Goal: Communication & Community: Ask a question

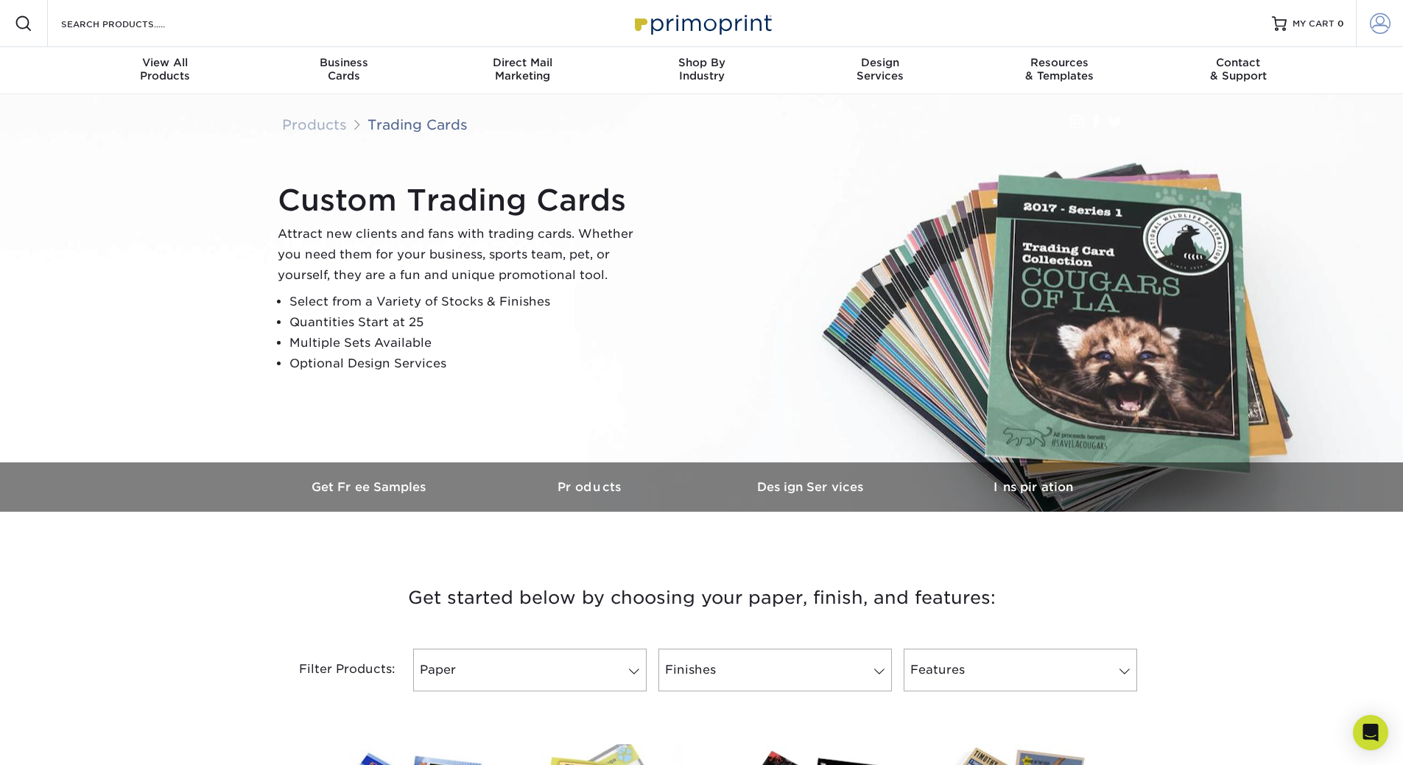
type input "[EMAIL_ADDRESS][DOMAIN_NAME]"
click at [1373, 26] on span at bounding box center [1380, 23] width 21 height 21
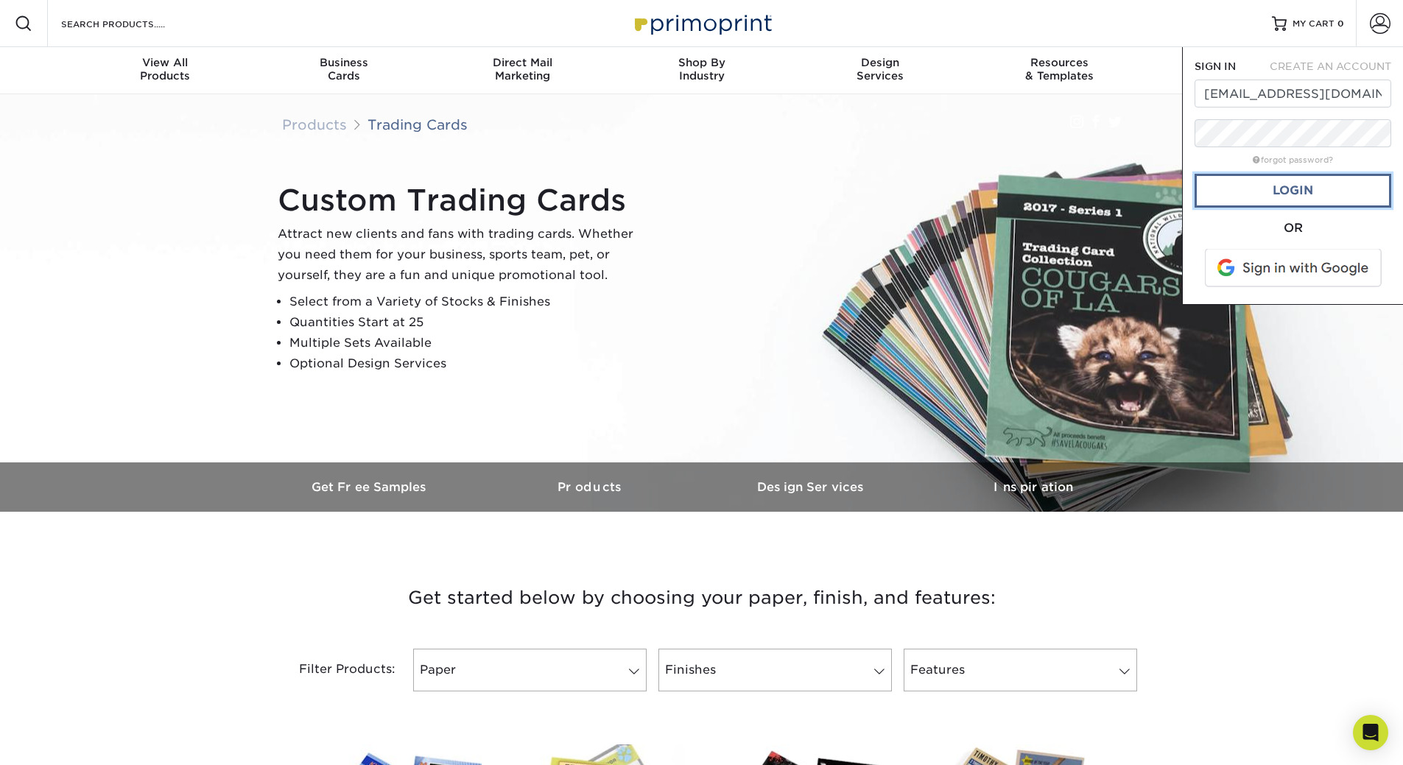
click at [1280, 188] on link "Login" at bounding box center [1292, 191] width 197 height 34
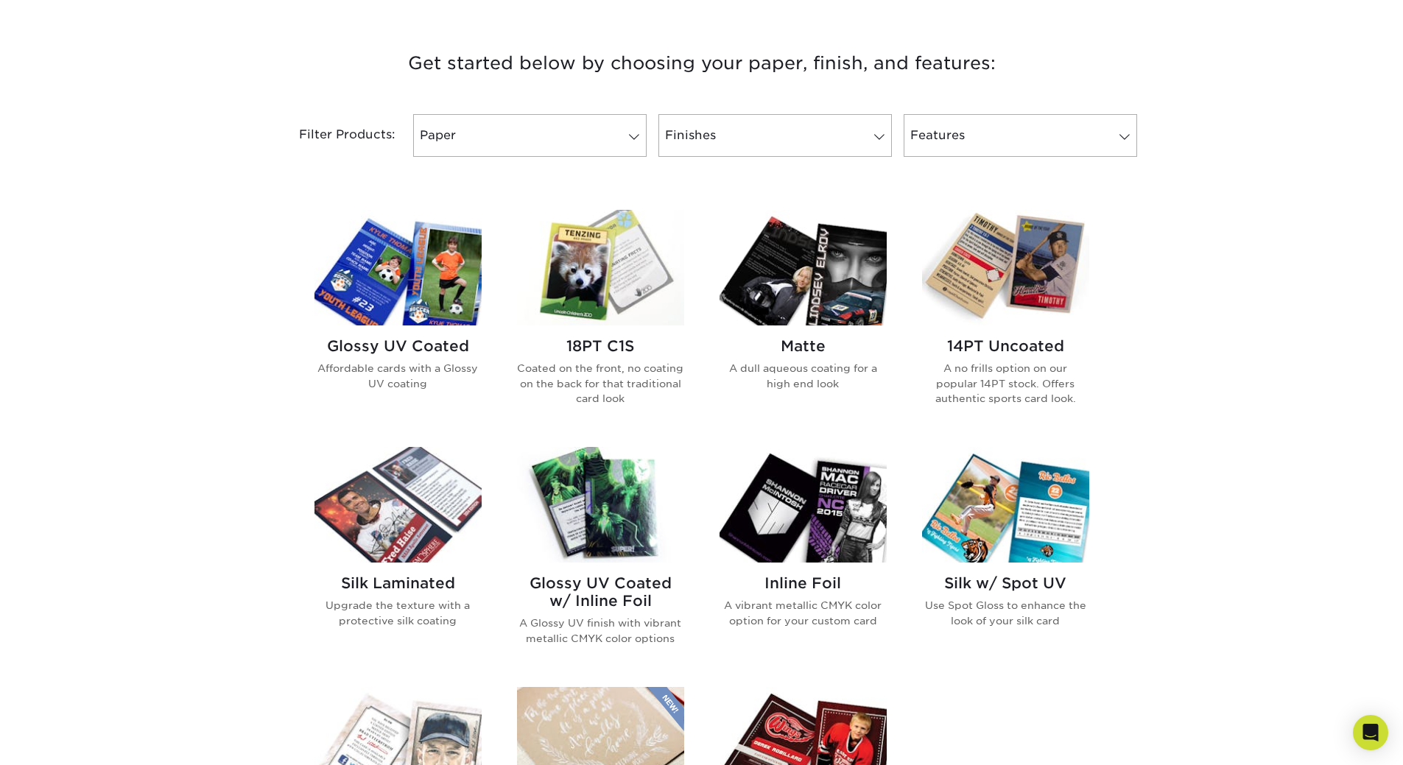
scroll to position [515, 0]
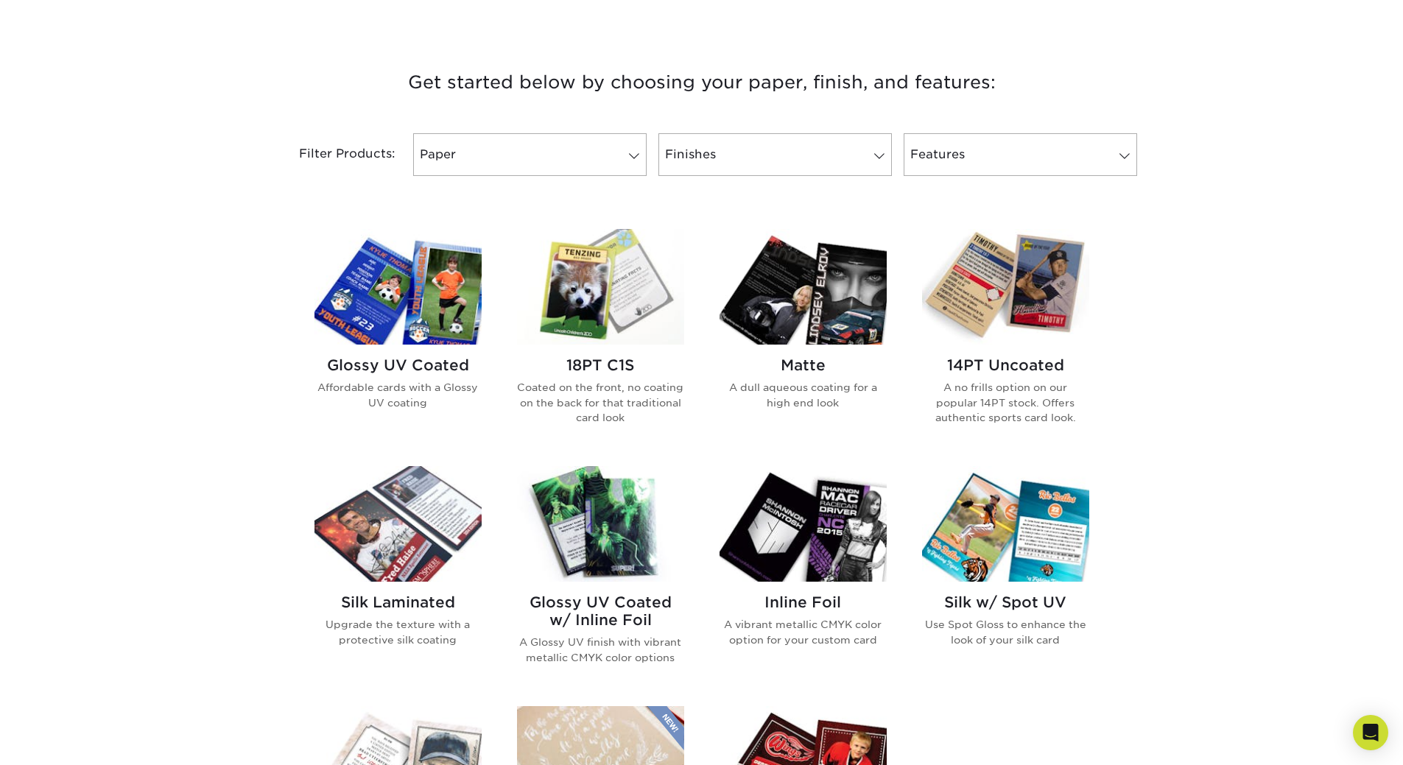
drag, startPoint x: 750, startPoint y: 82, endPoint x: 989, endPoint y: 82, distance: 238.6
click at [989, 82] on h3 "Get started below by choosing your paper, finish, and features:" at bounding box center [702, 82] width 862 height 66
copy h3 "paper, finish, and features"
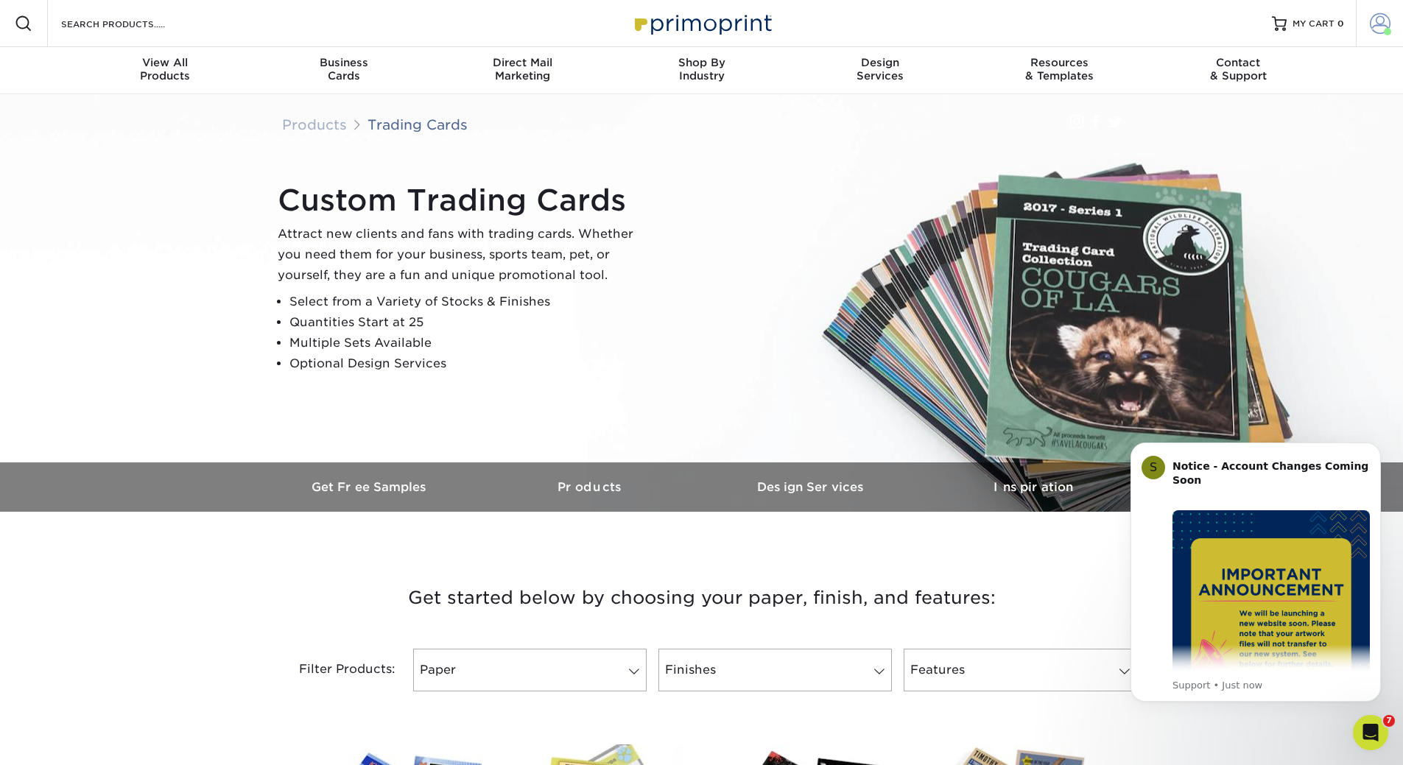
click at [1381, 27] on span at bounding box center [1380, 23] width 21 height 21
click at [1234, 152] on link "Order History" at bounding box center [1292, 162] width 185 height 20
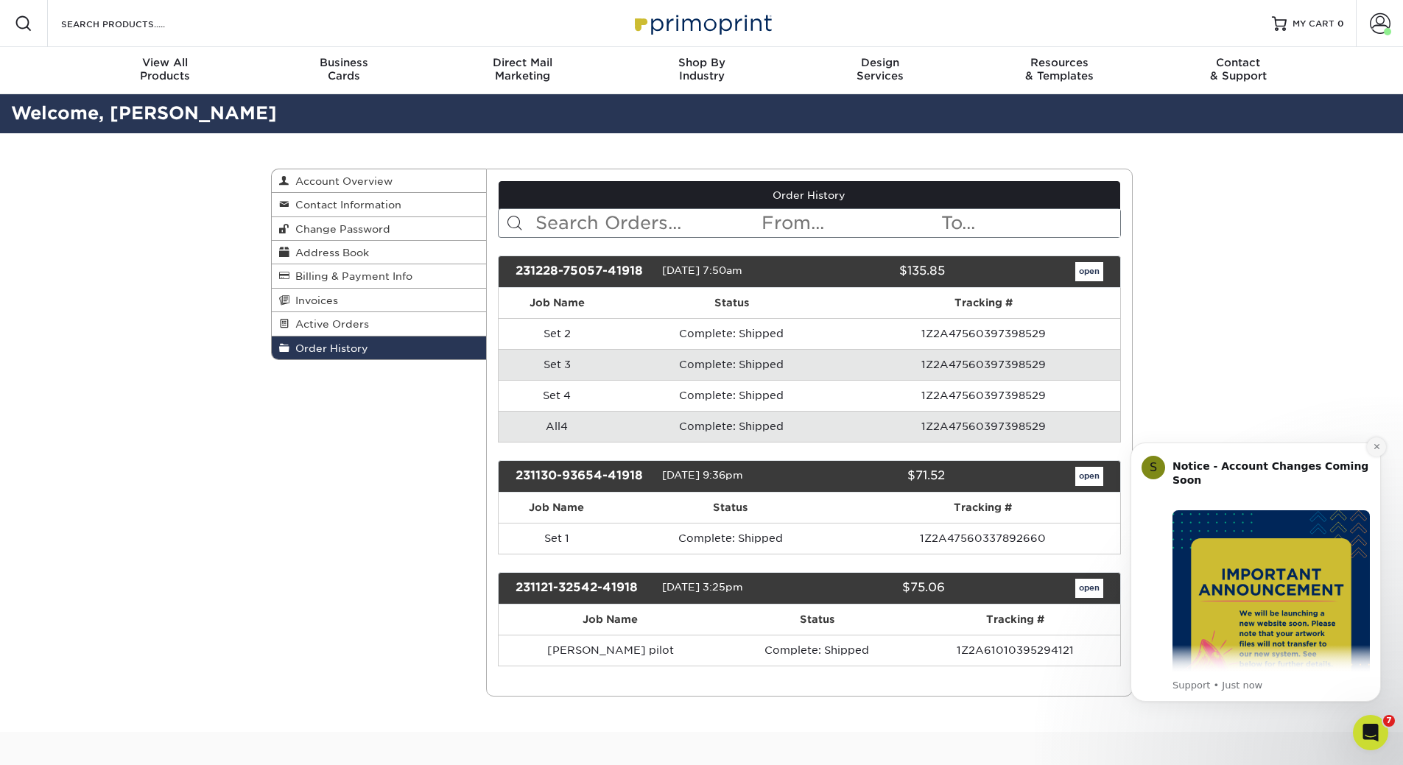
click at [1370, 452] on button "Dismiss notification" at bounding box center [1376, 446] width 19 height 19
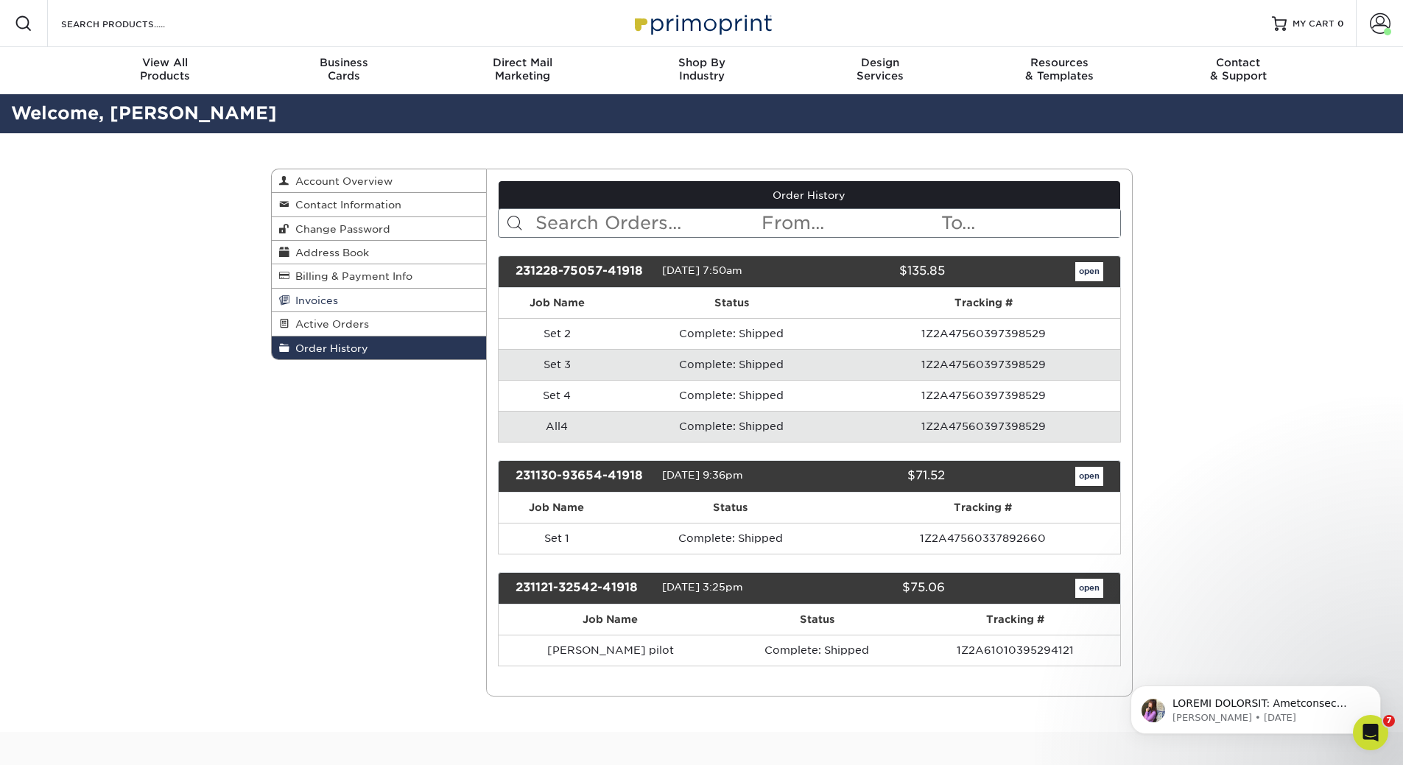
click at [317, 299] on span "Invoices" at bounding box center [313, 301] width 49 height 12
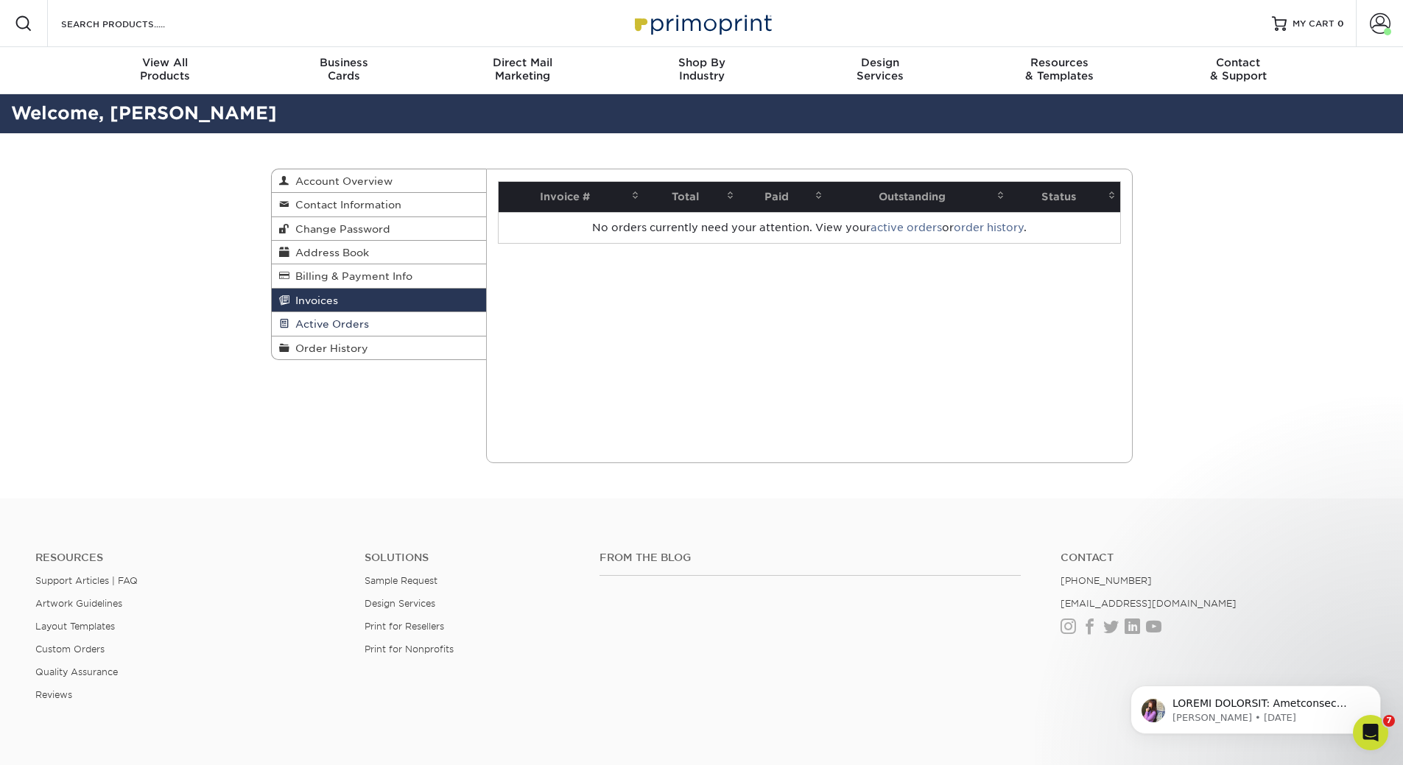
click at [324, 318] on span "Active Orders" at bounding box center [329, 324] width 80 height 12
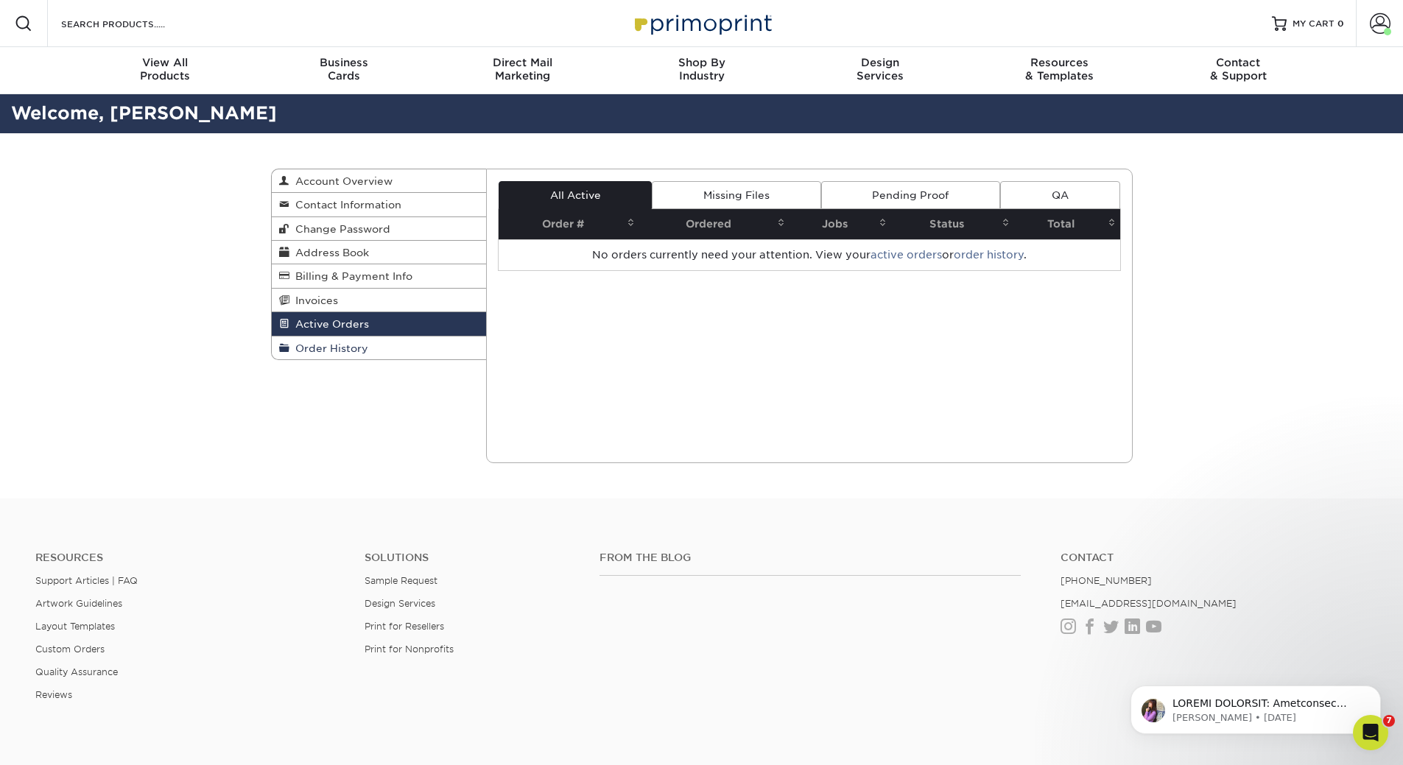
click at [328, 346] on span "Order History" at bounding box center [328, 348] width 79 height 12
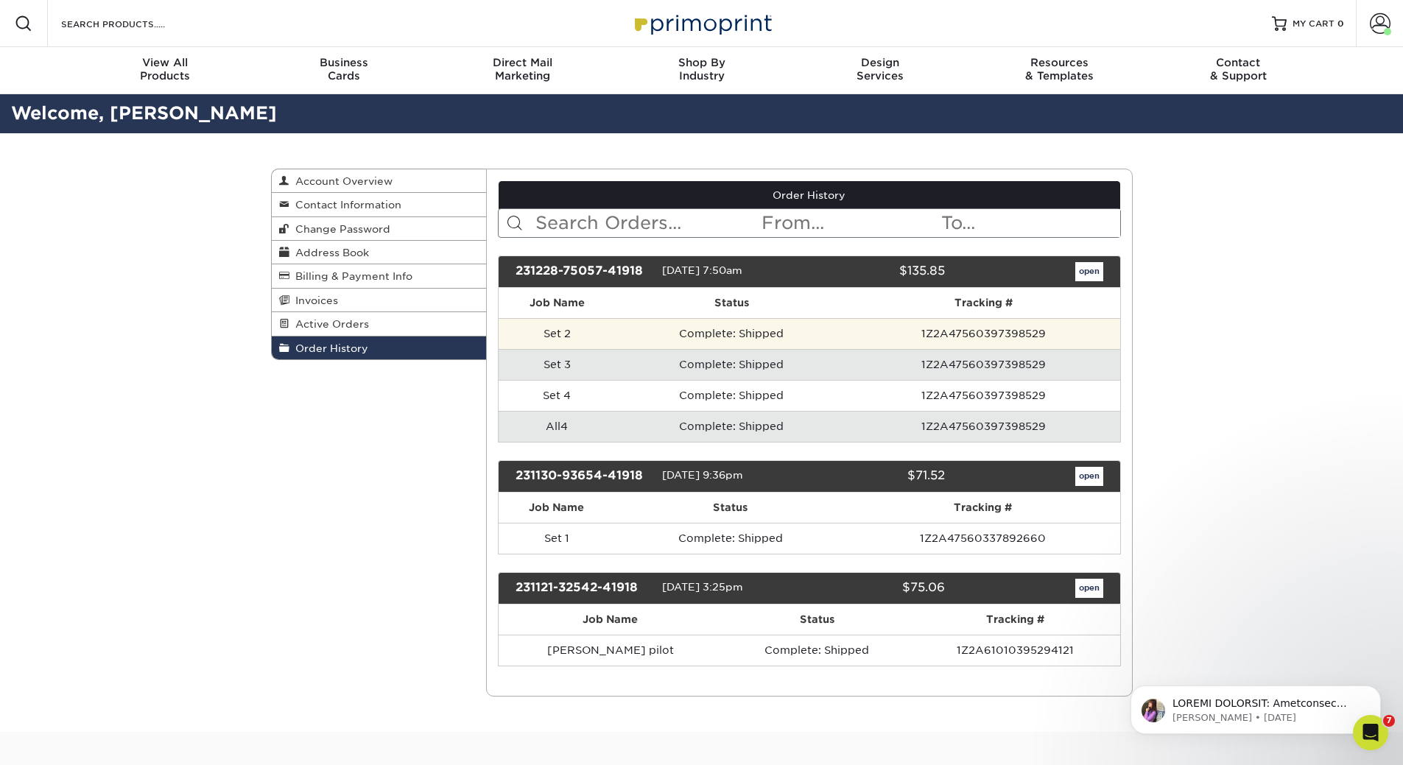
click at [977, 332] on td "1Z2A47560397398529" at bounding box center [984, 333] width 272 height 31
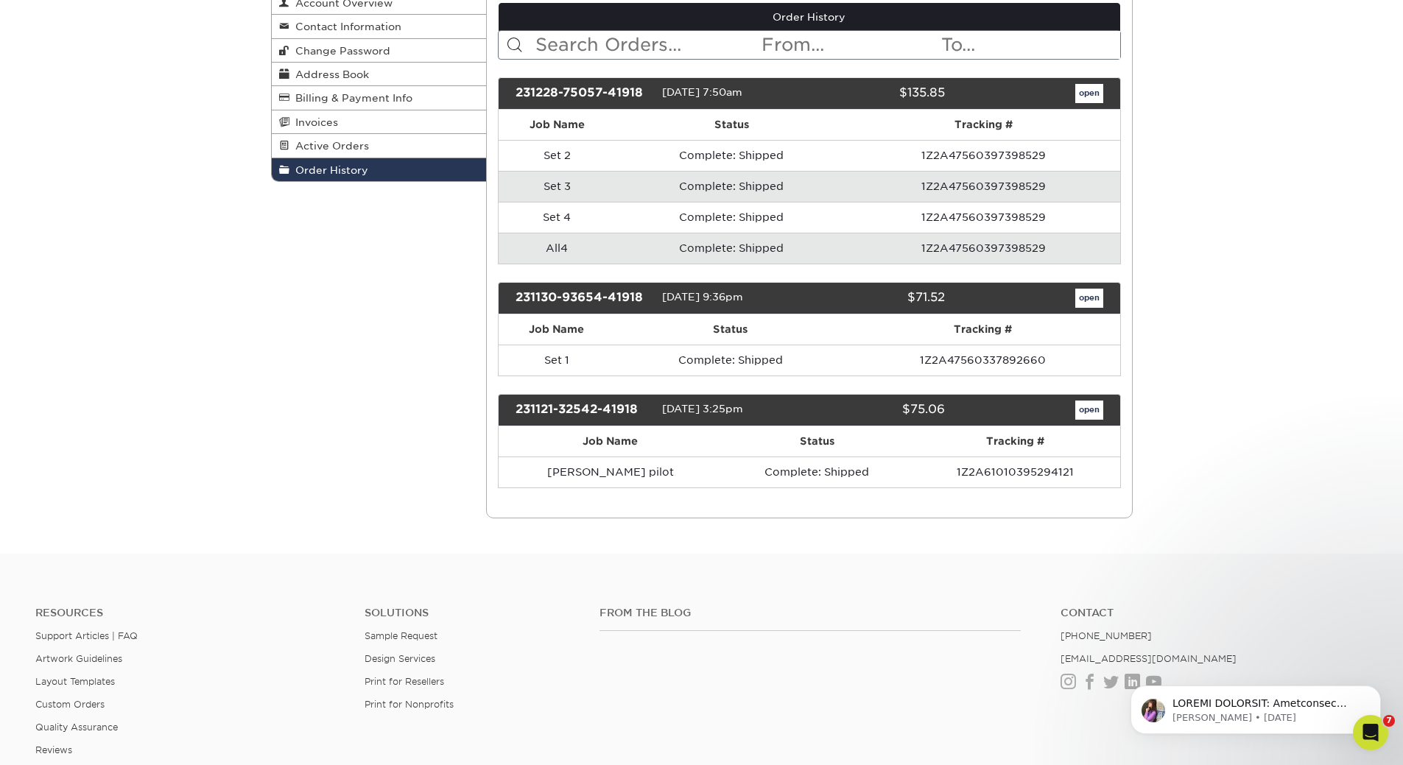
scroll to position [221, 0]
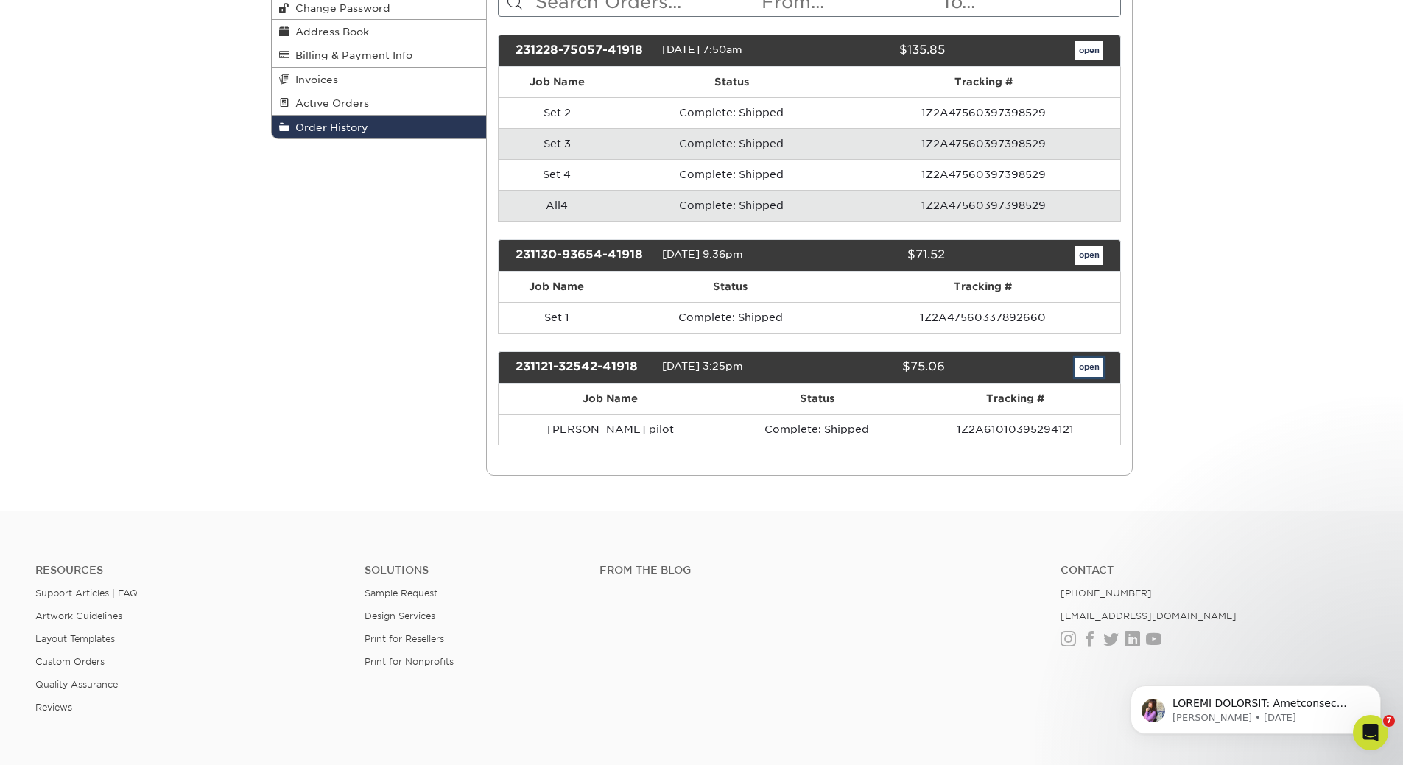
click at [1088, 369] on link "open" at bounding box center [1089, 367] width 28 height 19
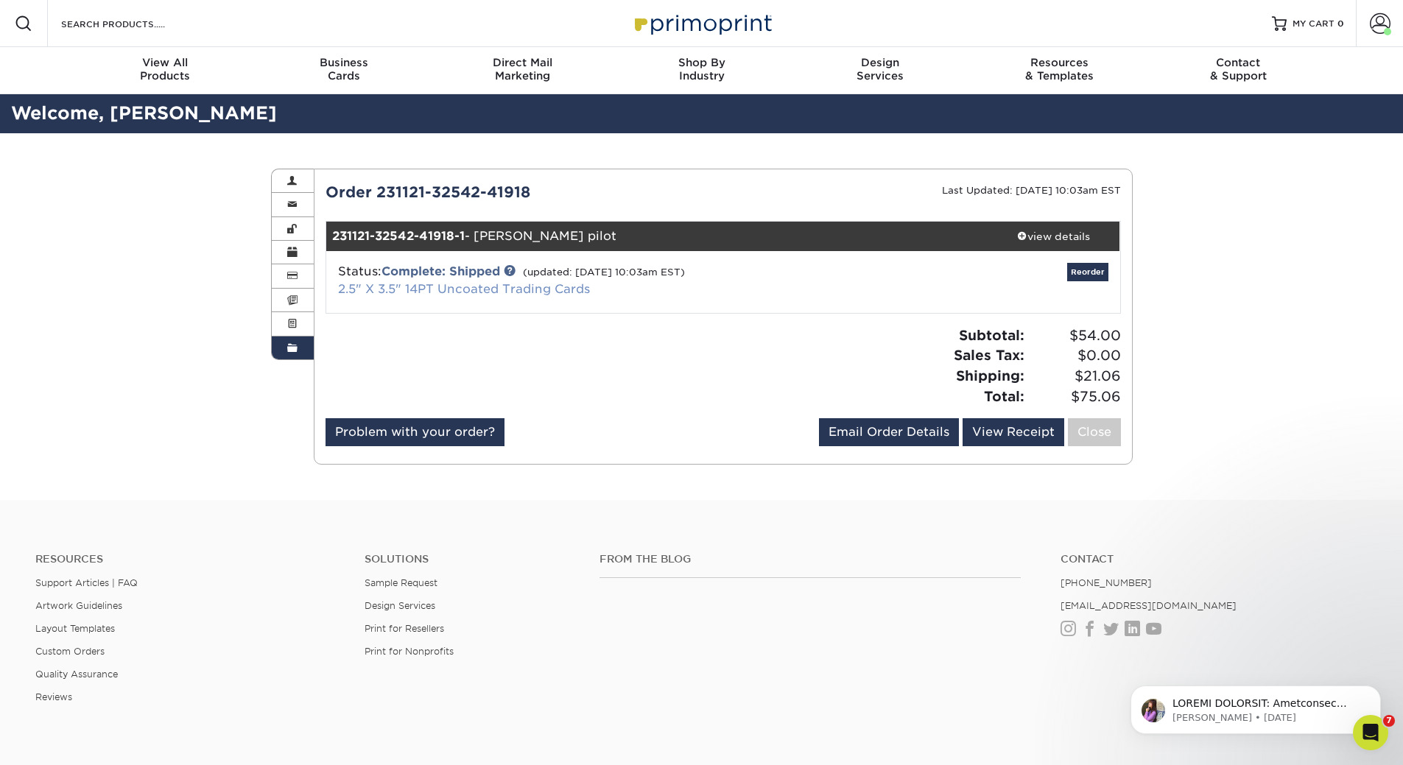
click at [490, 291] on link "2.5" X 3.5" 14PT Uncoated Trading Cards" at bounding box center [464, 289] width 252 height 14
click at [483, 273] on link "Complete: Shipped" at bounding box center [440, 271] width 119 height 14
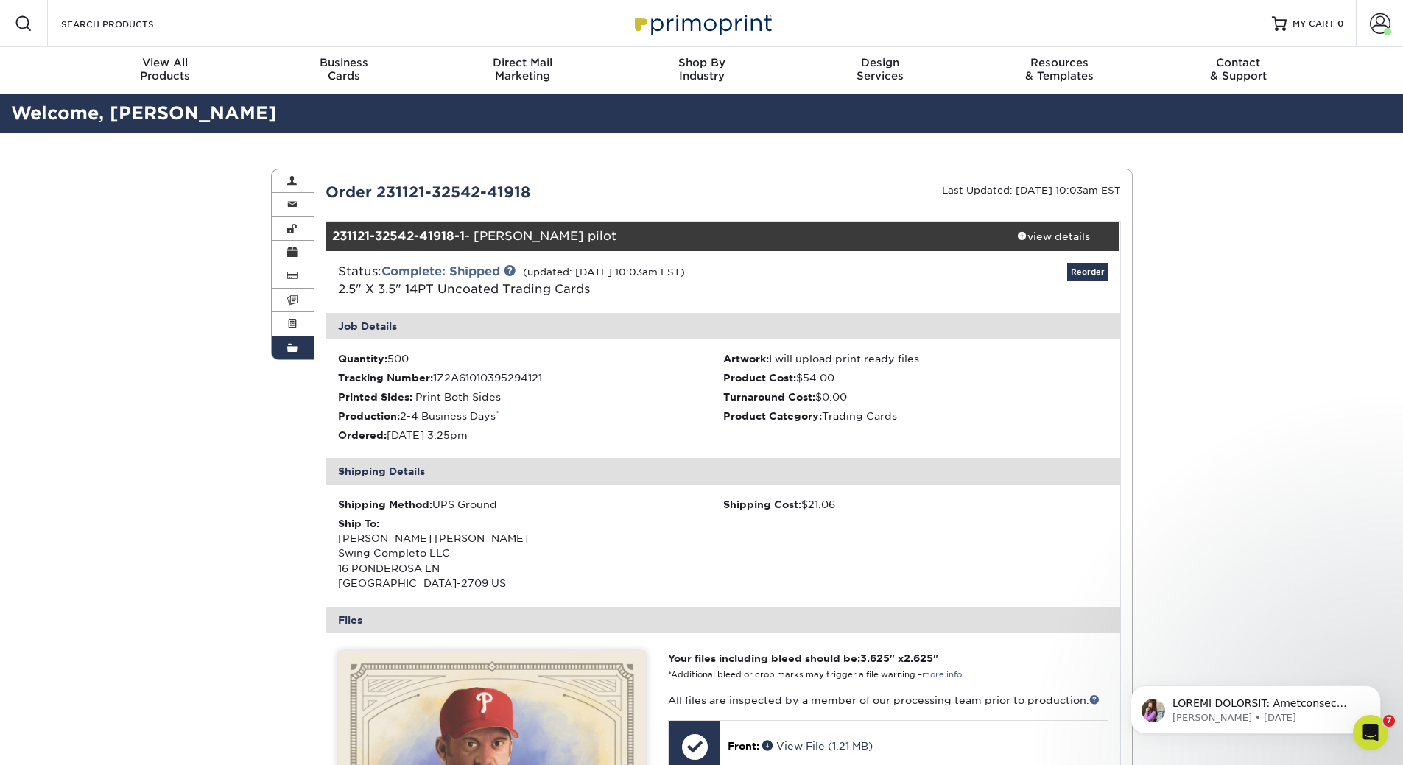
click at [295, 341] on link "Order History" at bounding box center [293, 348] width 43 height 23
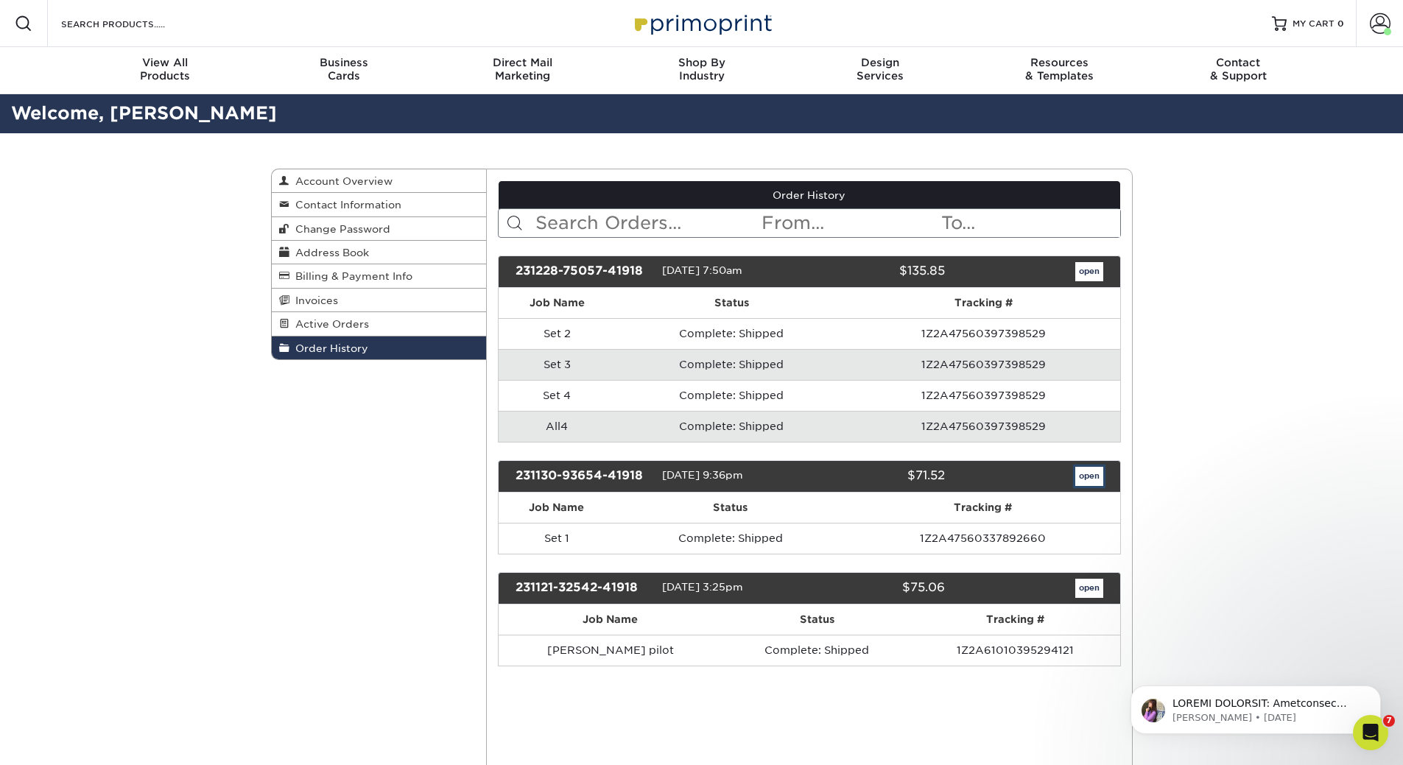
click at [1093, 473] on link "open" at bounding box center [1089, 476] width 28 height 19
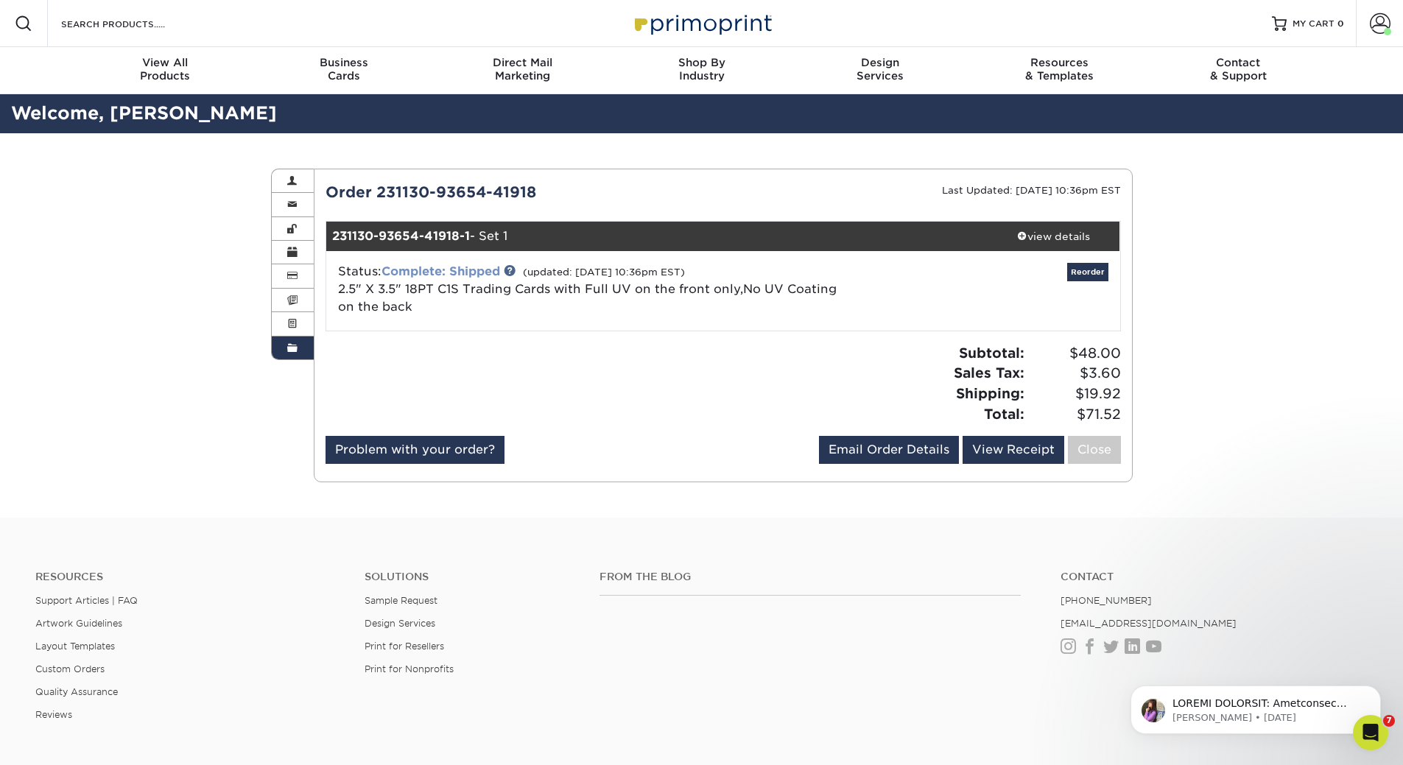
click at [466, 271] on link "Complete: Shipped" at bounding box center [440, 271] width 119 height 14
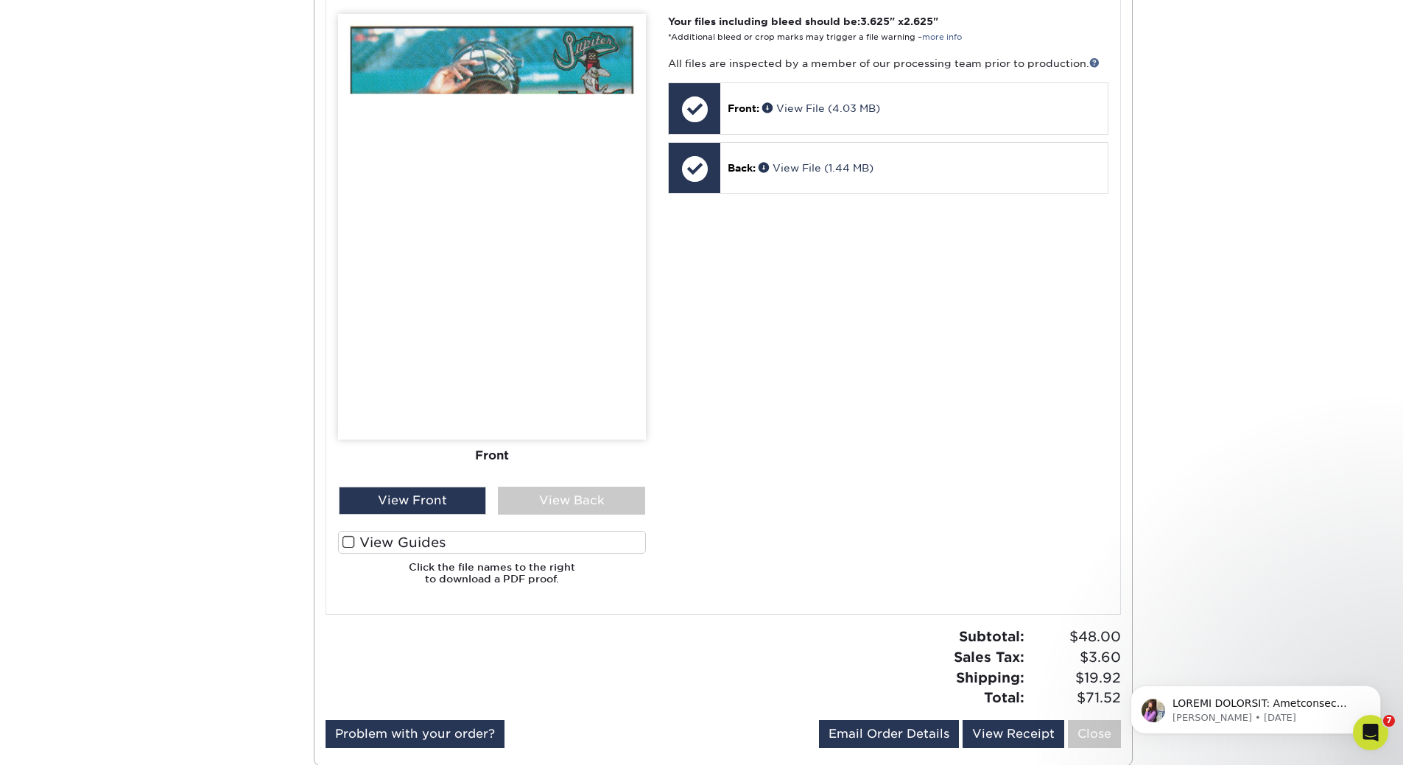
scroll to position [736, 0]
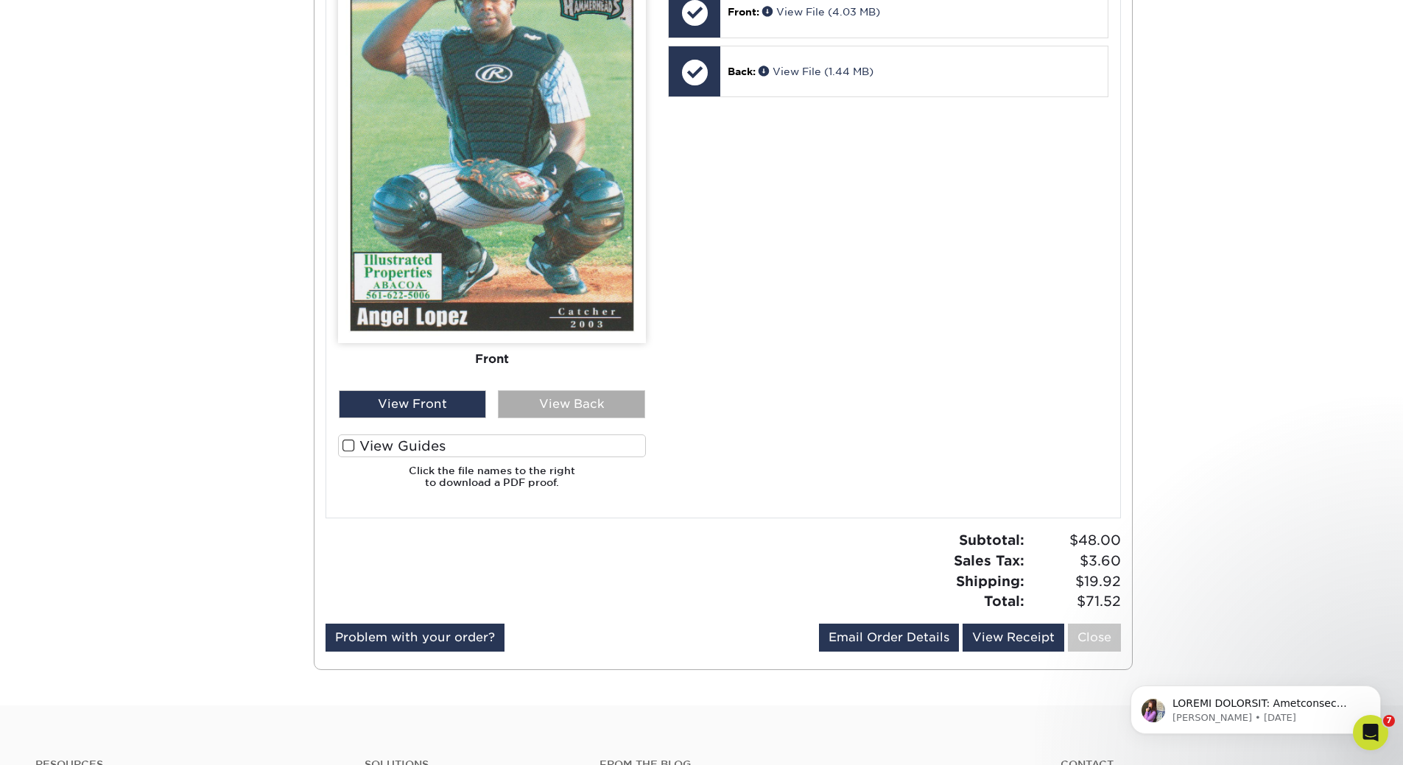
click at [568, 403] on div "View Back" at bounding box center [571, 404] width 147 height 28
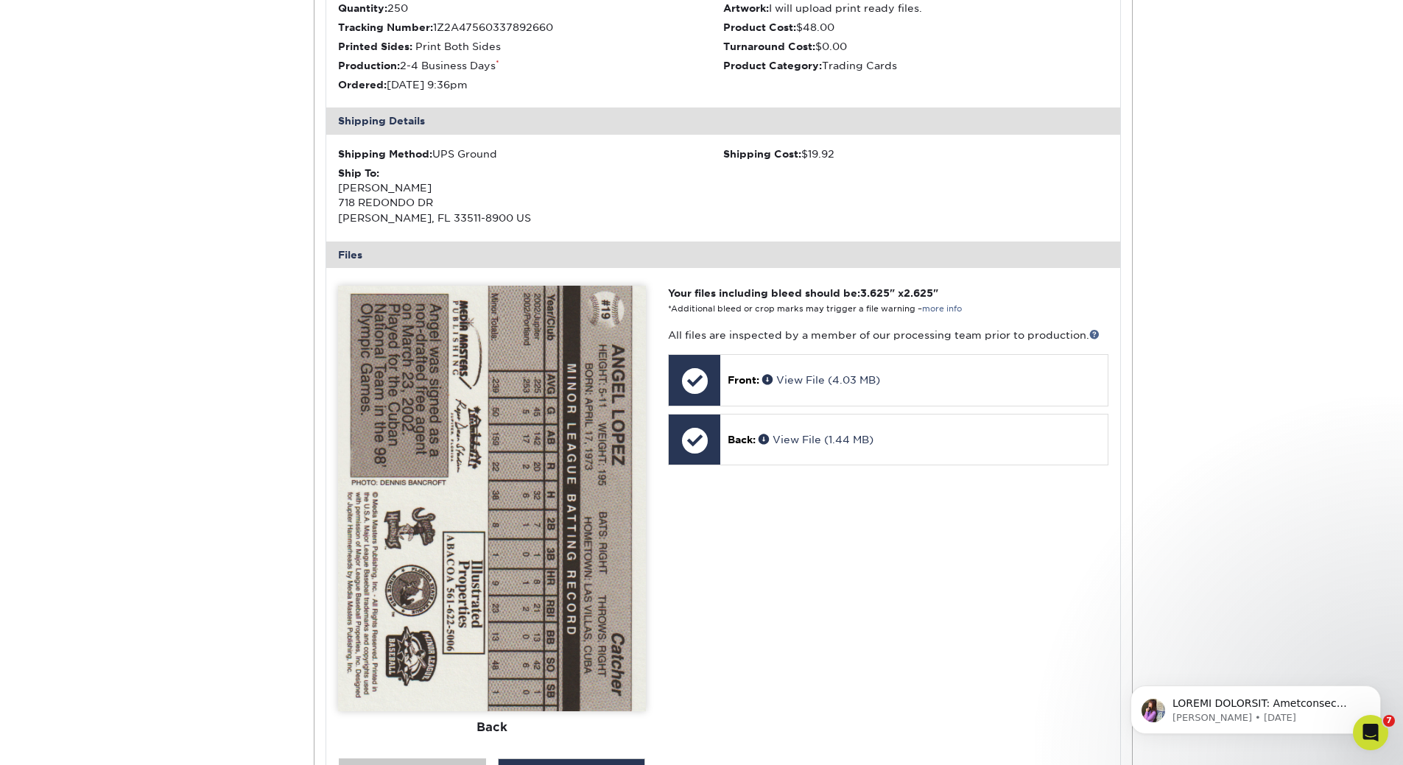
scroll to position [0, 0]
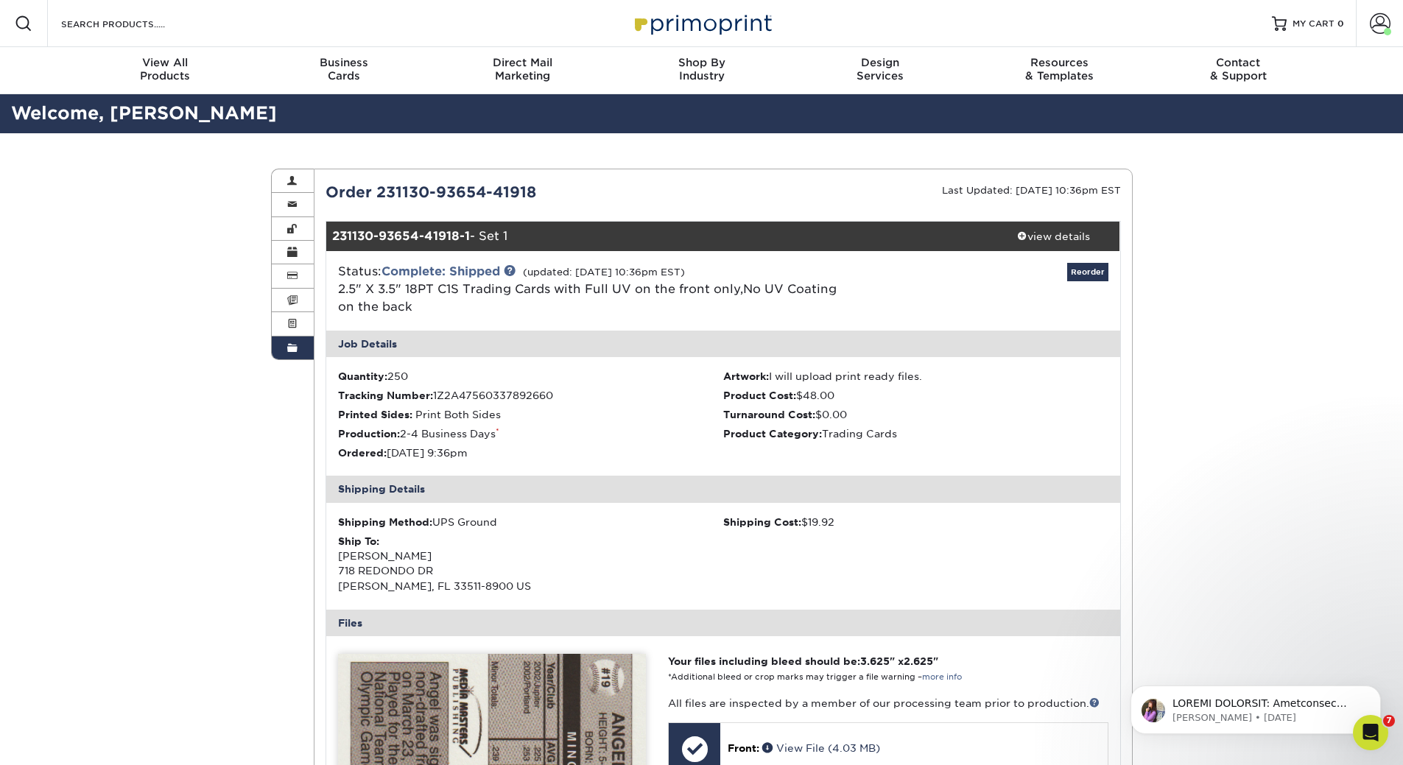
click at [296, 348] on span at bounding box center [292, 348] width 10 height 12
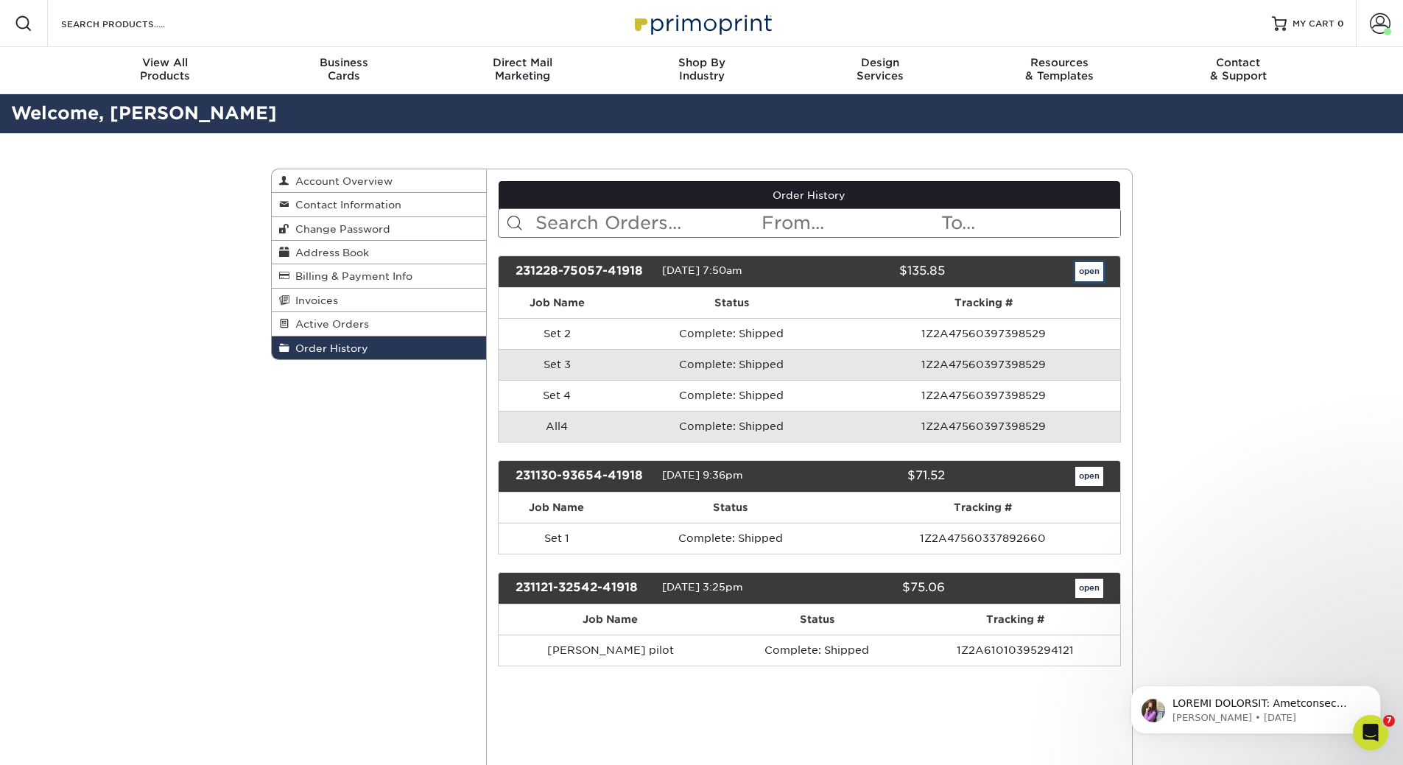
click at [1090, 272] on link "open" at bounding box center [1089, 271] width 28 height 19
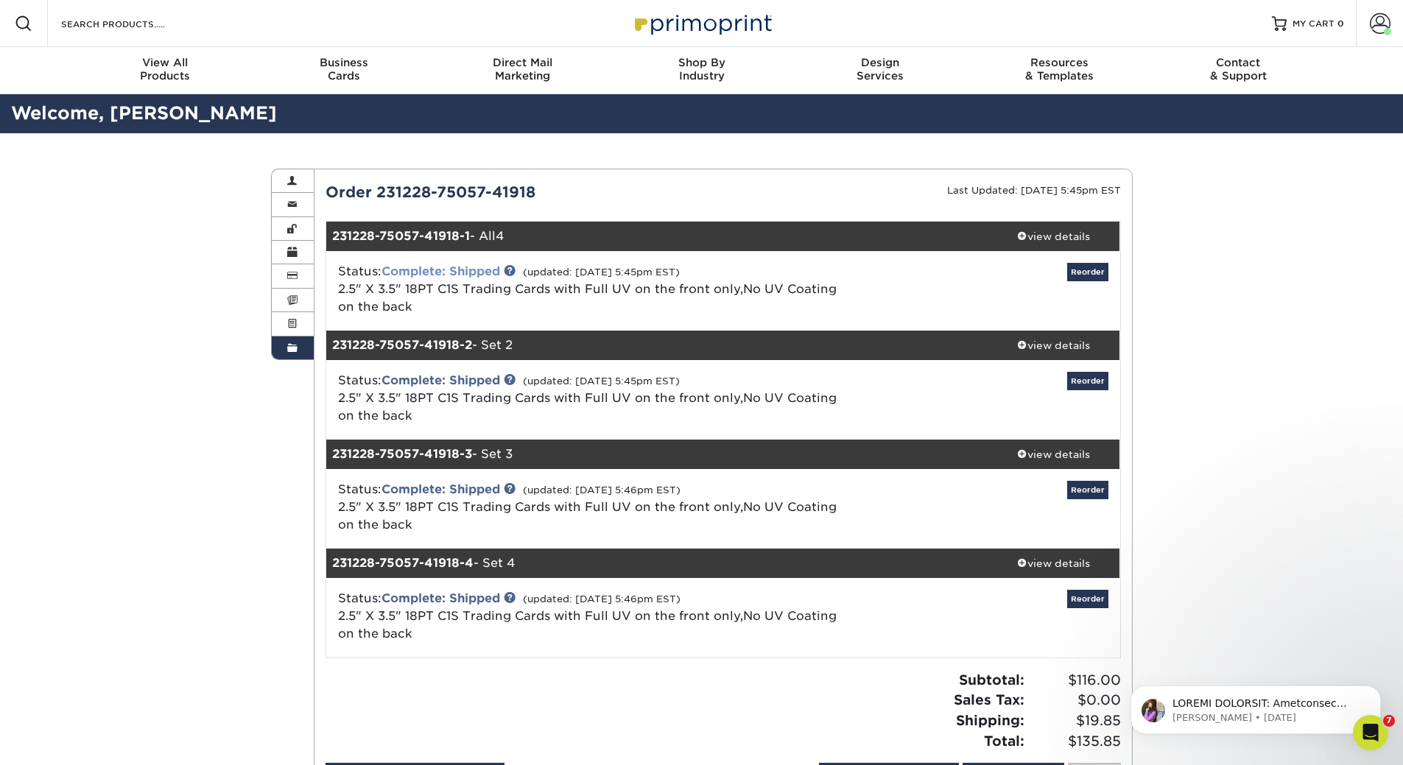
click at [475, 270] on link "Complete: Shipped" at bounding box center [440, 271] width 119 height 14
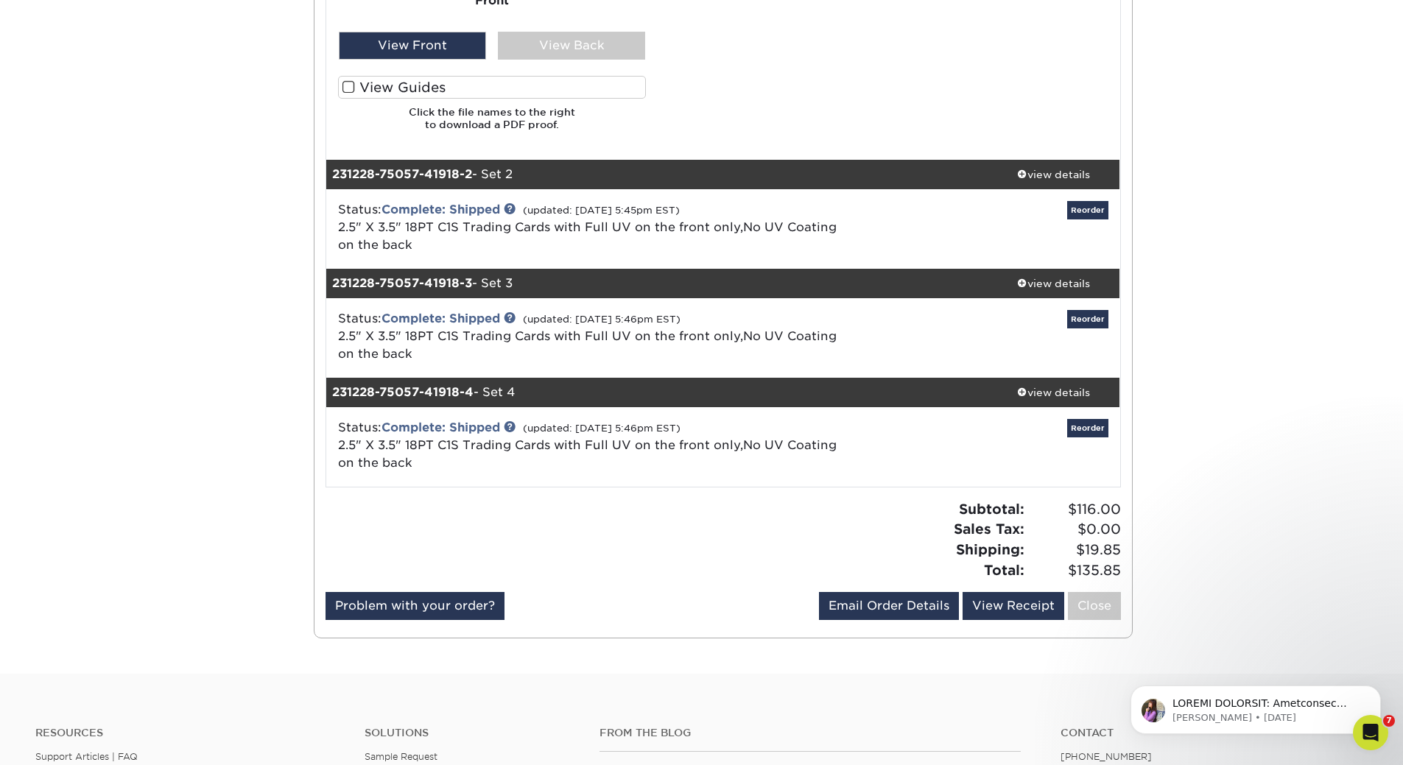
scroll to position [1105, 0]
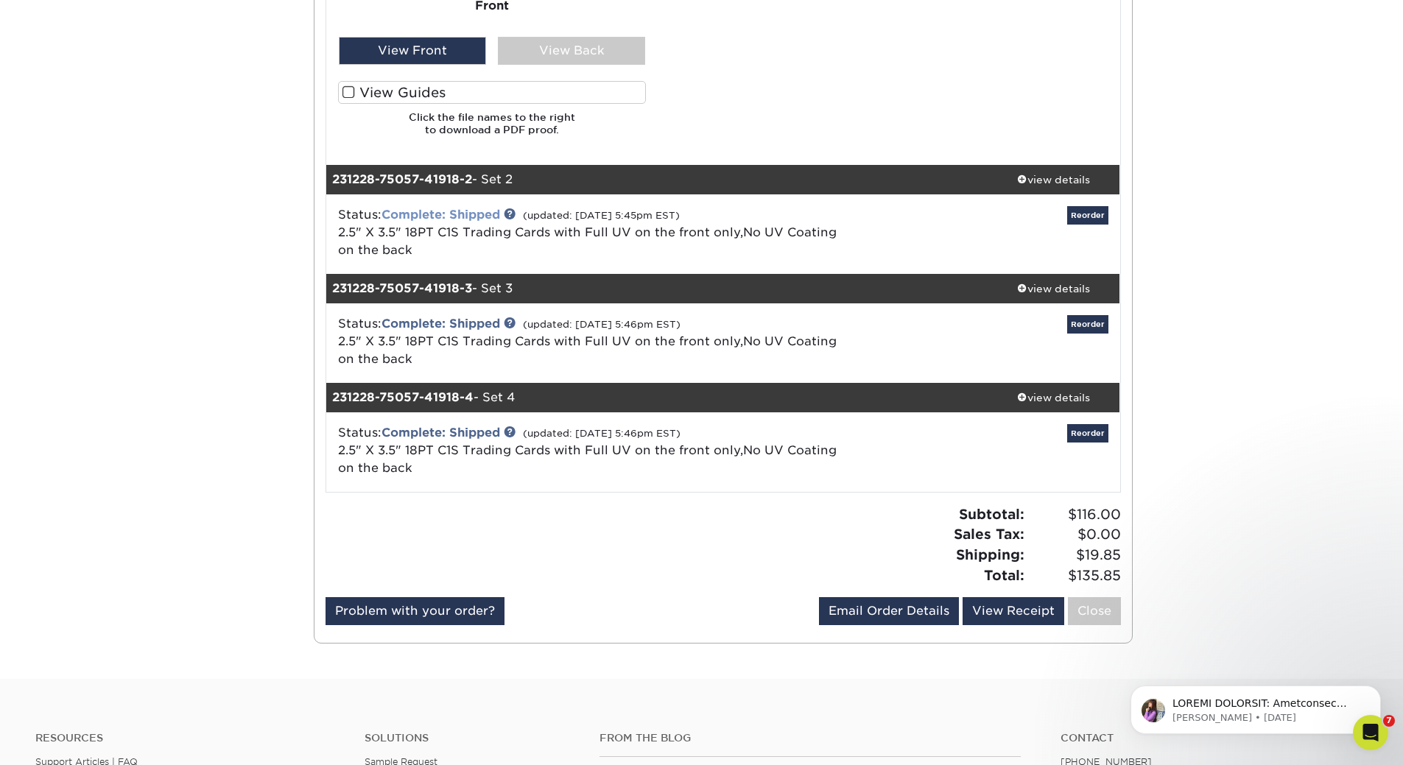
click at [452, 219] on link "Complete: Shipped" at bounding box center [440, 215] width 119 height 14
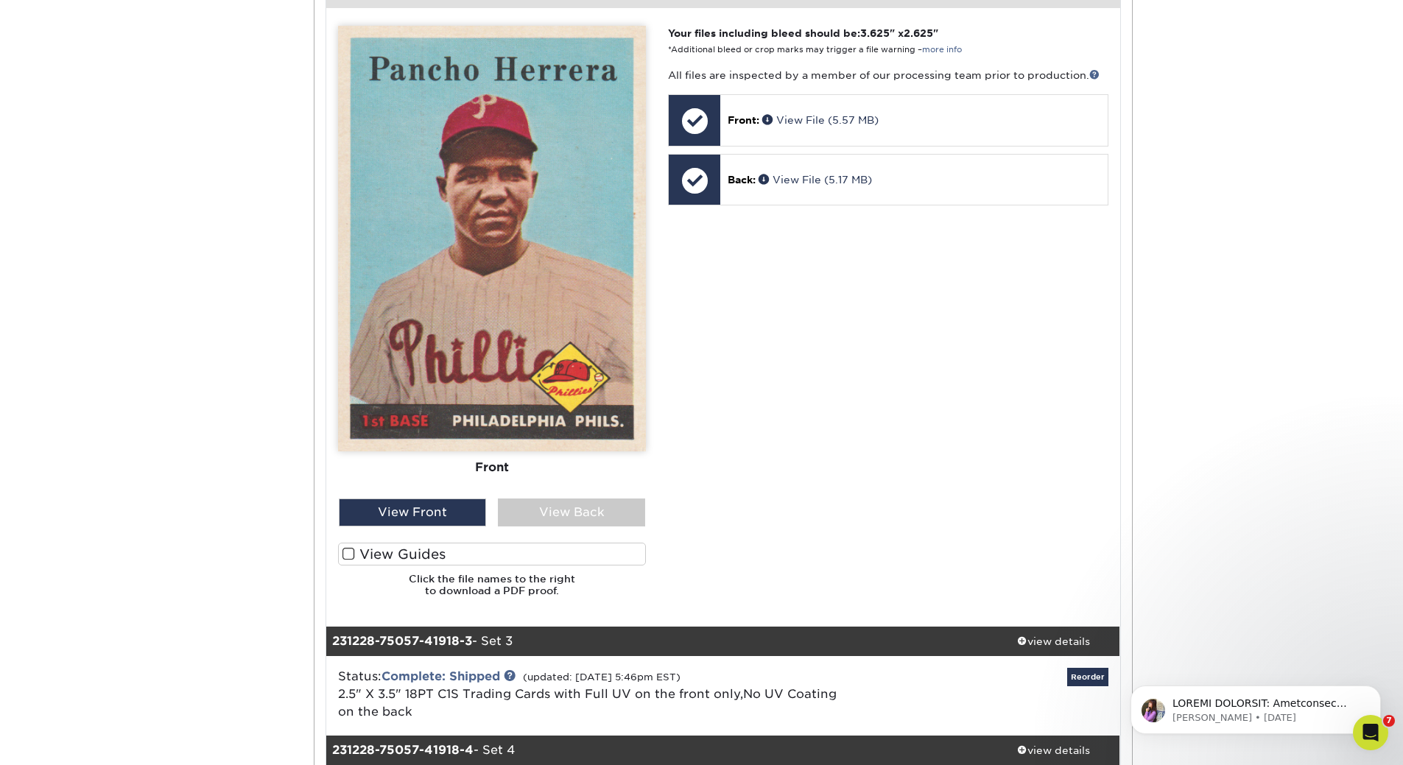
scroll to position [1915, 0]
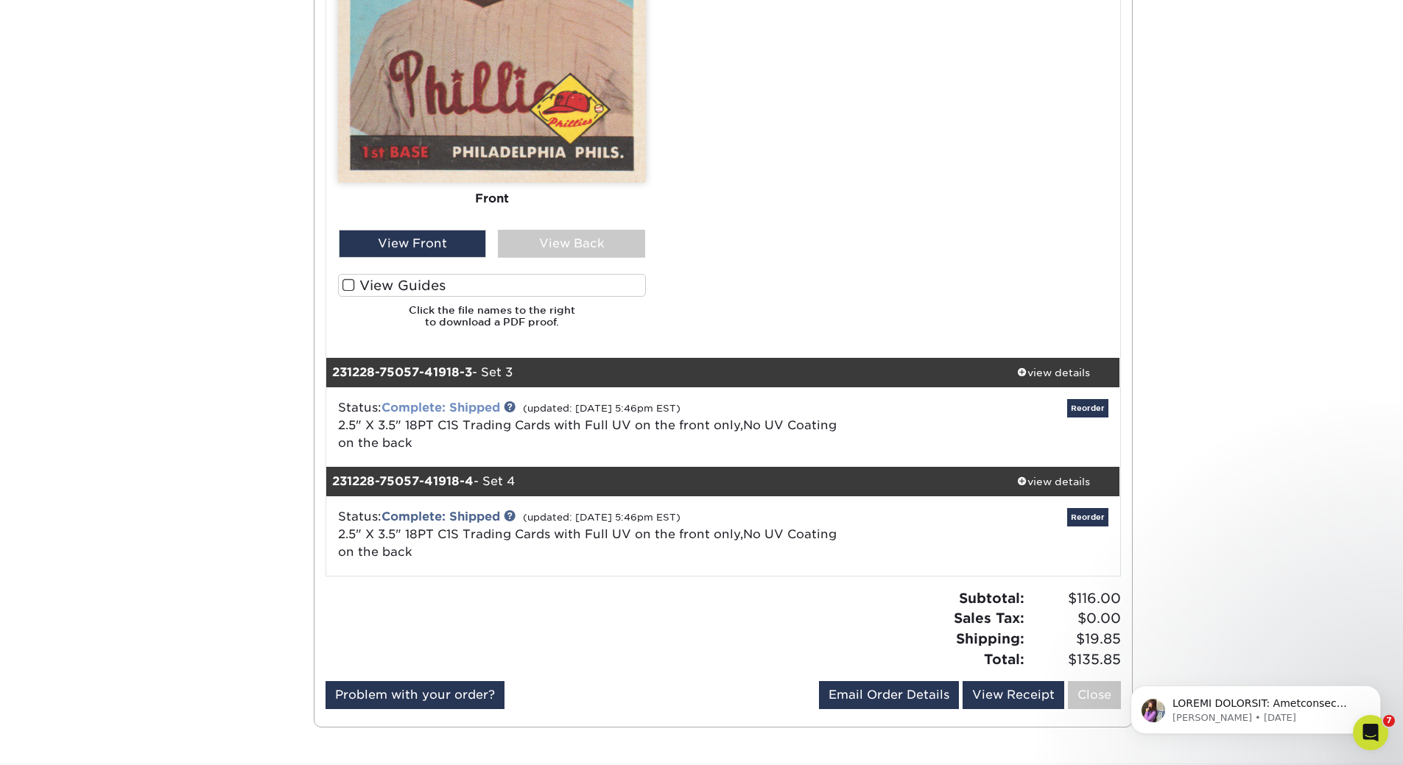
click at [480, 404] on link "Complete: Shipped" at bounding box center [440, 408] width 119 height 14
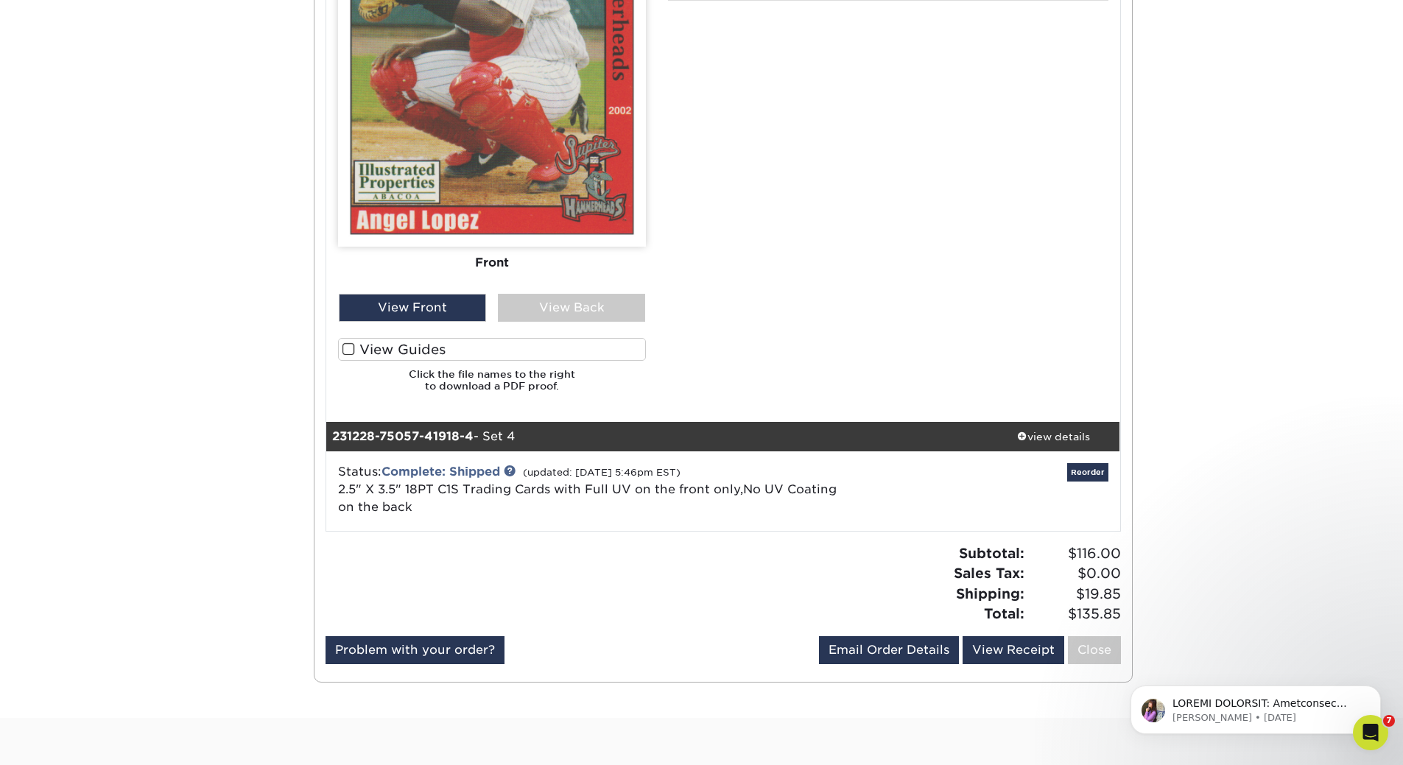
scroll to position [2872, 0]
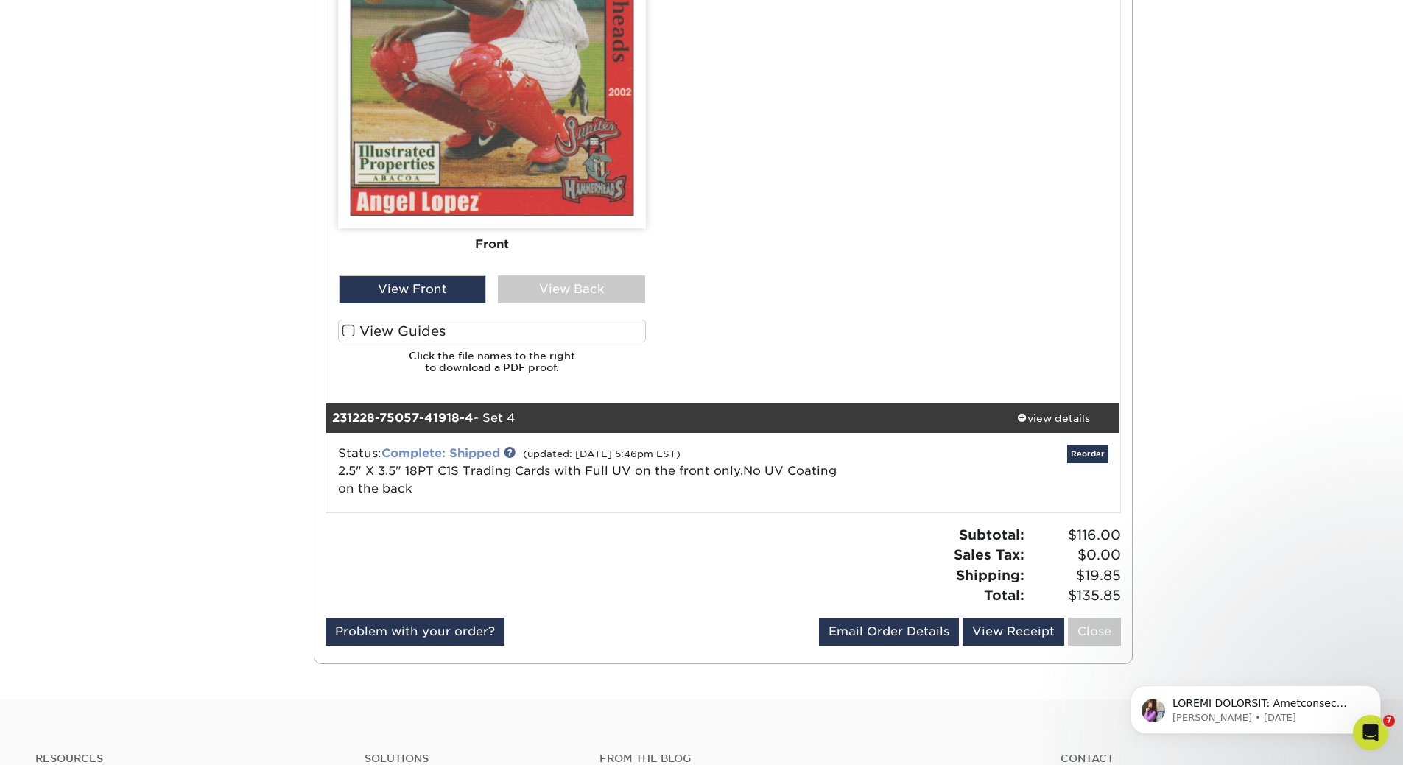
click at [480, 456] on link "Complete: Shipped" at bounding box center [440, 453] width 119 height 14
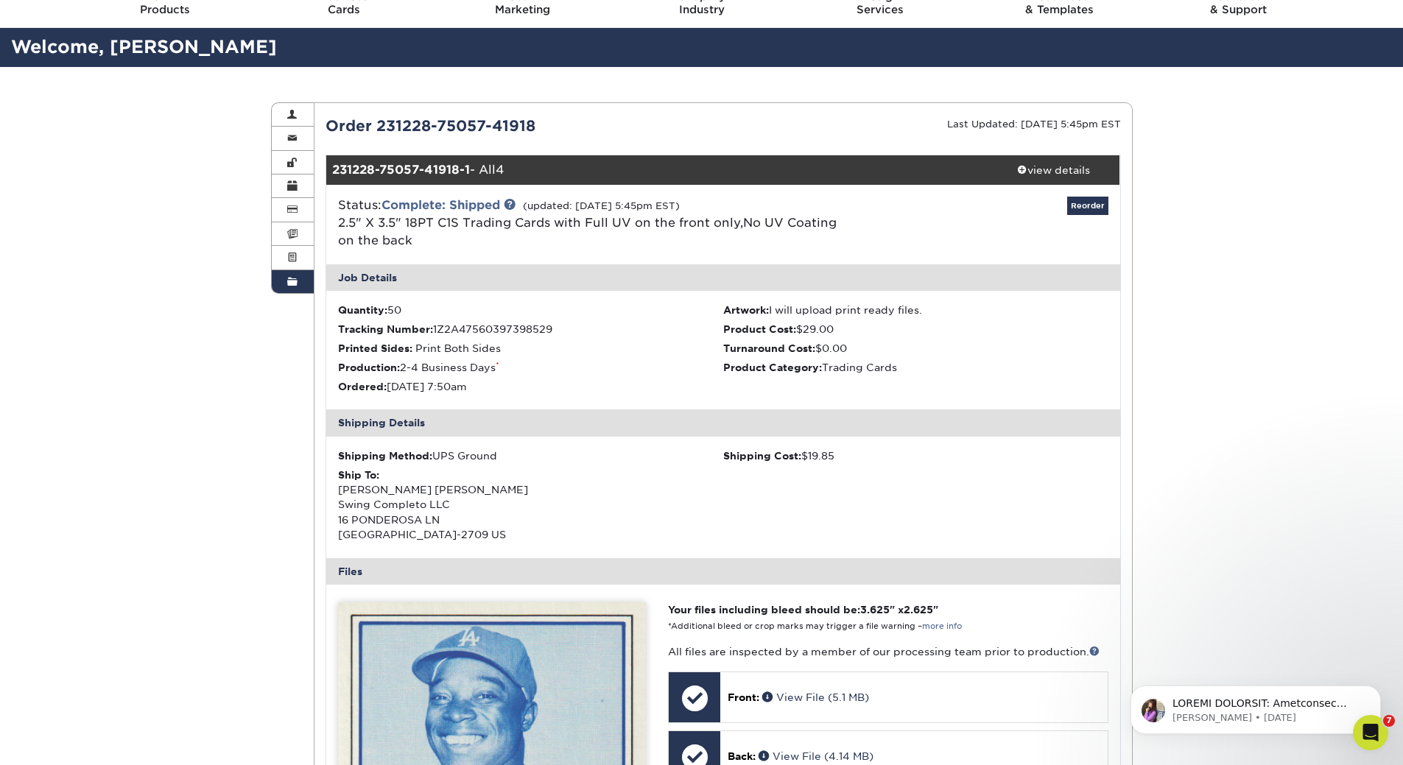
scroll to position [0, 0]
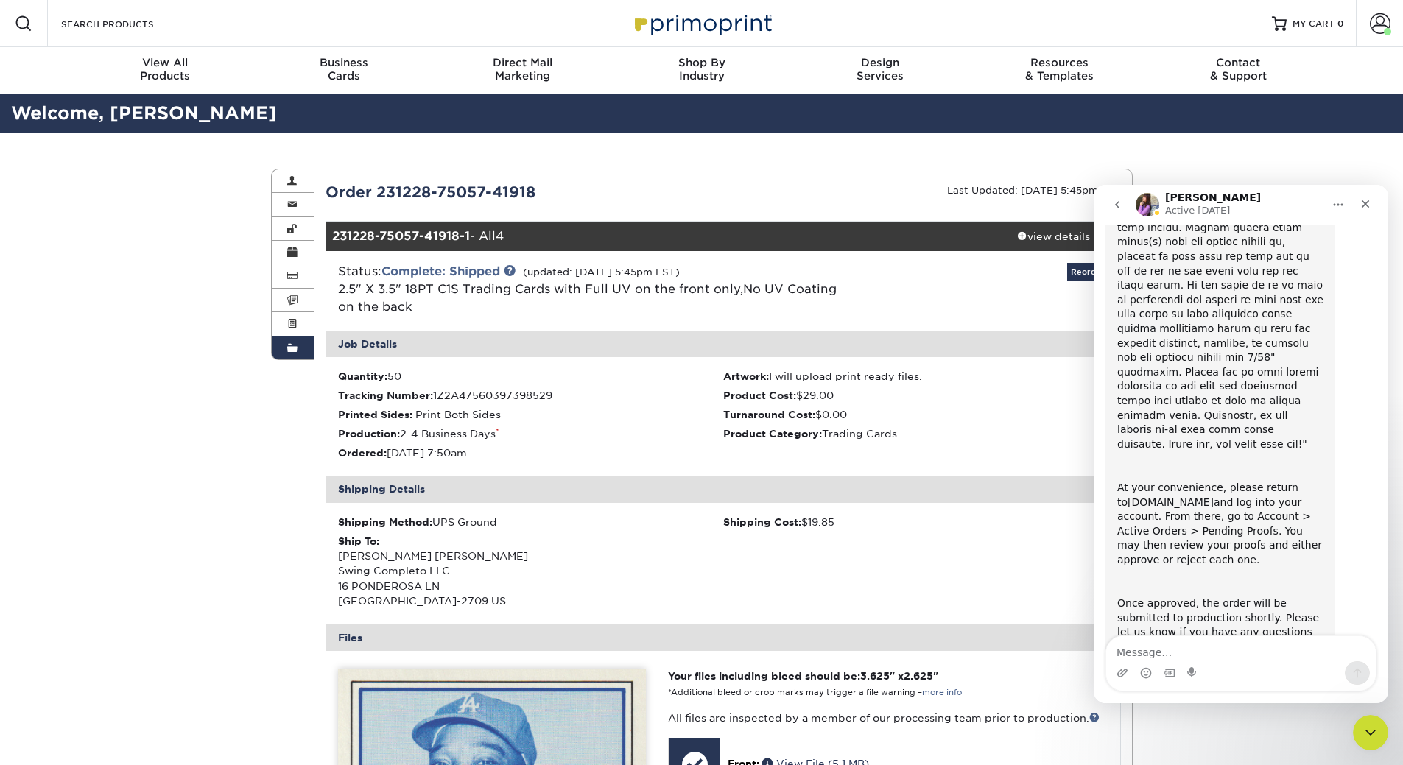
scroll to position [397, 0]
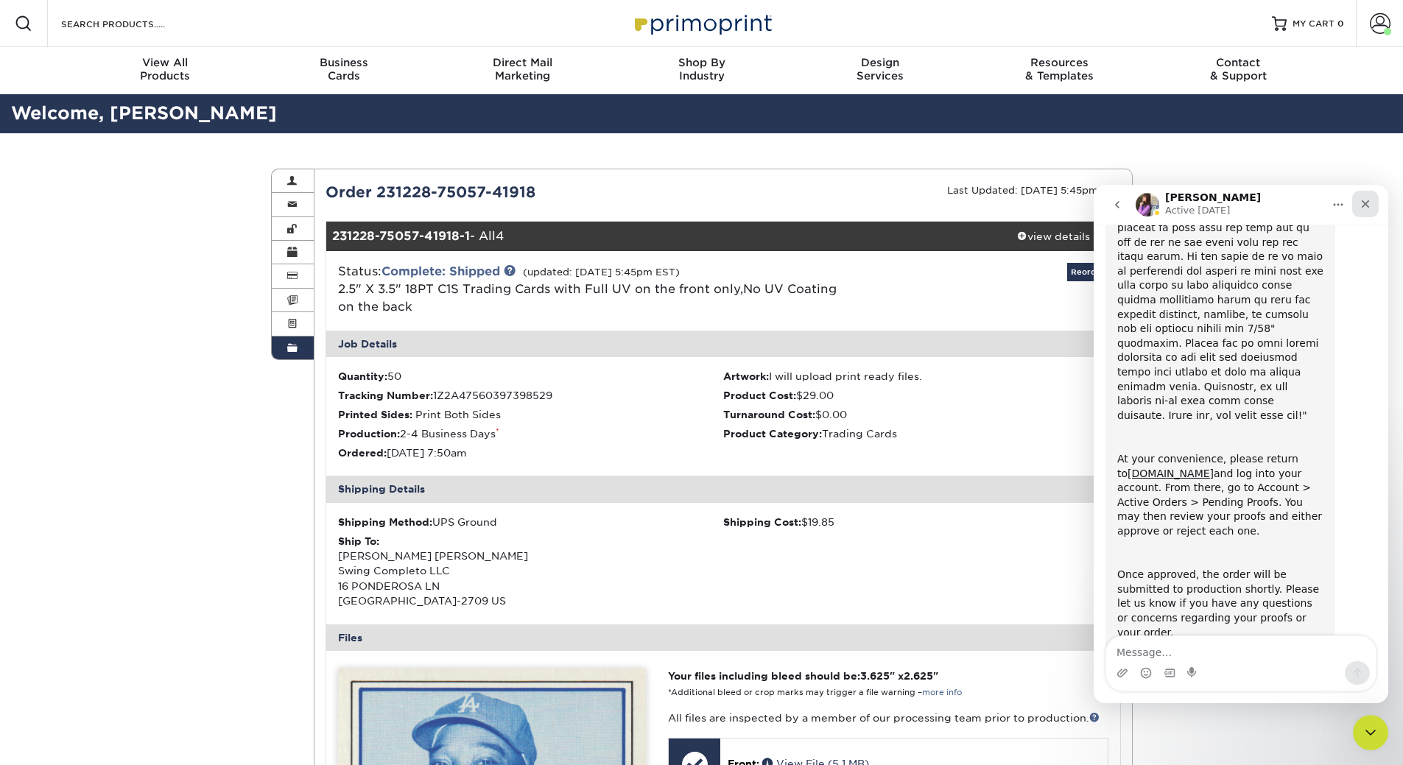
click at [1364, 200] on icon "Close" at bounding box center [1365, 204] width 12 height 12
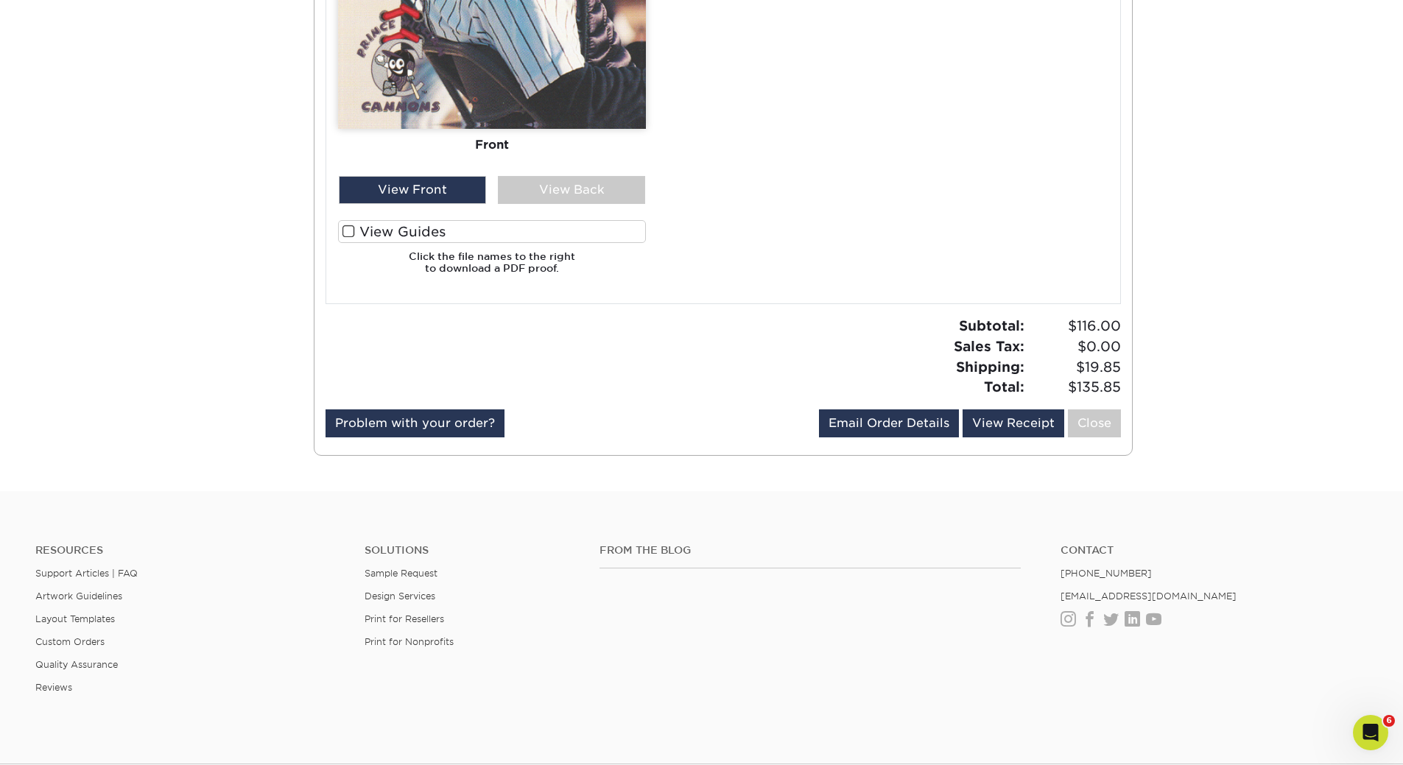
scroll to position [3977, 0]
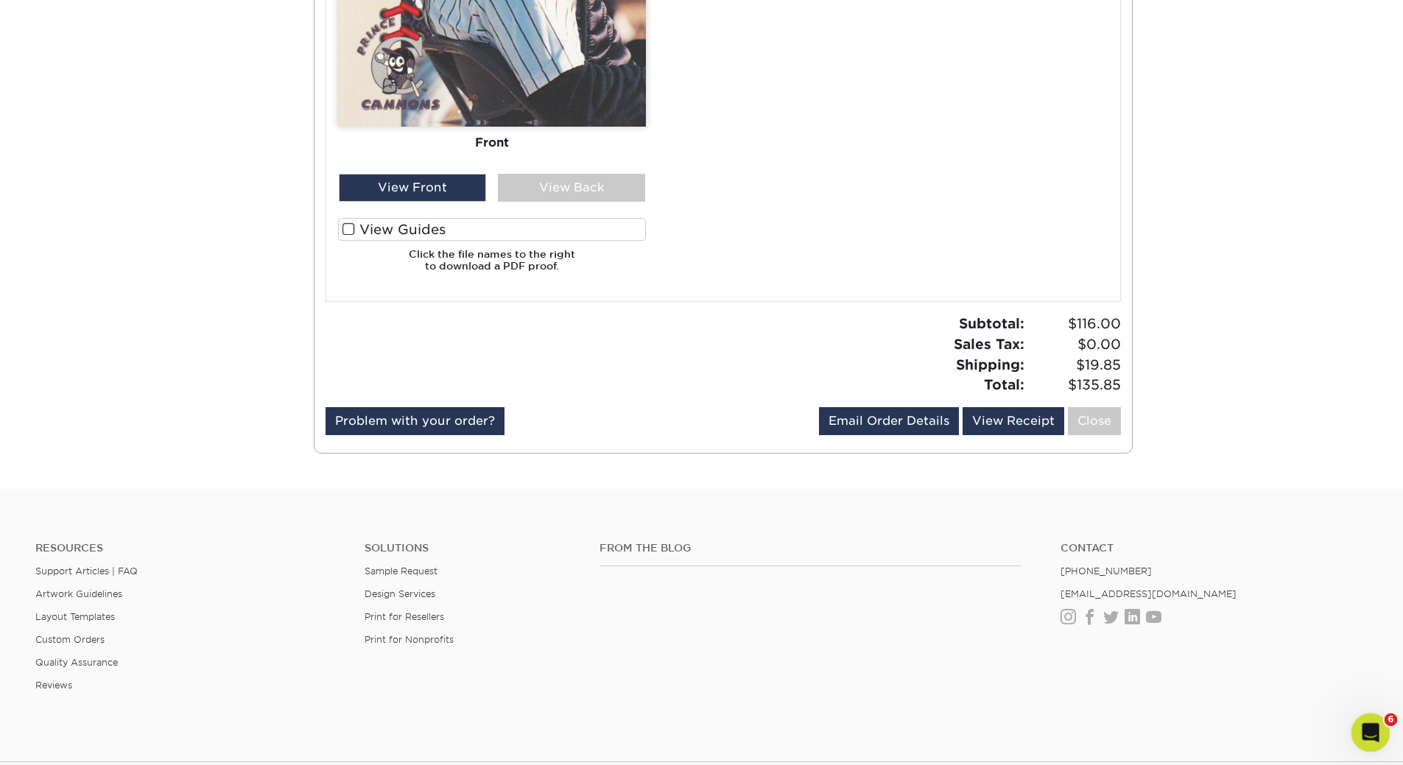
click at [1361, 728] on icon "Open Intercom Messenger" at bounding box center [1368, 731] width 24 height 24
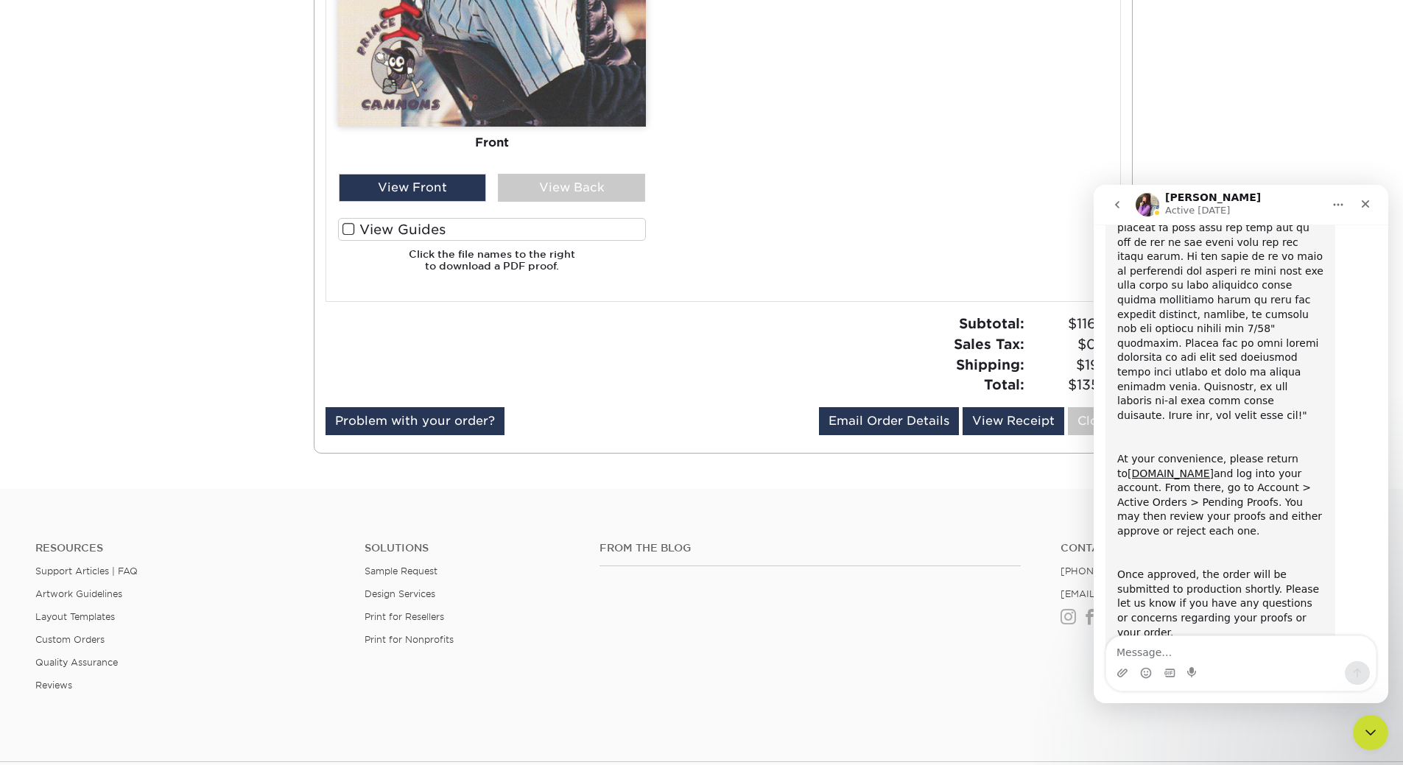
scroll to position [176, 0]
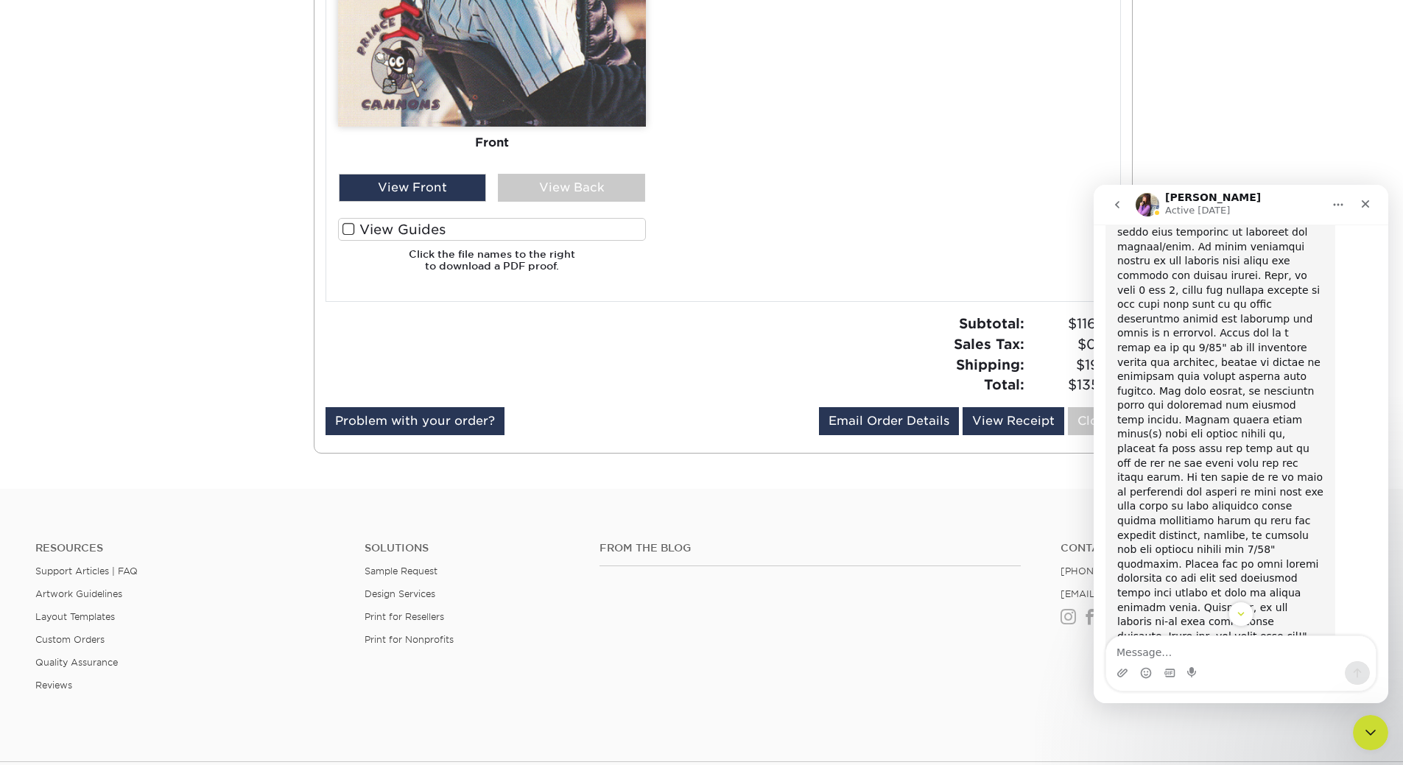
click at [1117, 201] on icon "go back" at bounding box center [1117, 205] width 12 height 12
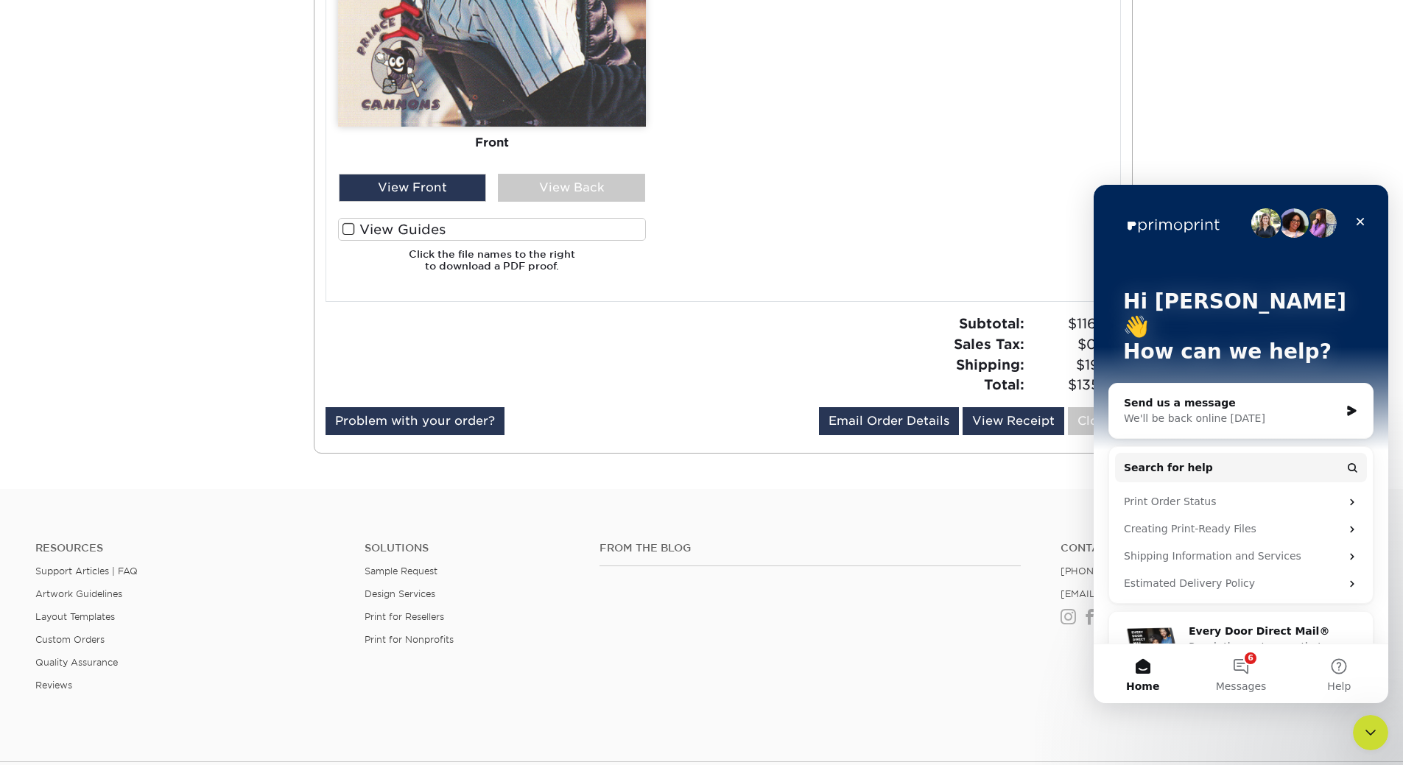
scroll to position [0, 0]
click at [1246, 664] on button "6 Messages" at bounding box center [1241, 673] width 98 height 59
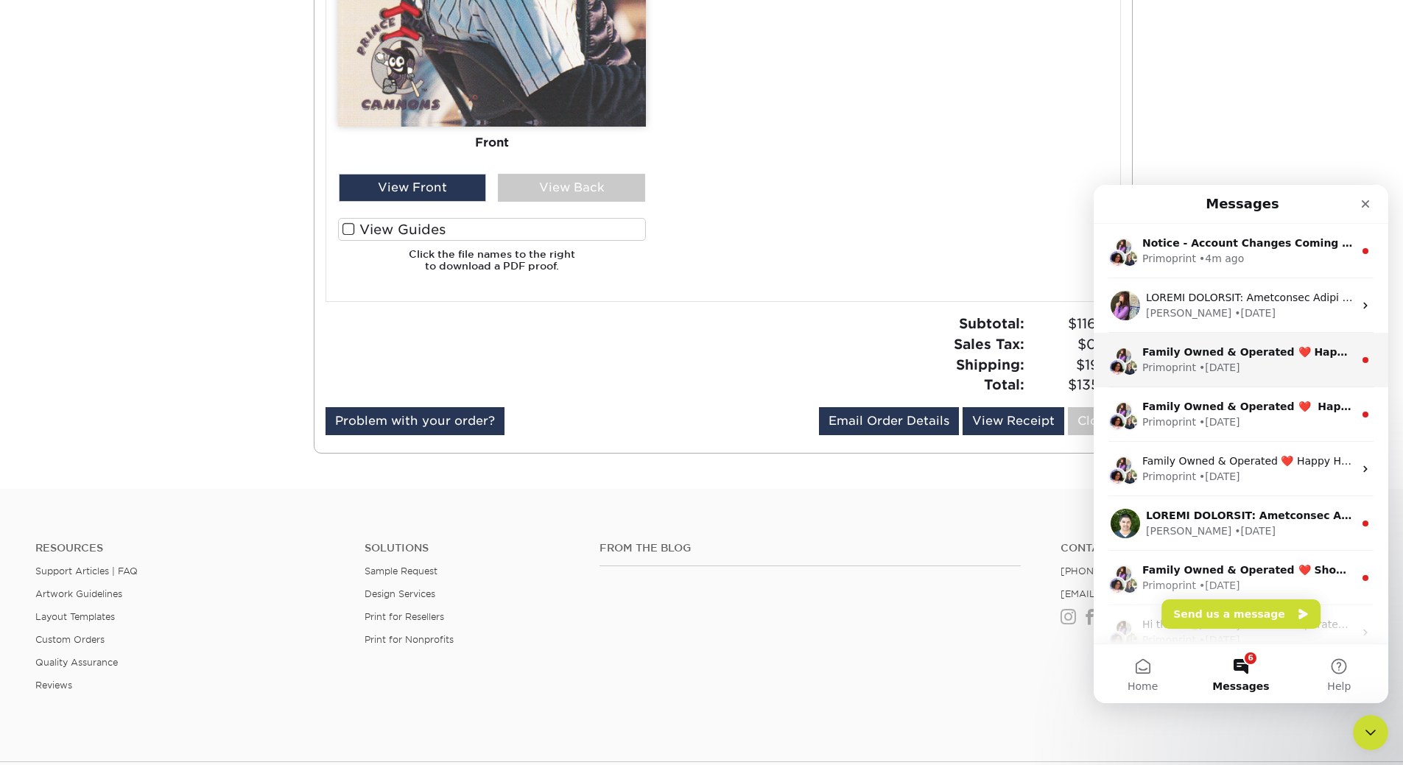
click at [1199, 364] on div "• 96w ago" at bounding box center [1219, 367] width 41 height 15
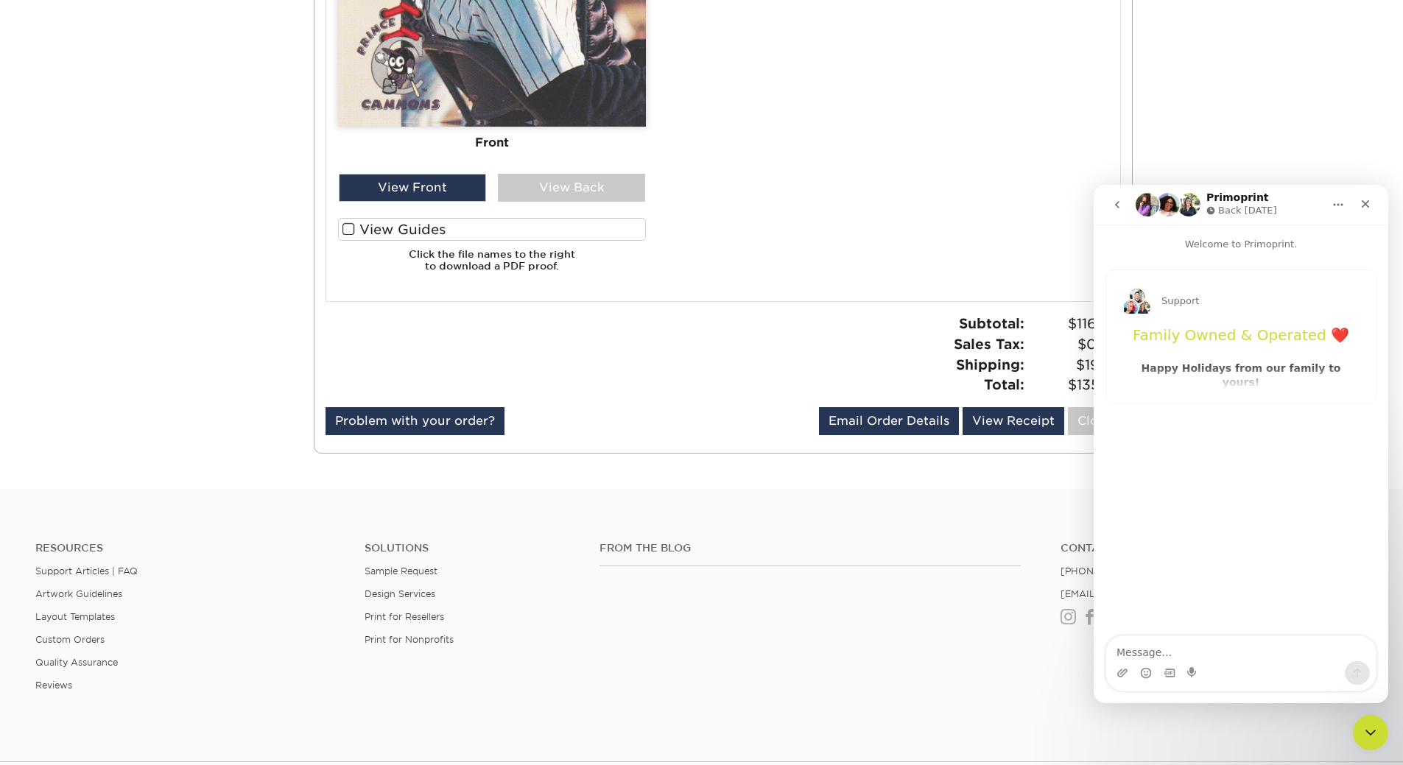
click at [1118, 201] on icon "go back" at bounding box center [1117, 205] width 12 height 12
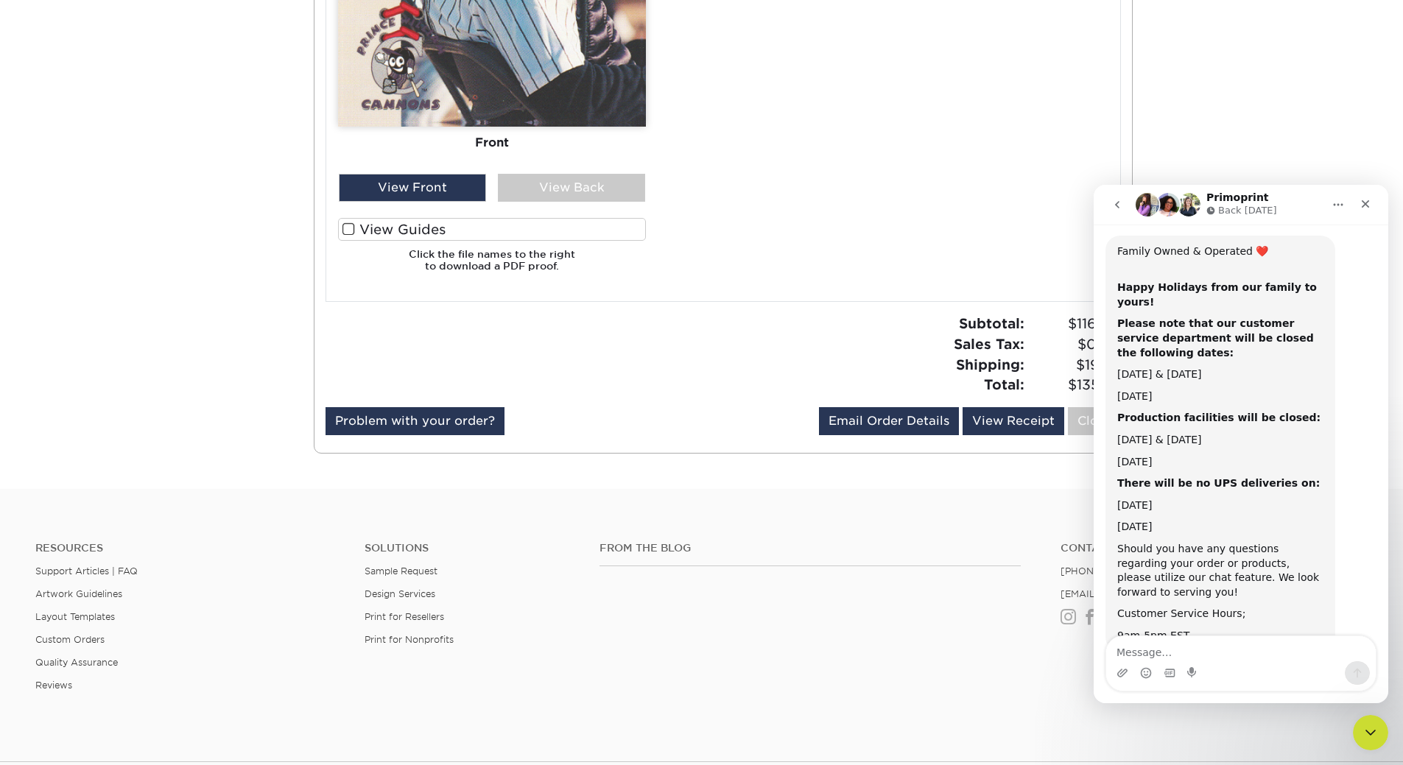
scroll to position [52, 0]
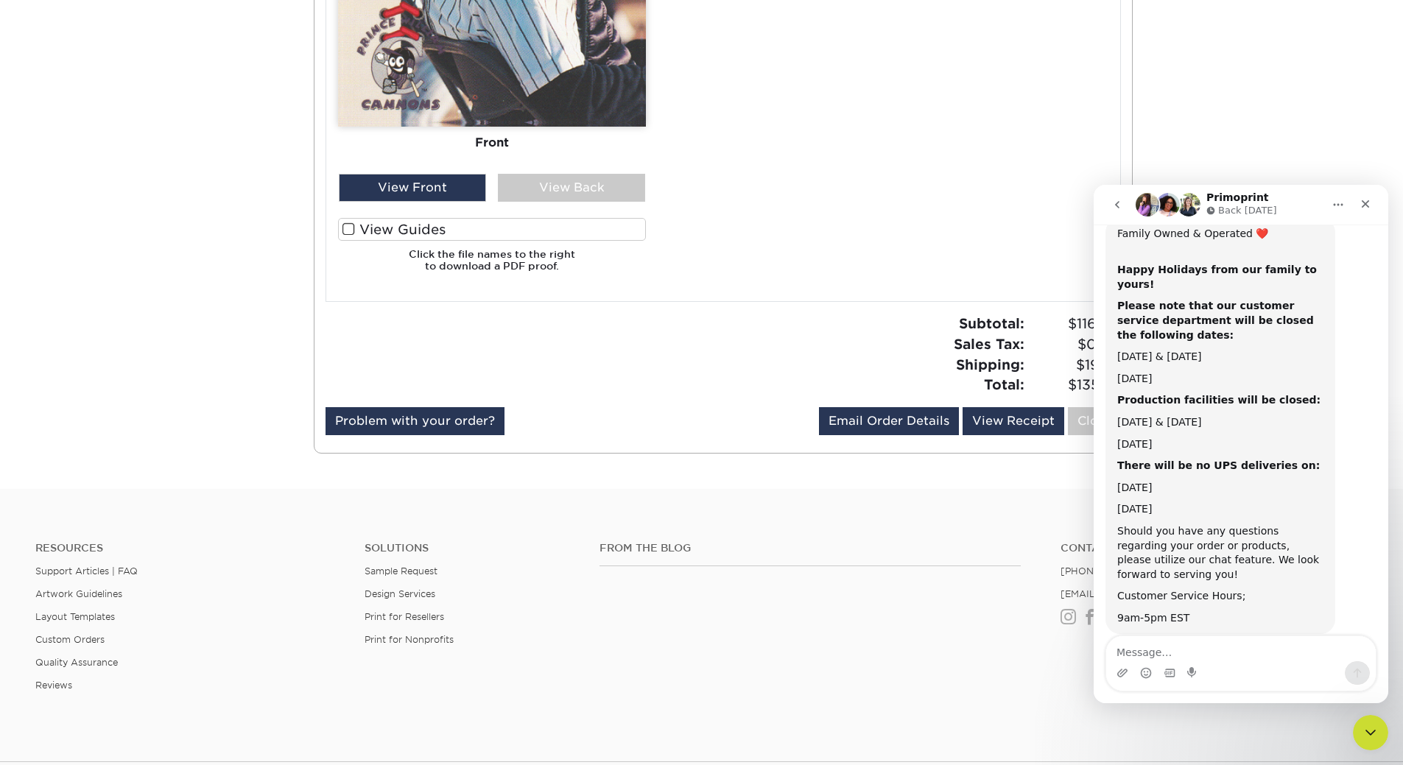
click at [1111, 205] on button "go back" at bounding box center [1117, 205] width 28 height 28
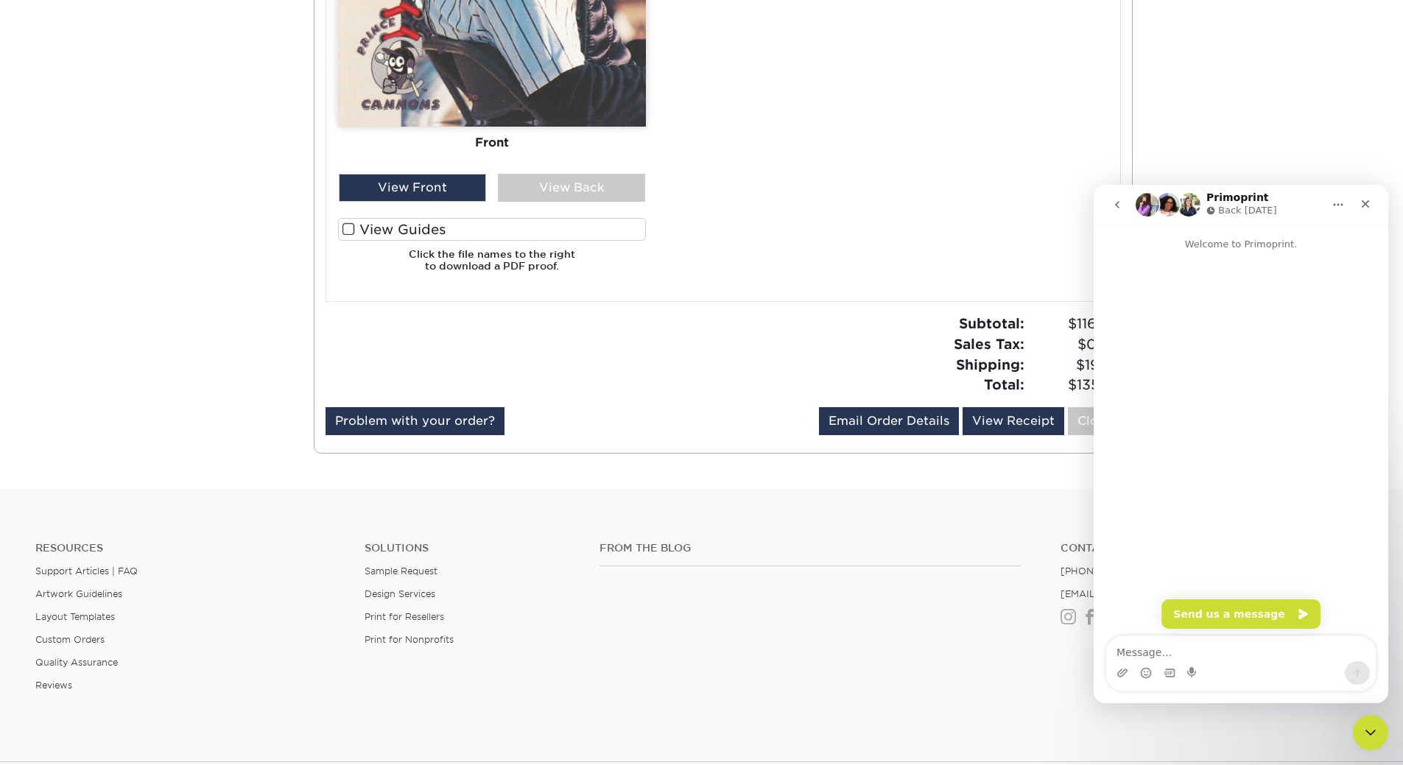
scroll to position [0, 0]
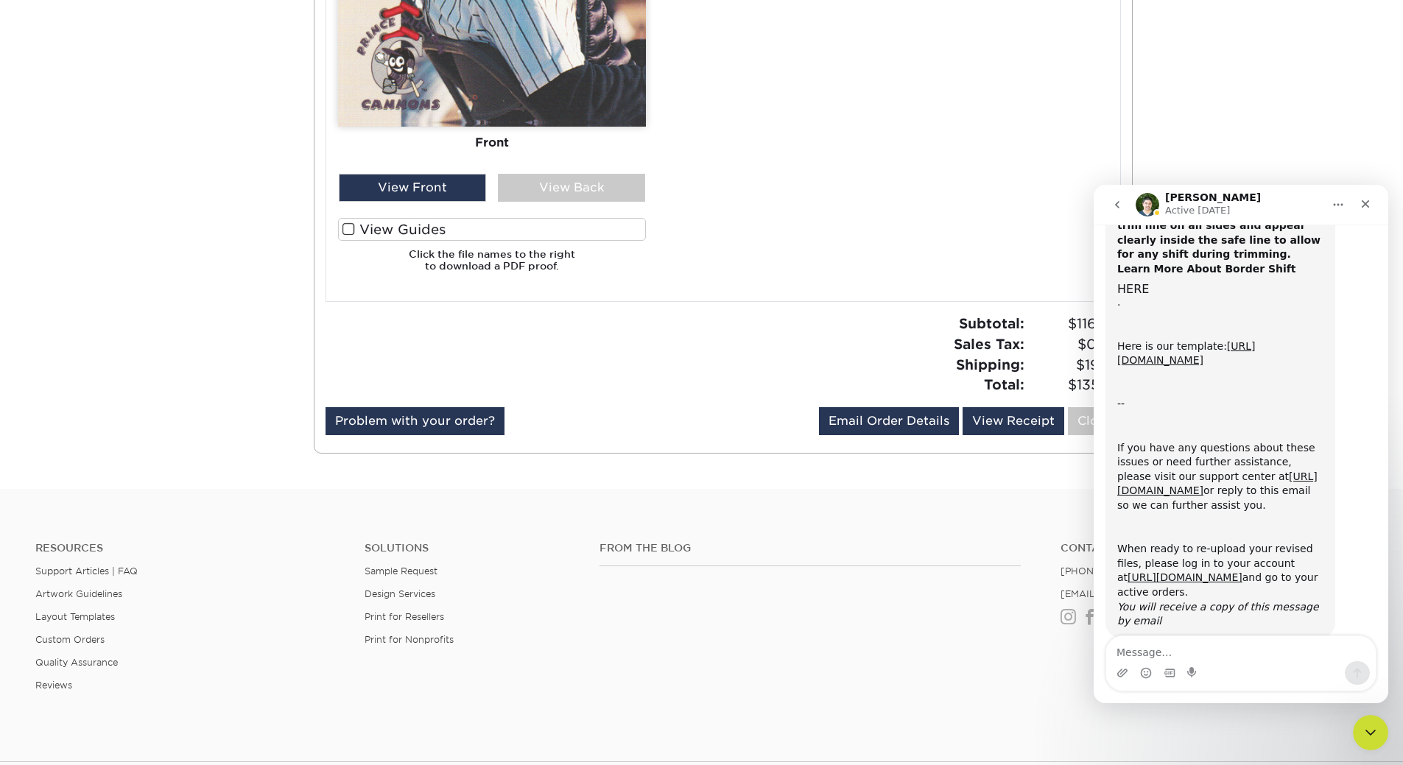
scroll to position [337, 0]
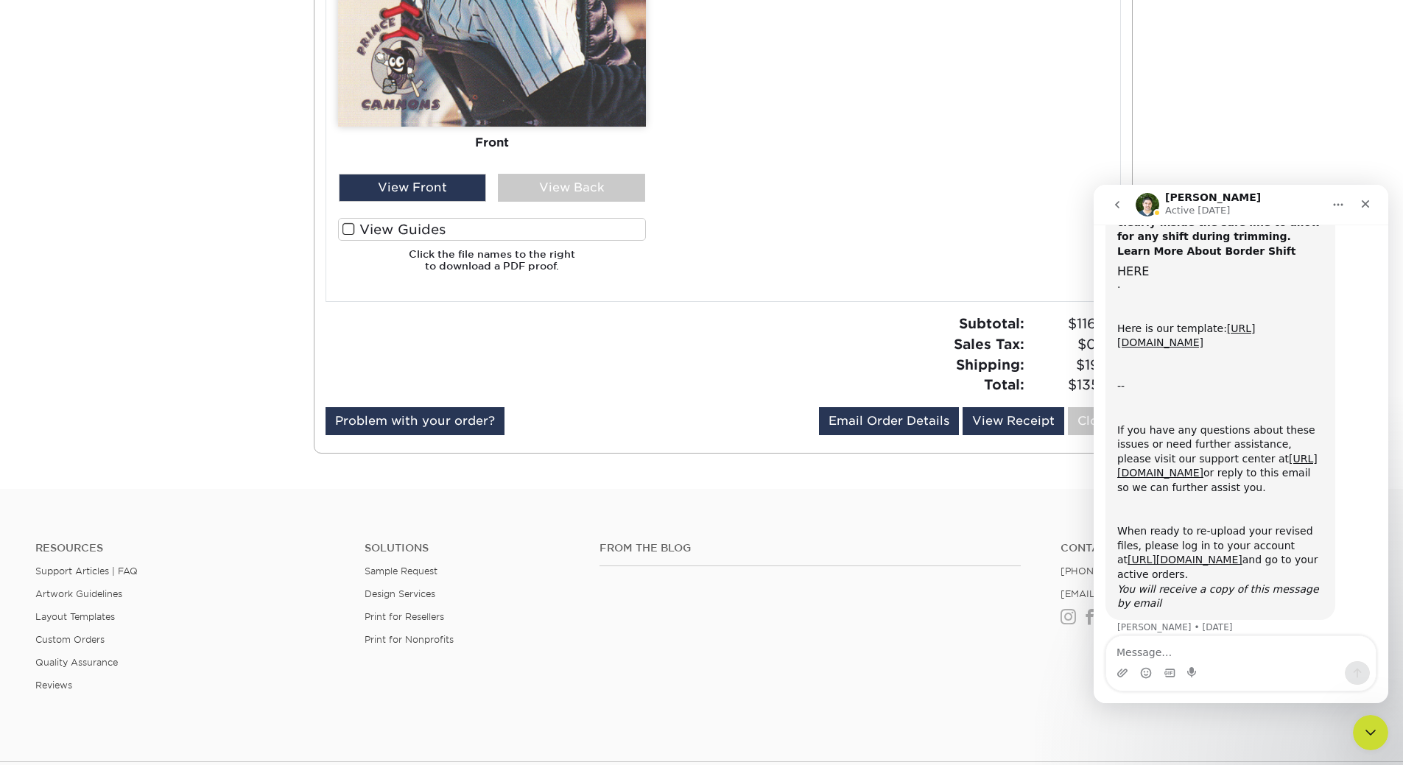
click at [1113, 207] on icon "go back" at bounding box center [1117, 205] width 12 height 12
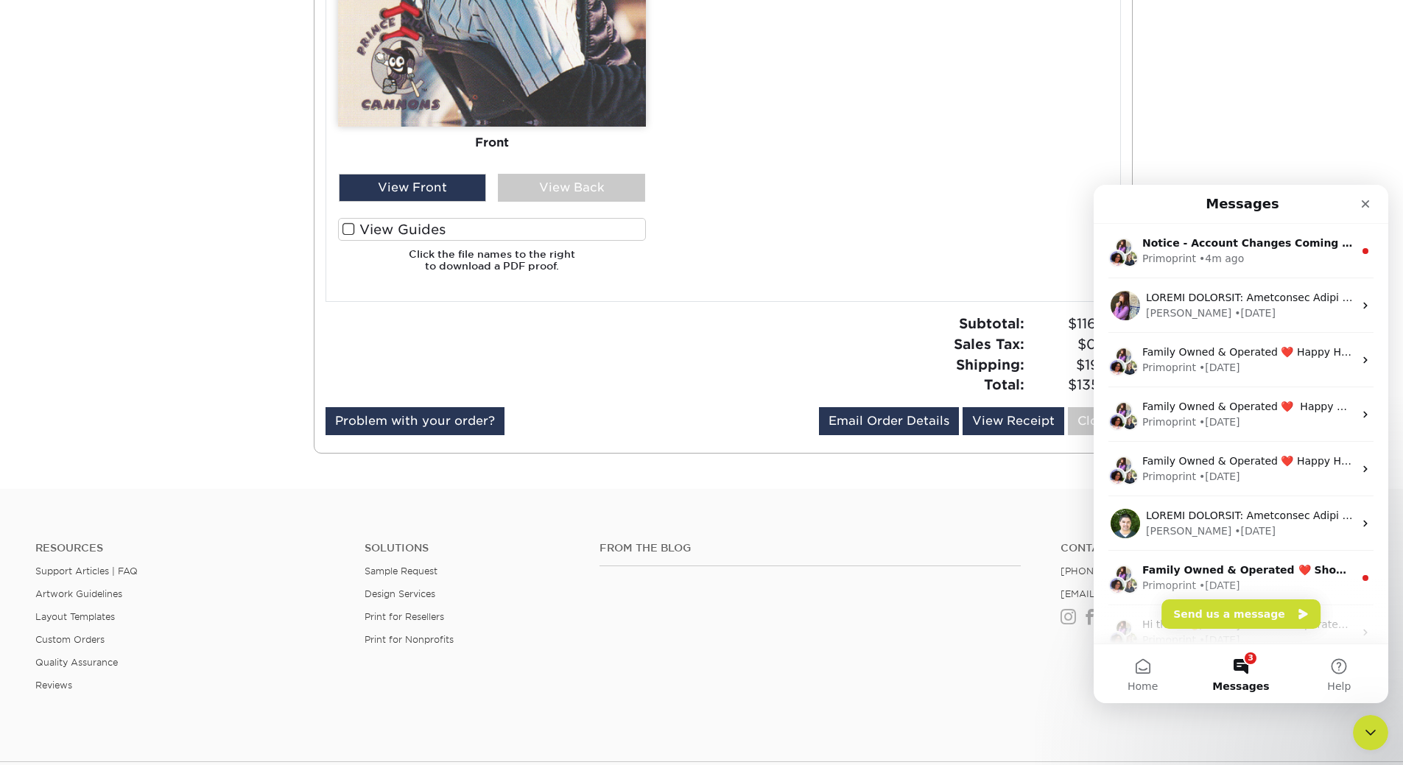
scroll to position [0, 0]
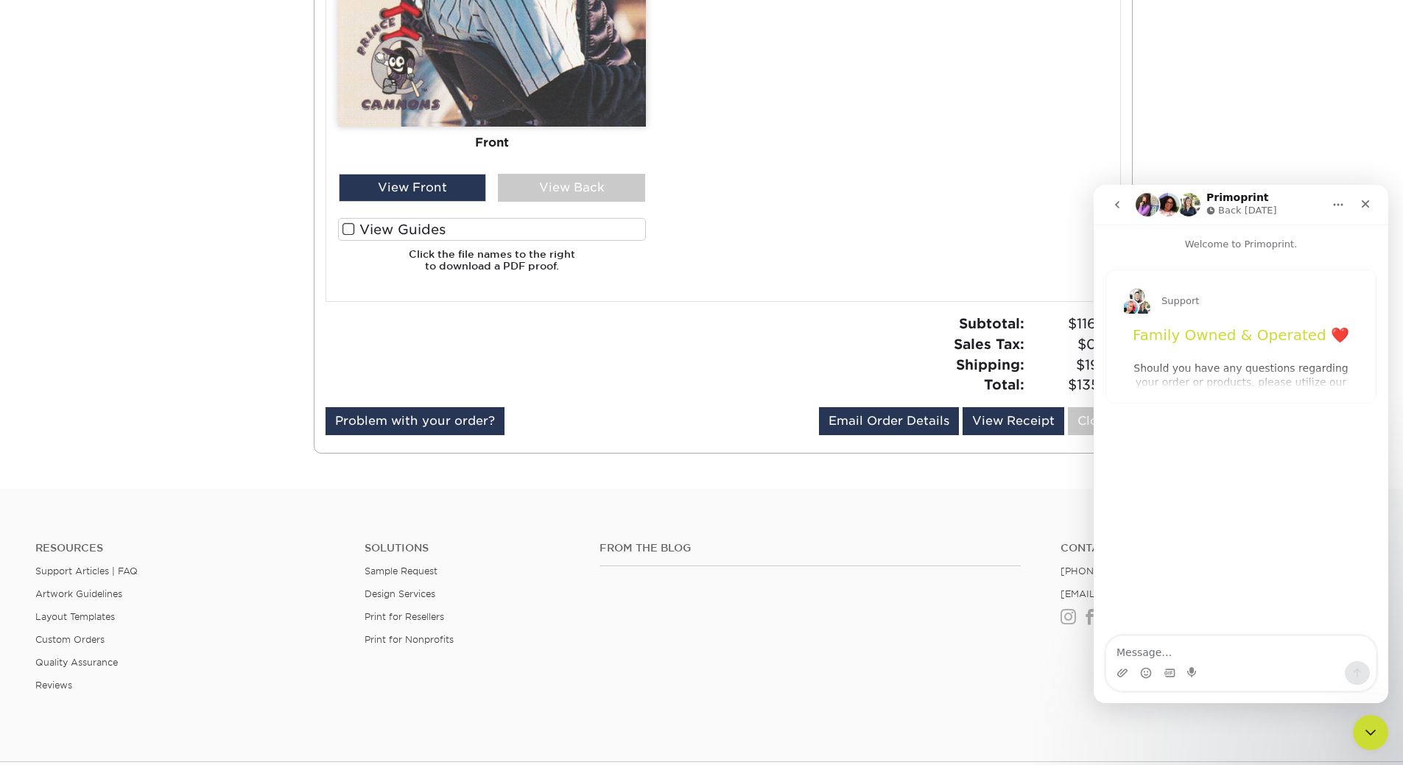
click at [1122, 211] on button "go back" at bounding box center [1117, 205] width 28 height 28
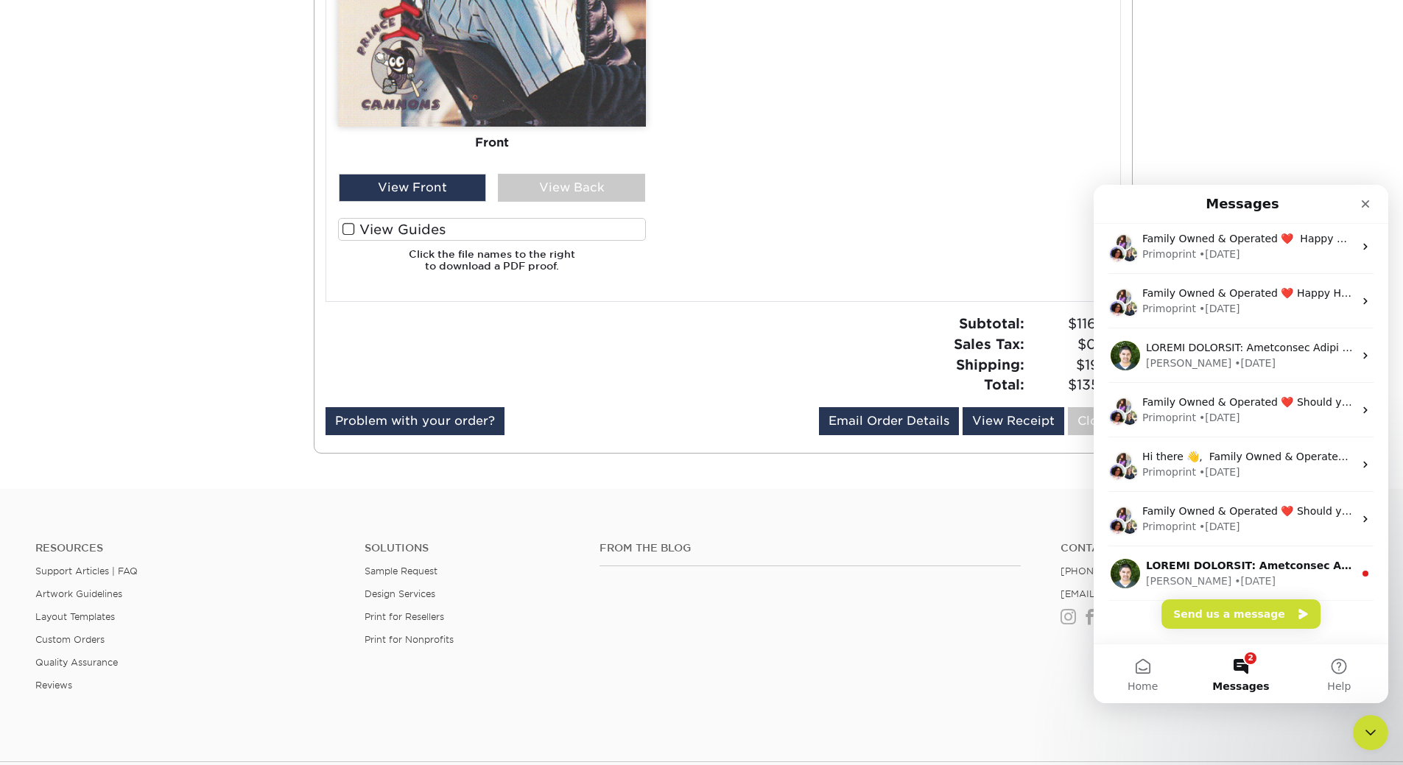
scroll to position [184, 0]
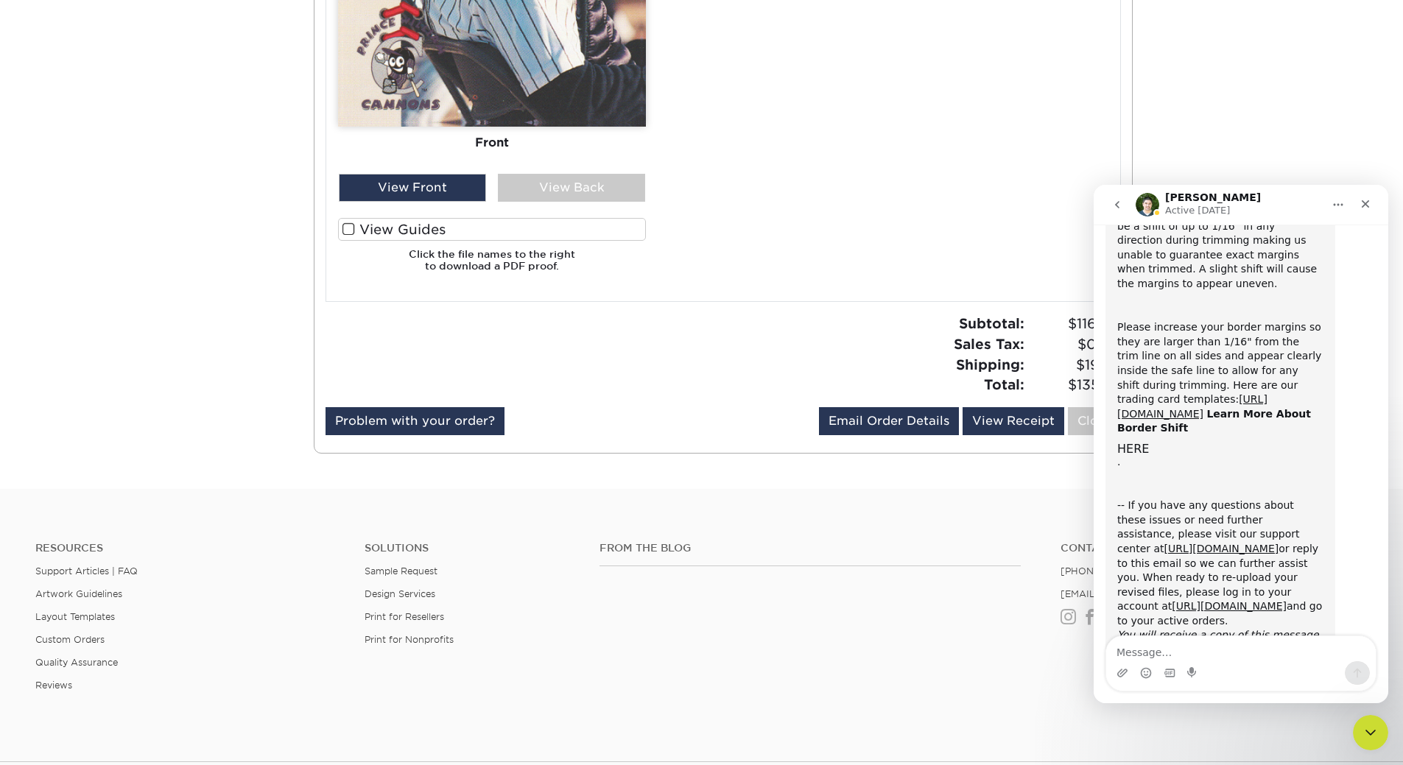
scroll to position [537, 0]
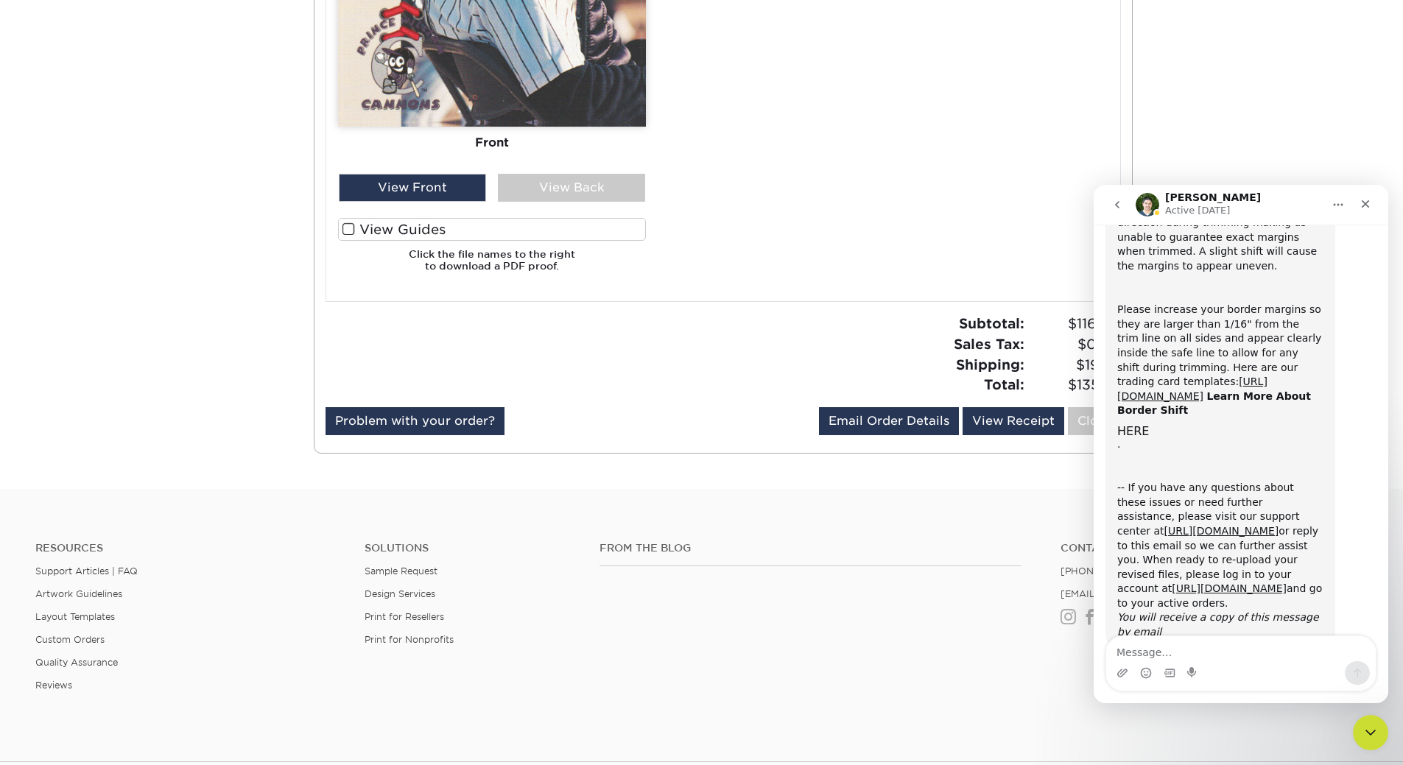
click at [1122, 205] on button "go back" at bounding box center [1117, 205] width 28 height 28
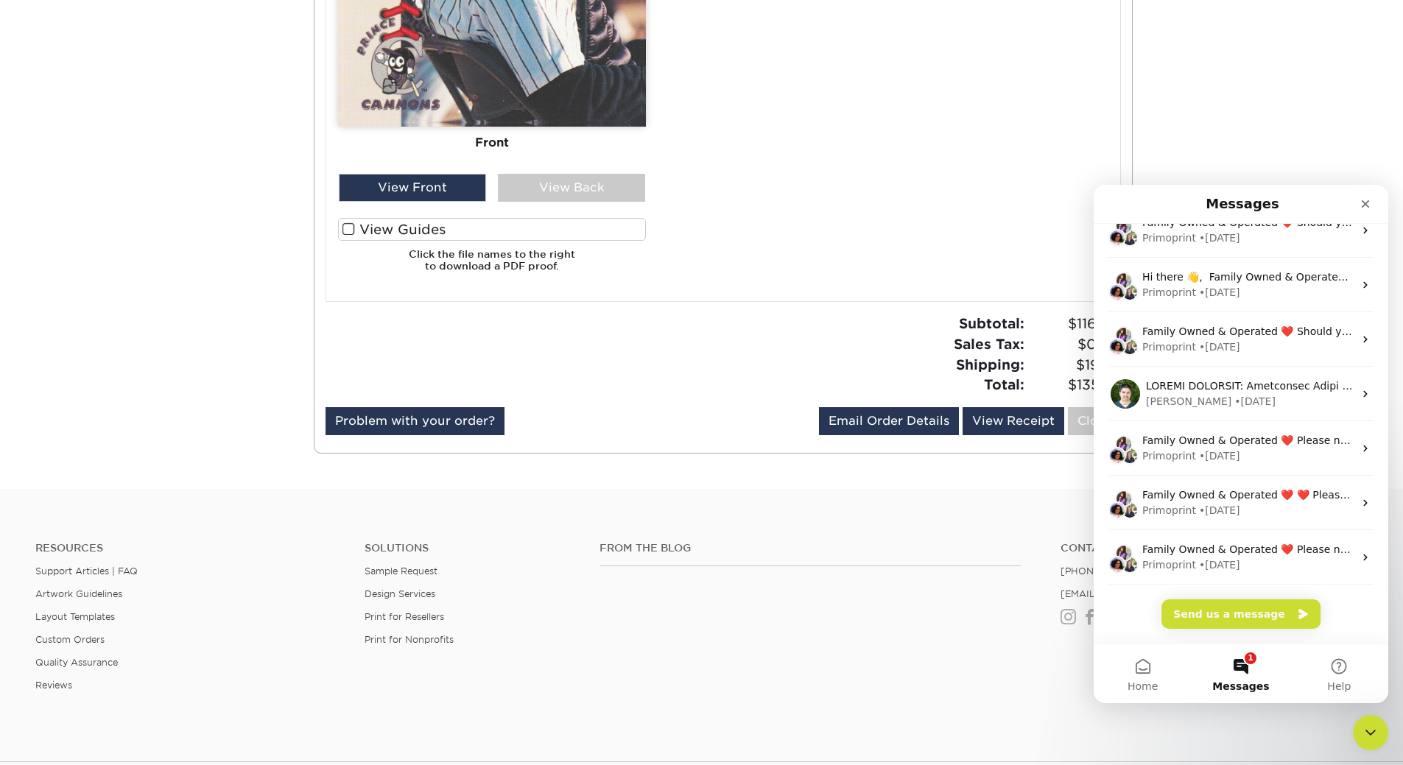
scroll to position [0, 0]
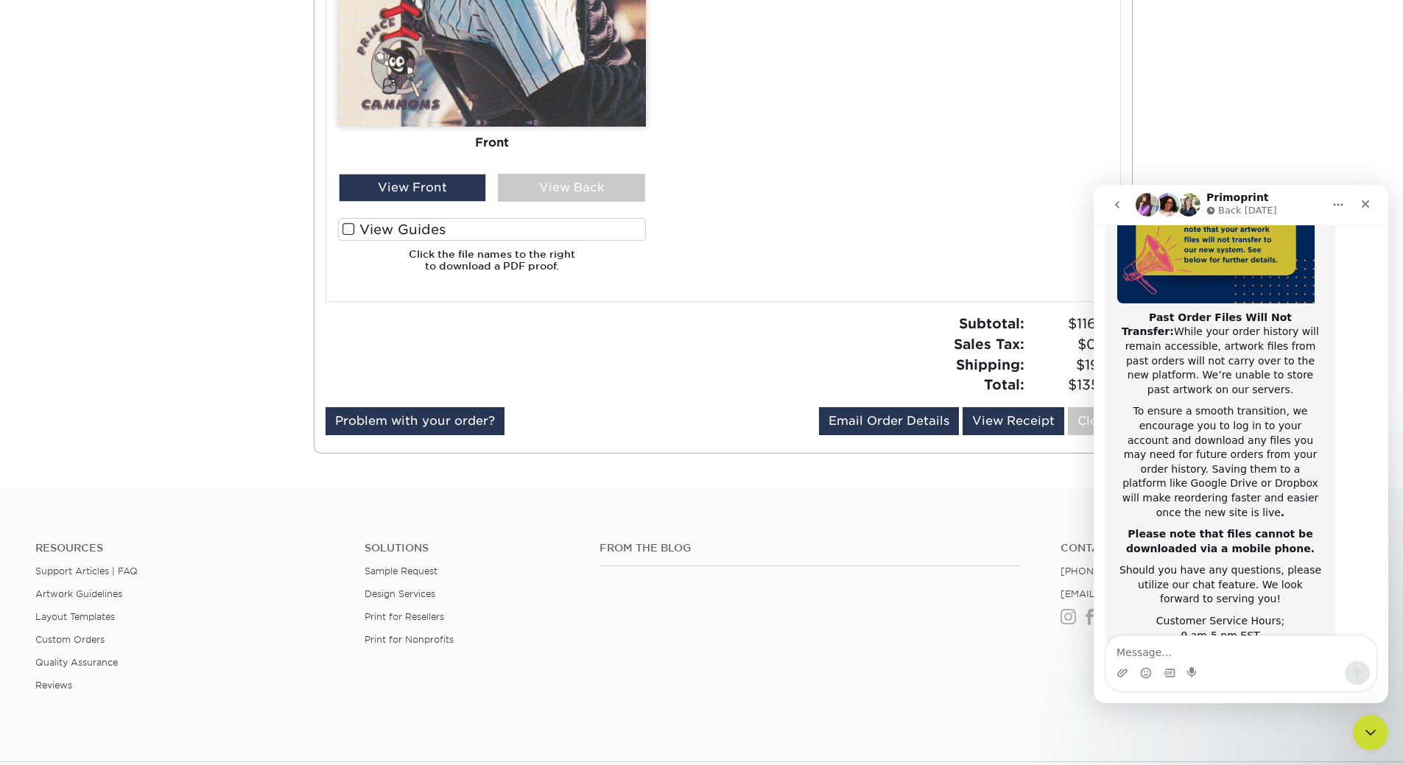
scroll to position [233, 0]
click at [1120, 200] on icon "go back" at bounding box center [1117, 205] width 12 height 12
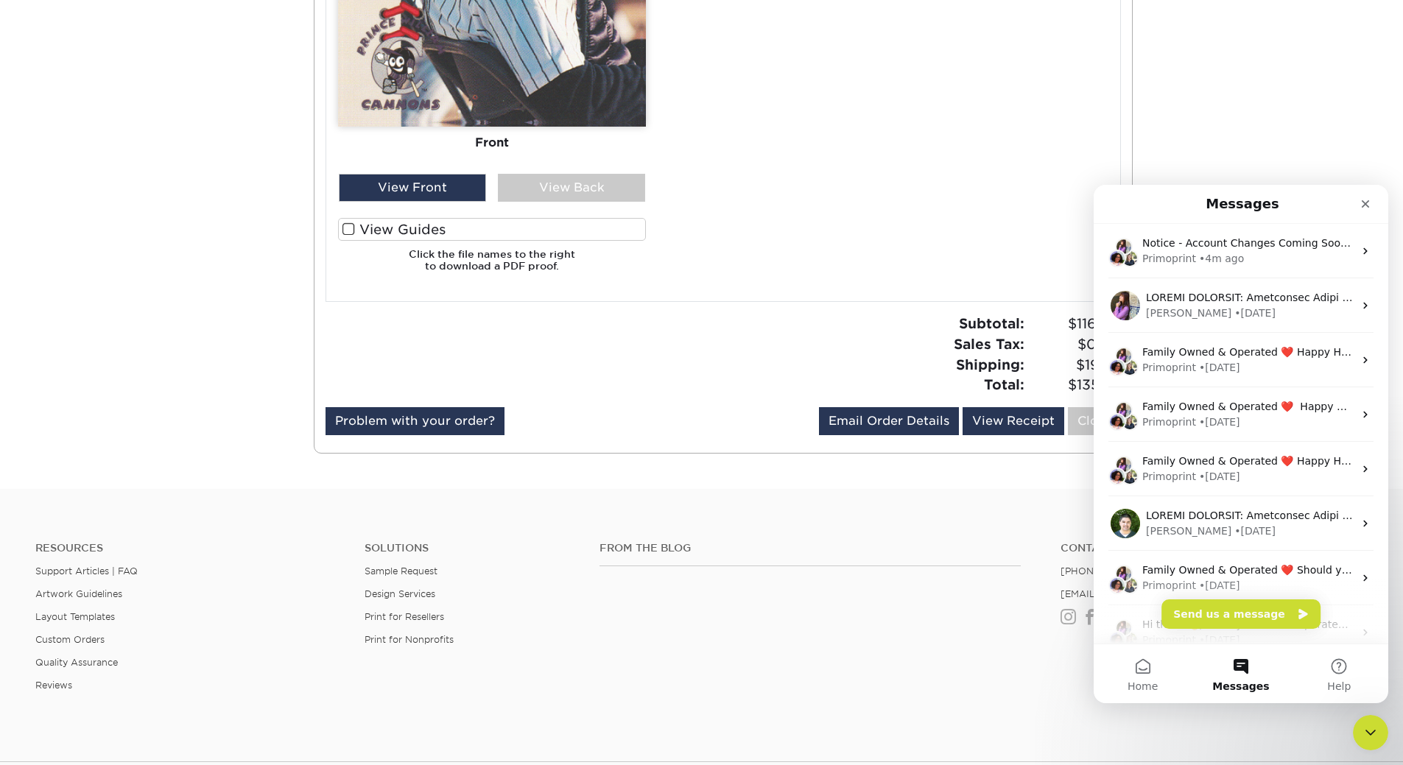
scroll to position [0, 0]
click at [1147, 672] on button "Home" at bounding box center [1143, 673] width 98 height 59
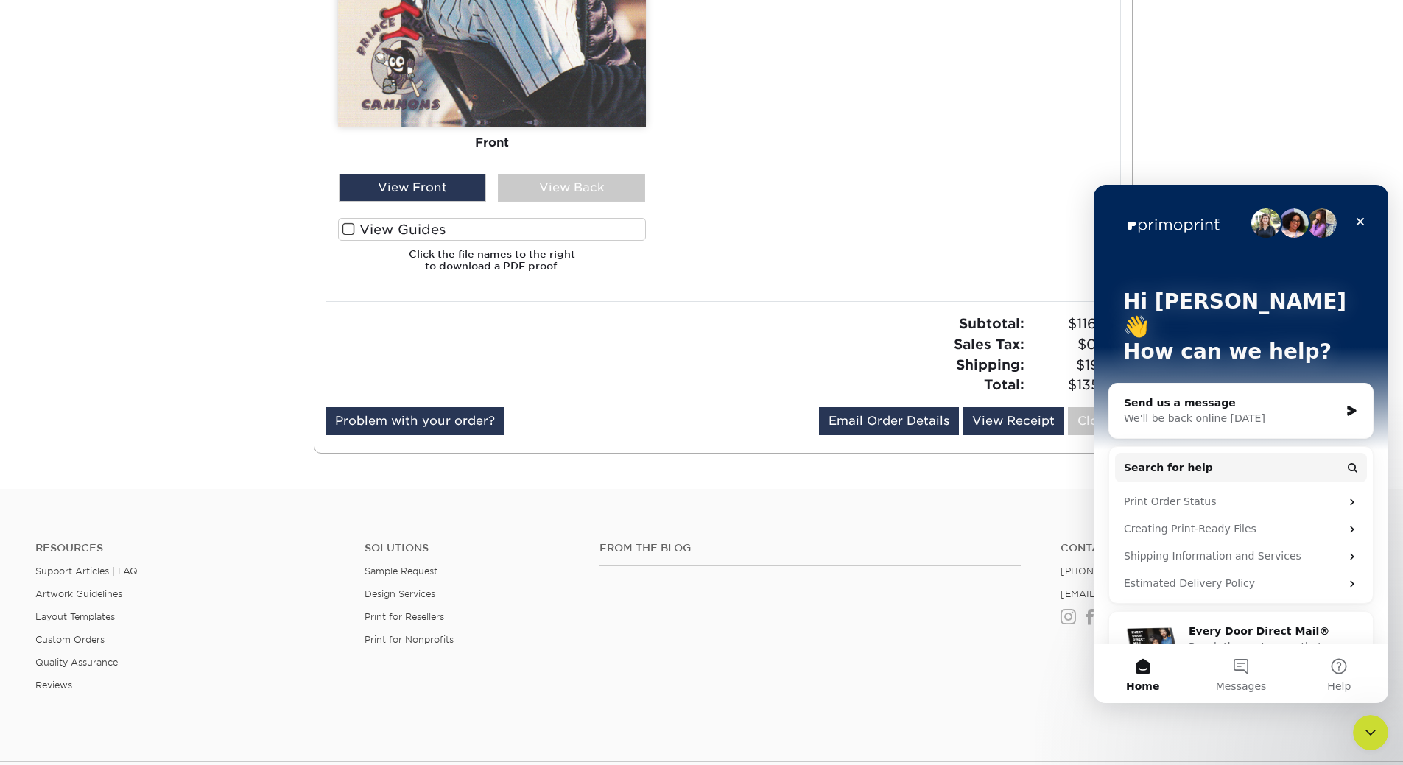
click at [1219, 411] on div "We'll be back online tomorrow" at bounding box center [1232, 418] width 216 height 15
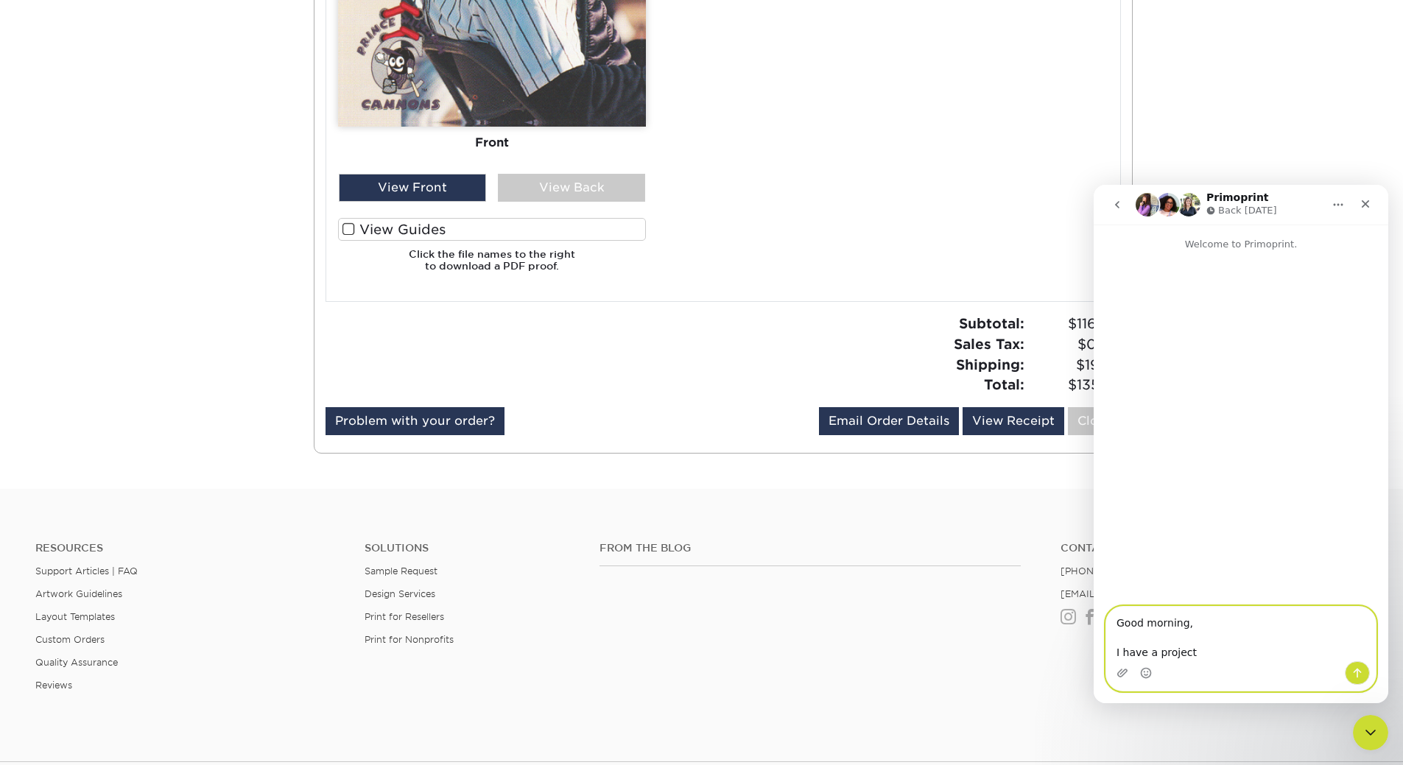
click at [1117, 652] on textarea "Good morning, I have a project" at bounding box center [1241, 634] width 270 height 54
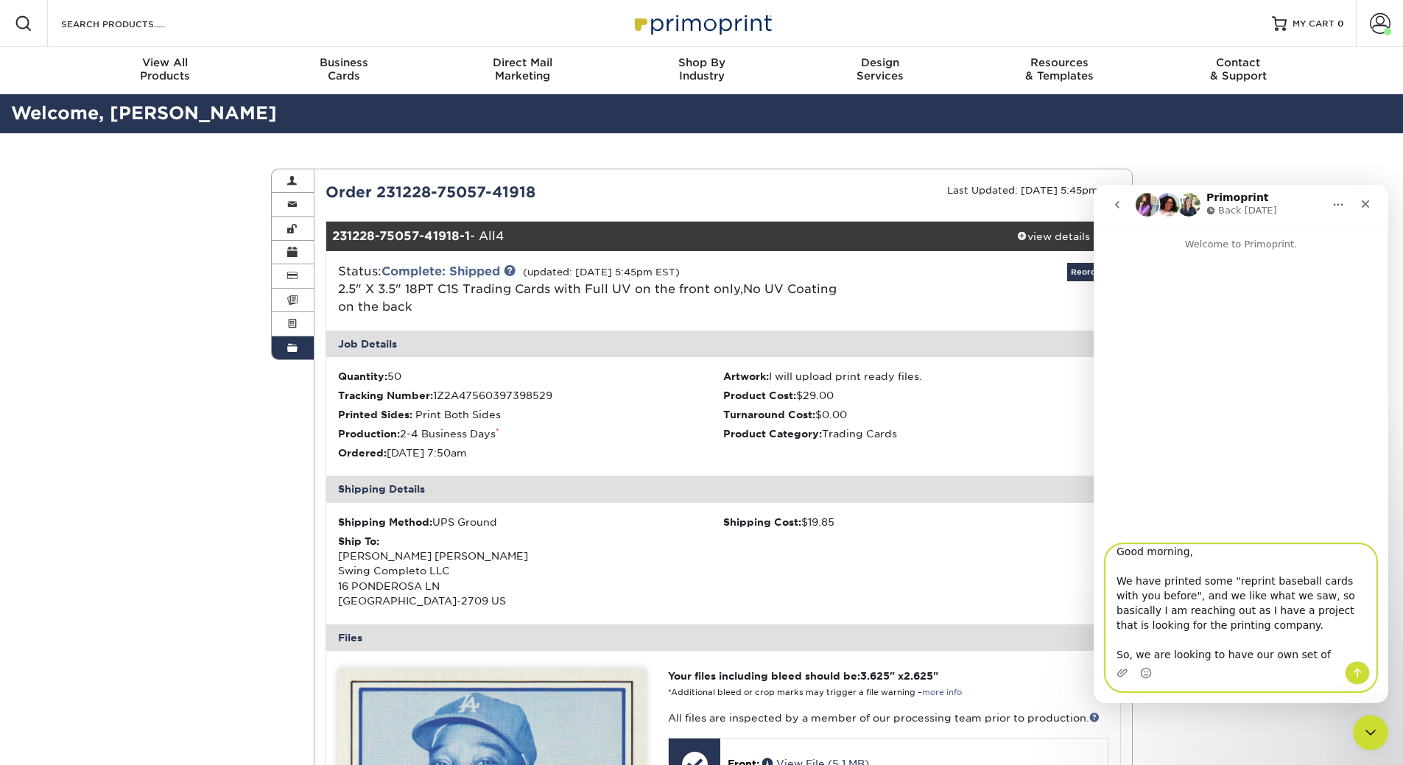
scroll to position [24, 0]
click at [1207, 595] on textarea "Good morning, We have printed some "reprint baseball cards with you before", an…" at bounding box center [1241, 603] width 270 height 116
click at [1172, 655] on textarea "Good morning, We have printed some "reprint baseball cards with you before", an…" at bounding box center [1241, 603] width 270 height 116
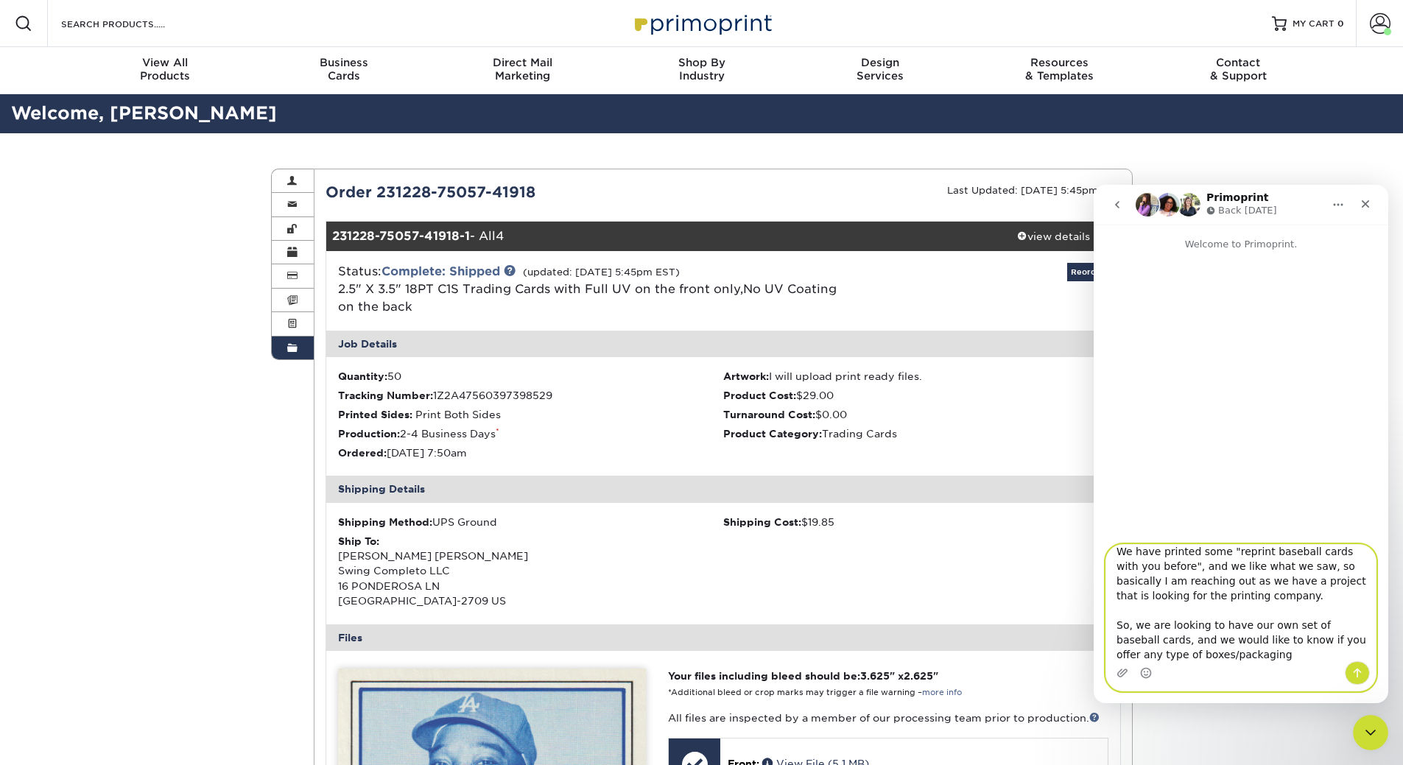
scroll to position [41, 0]
click at [1207, 655] on textarea "Good morning, We have printed some "reprint baseball cards with you before", an…" at bounding box center [1241, 603] width 270 height 116
drag, startPoint x: 1279, startPoint y: 666, endPoint x: 1270, endPoint y: 658, distance: 12.0
click at [1278, 666] on div "Intercom messenger" at bounding box center [1241, 673] width 270 height 24
click at [1259, 654] on textarea "Good morning, We have printed some "reprint baseball cards with you before", an…" at bounding box center [1241, 603] width 270 height 116
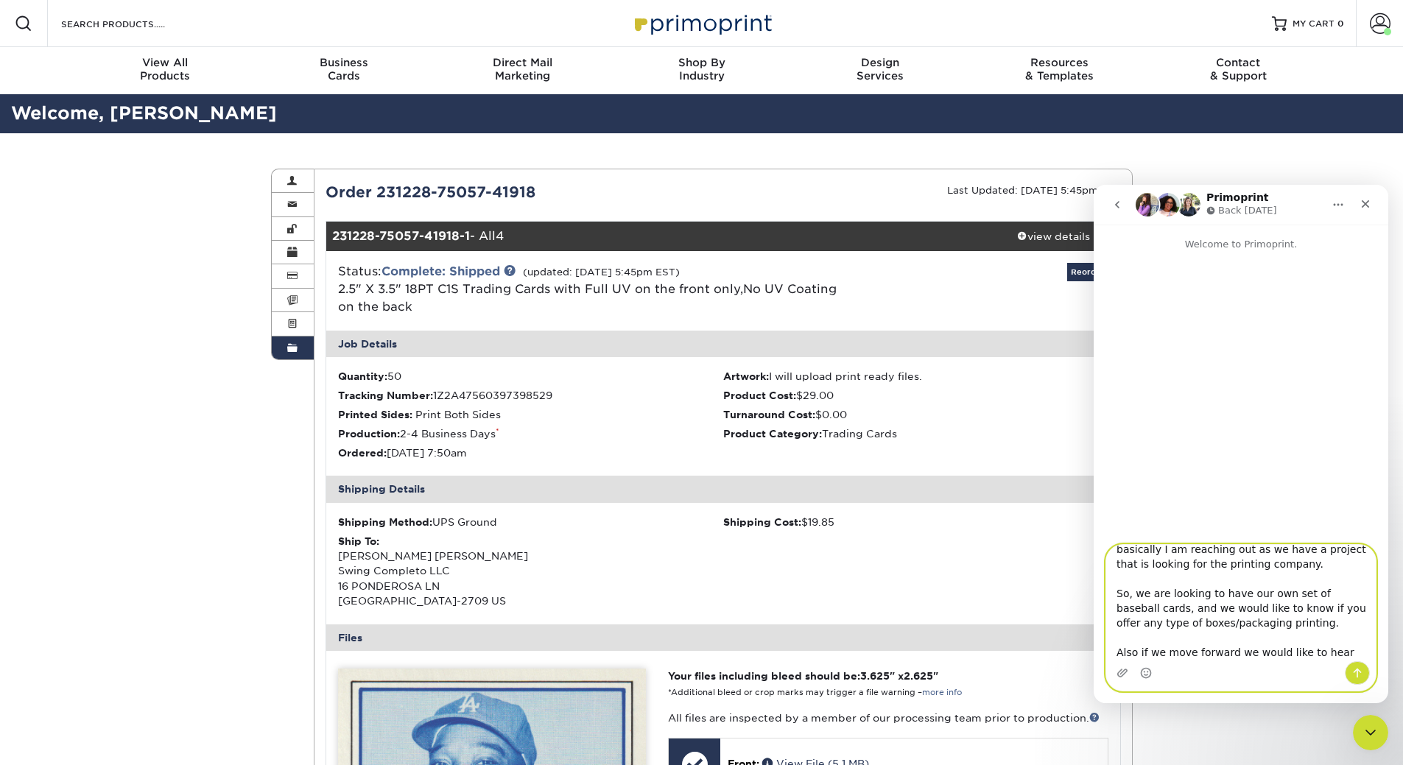
scroll to position [83, 0]
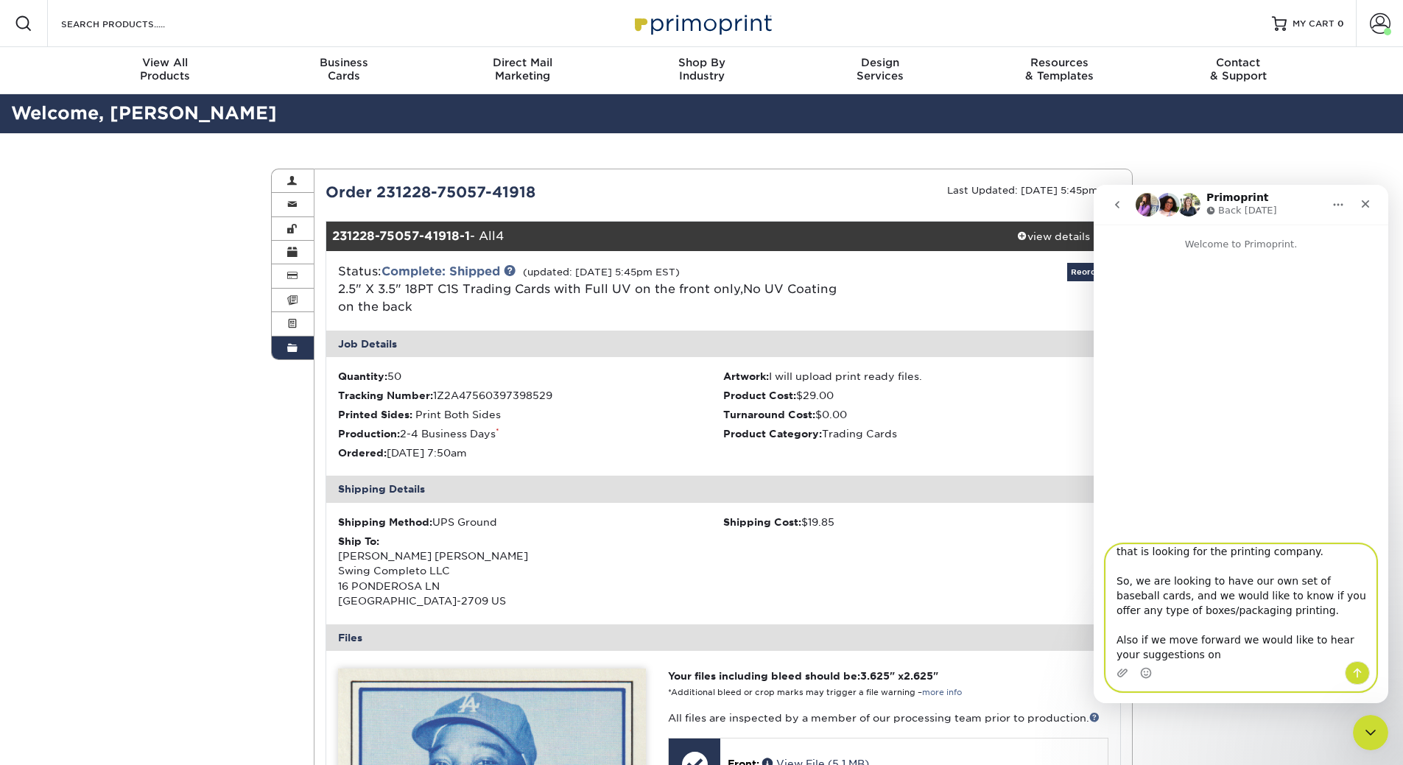
paste textarea "paper, finish, and features"
click at [1251, 653] on textarea "Good morning, We have printed some "reprint baseball cards with you before", an…" at bounding box center [1241, 603] width 270 height 116
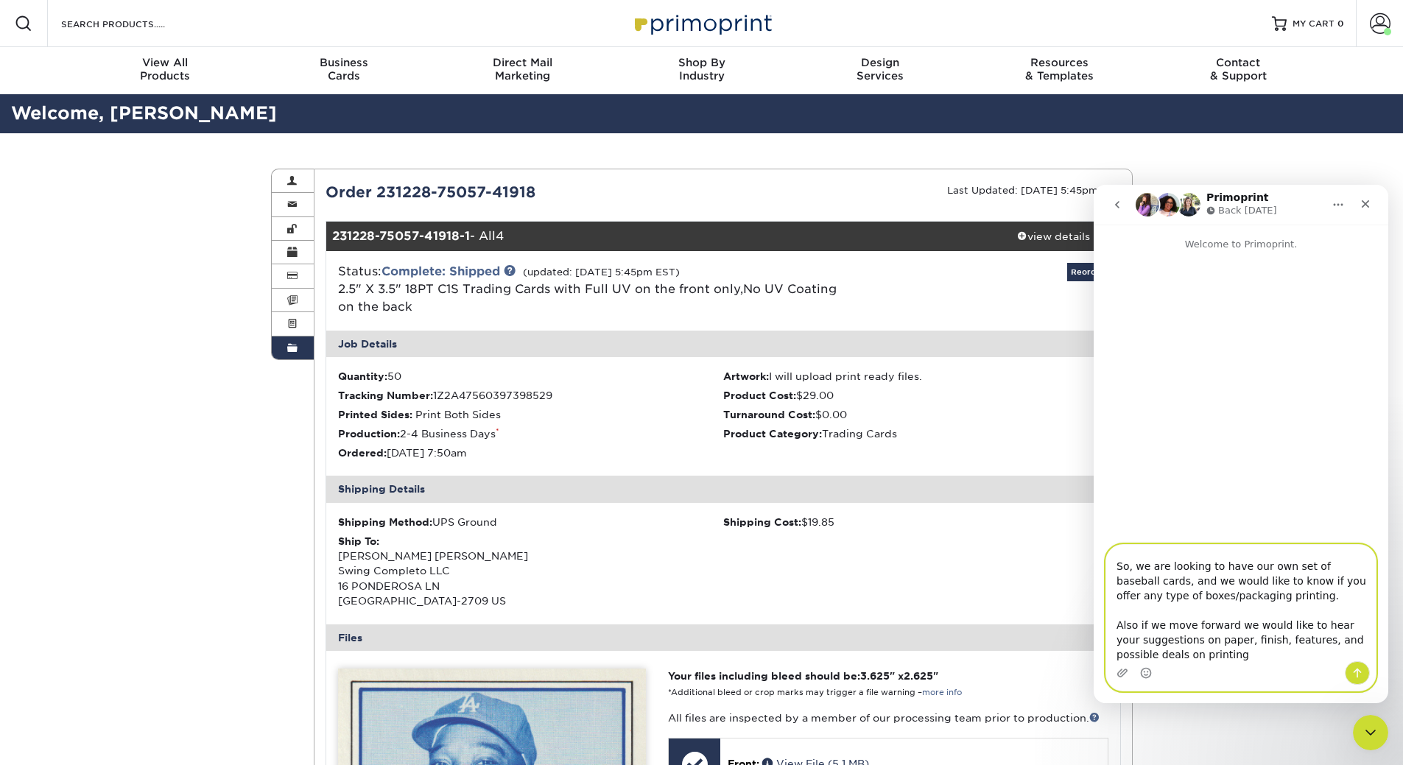
click at [1284, 641] on textarea "Good morning, We have printed some "reprint baseball cards with you before", an…" at bounding box center [1241, 603] width 270 height 116
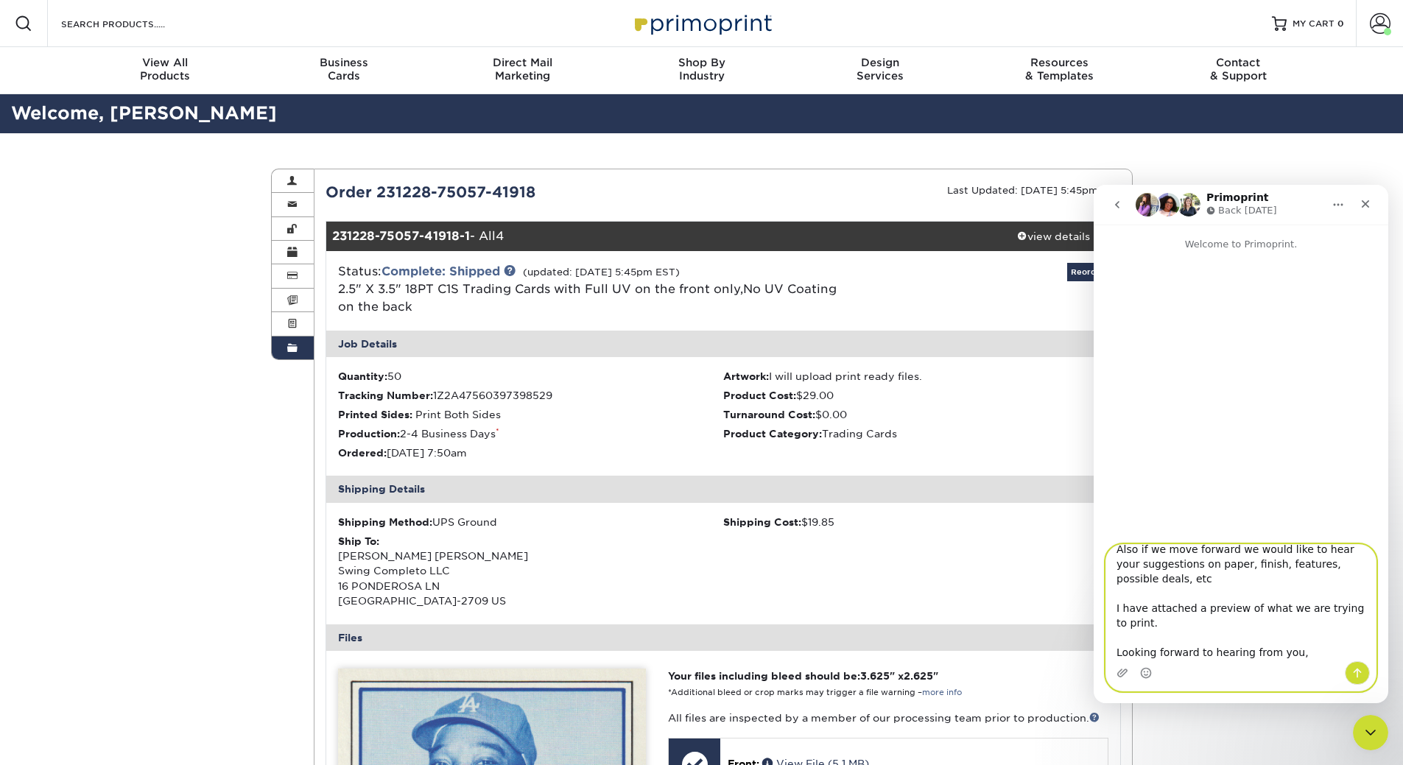
scroll to position [201, 0]
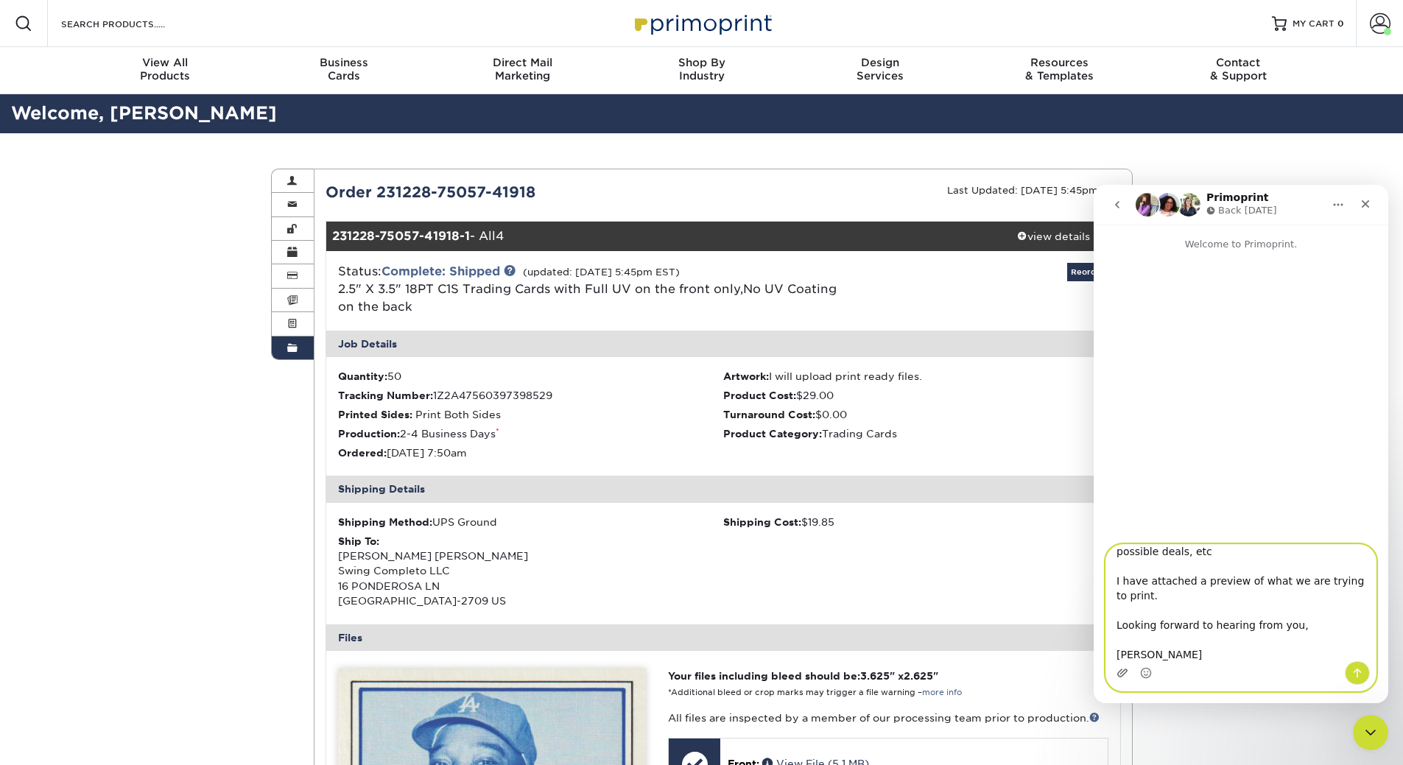
type textarea "Good morning, We have printed some "reprint baseball cards with you before", an…"
click at [1119, 675] on icon "Upload attachment" at bounding box center [1122, 673] width 12 height 12
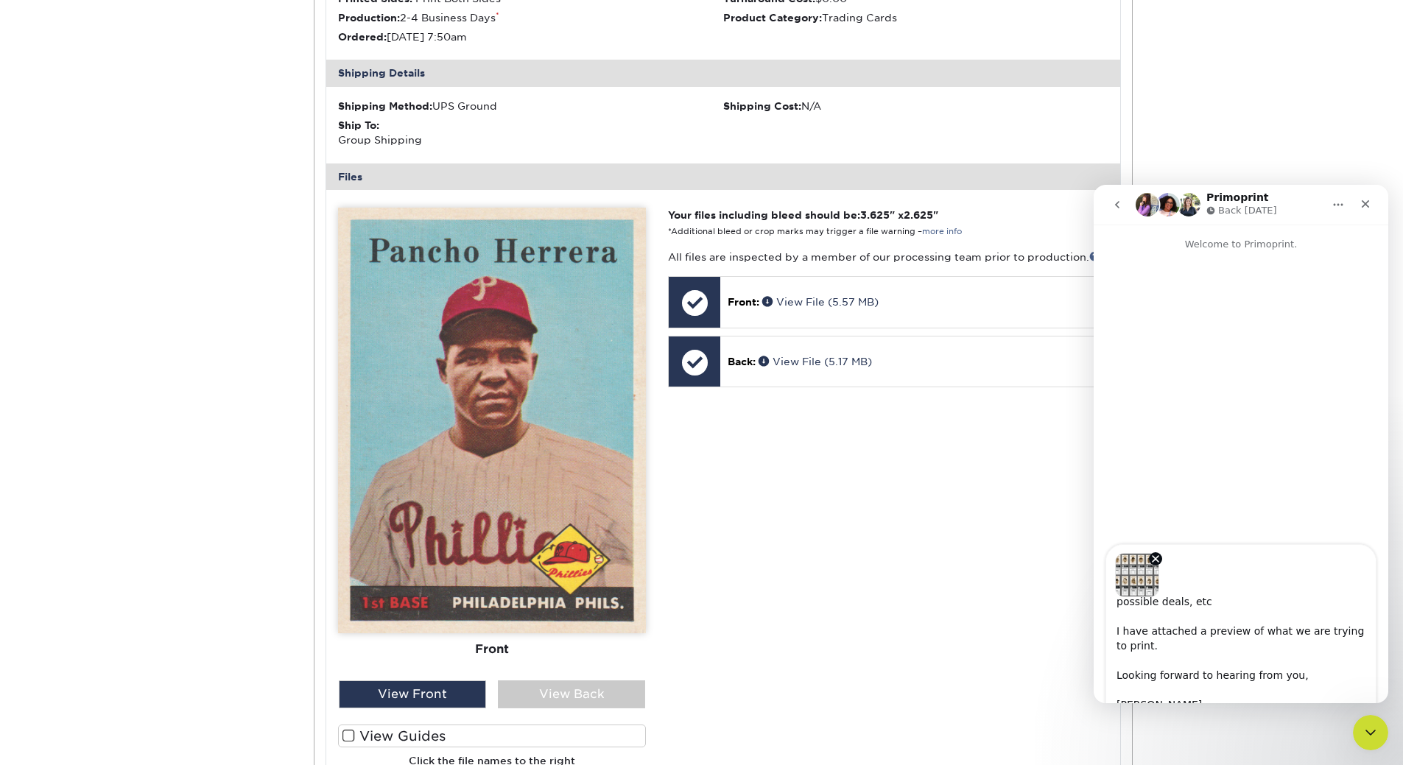
scroll to position [1473, 0]
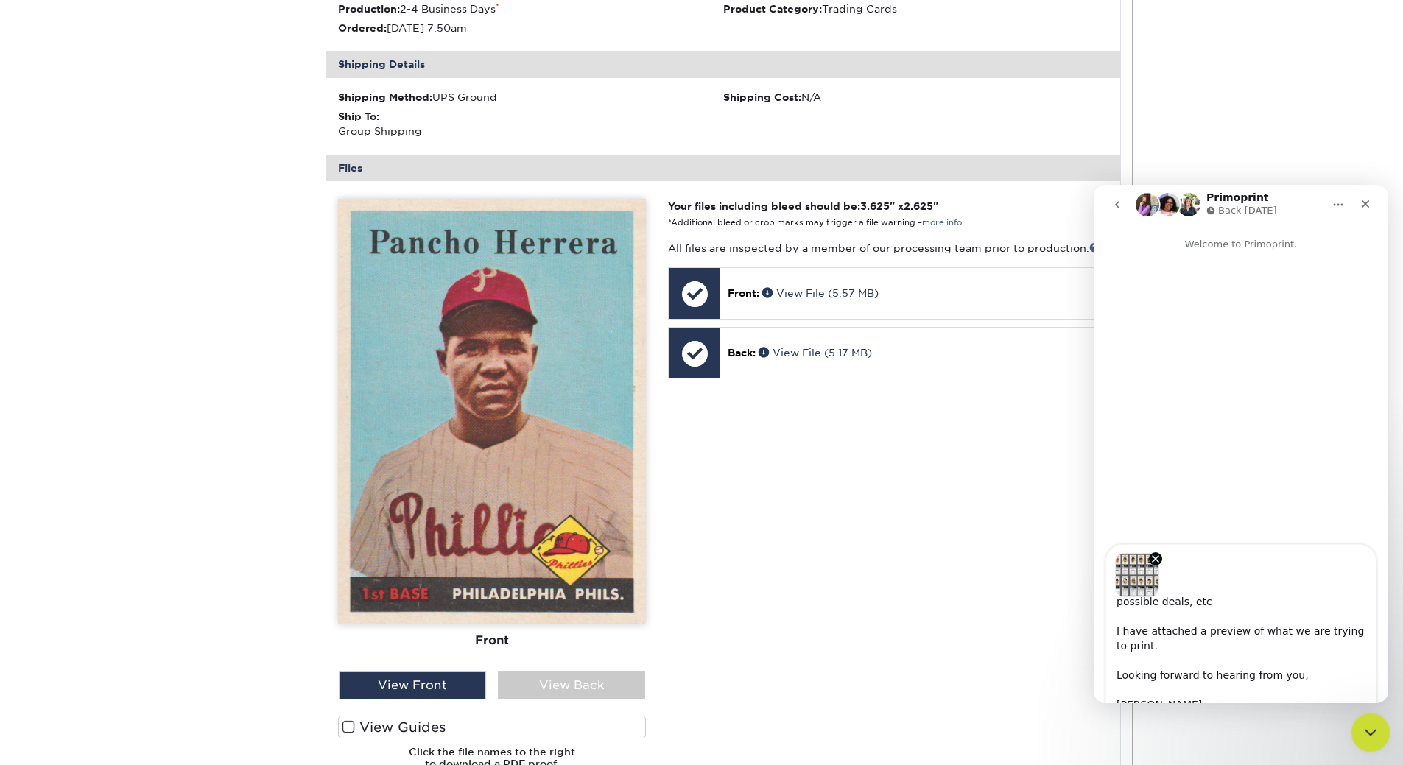
click at [1373, 739] on div "Close Intercom Messenger" at bounding box center [1368, 730] width 35 height 35
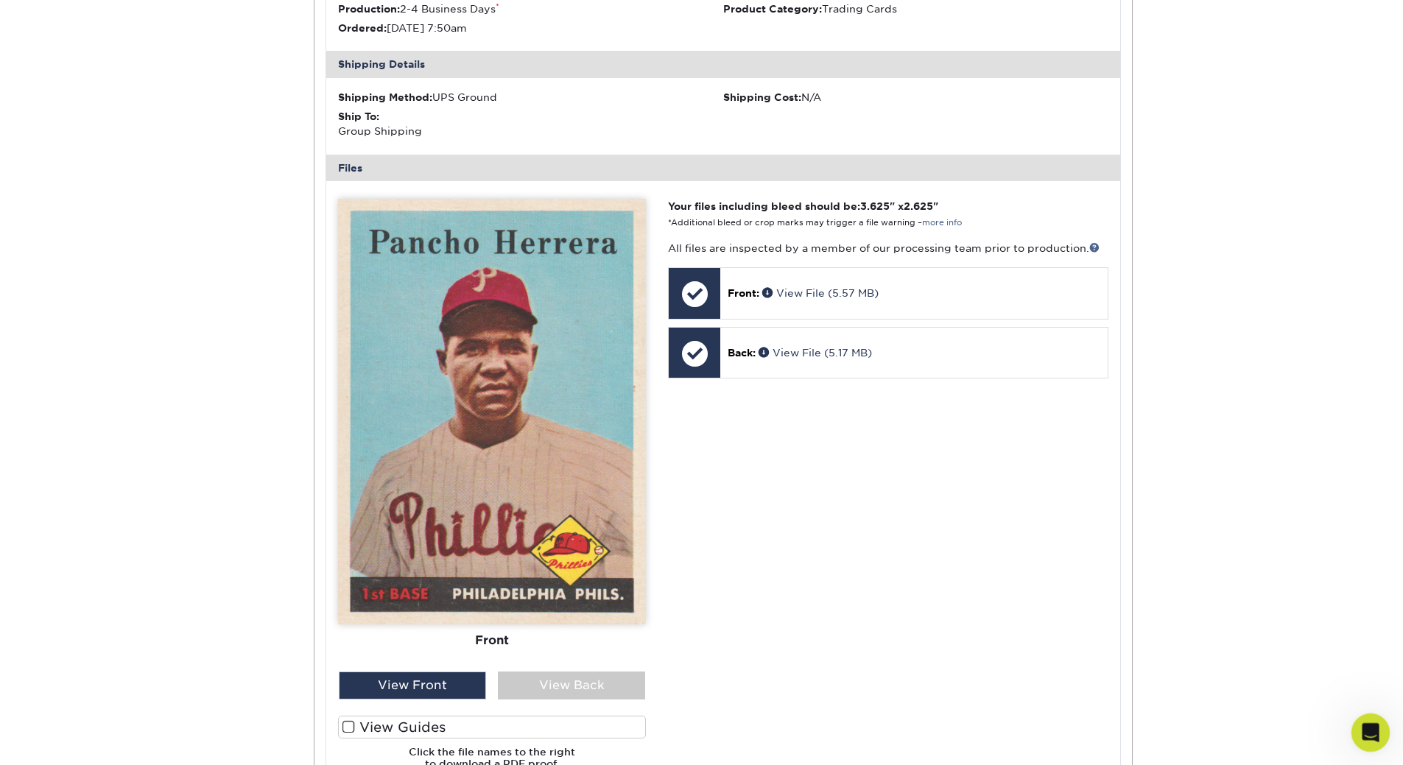
click at [1373, 725] on icon "Open Intercom Messenger" at bounding box center [1368, 731] width 24 height 24
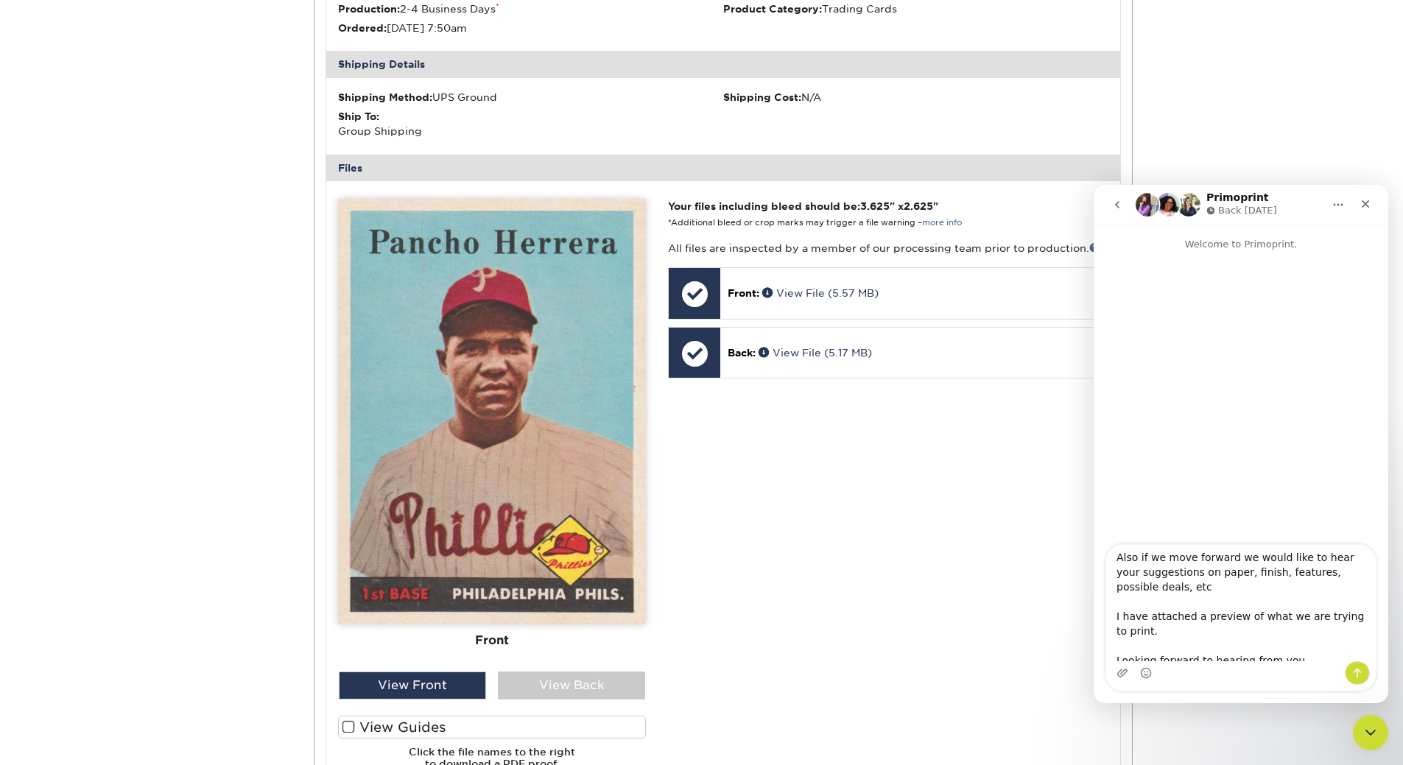
scroll to position [203, 0]
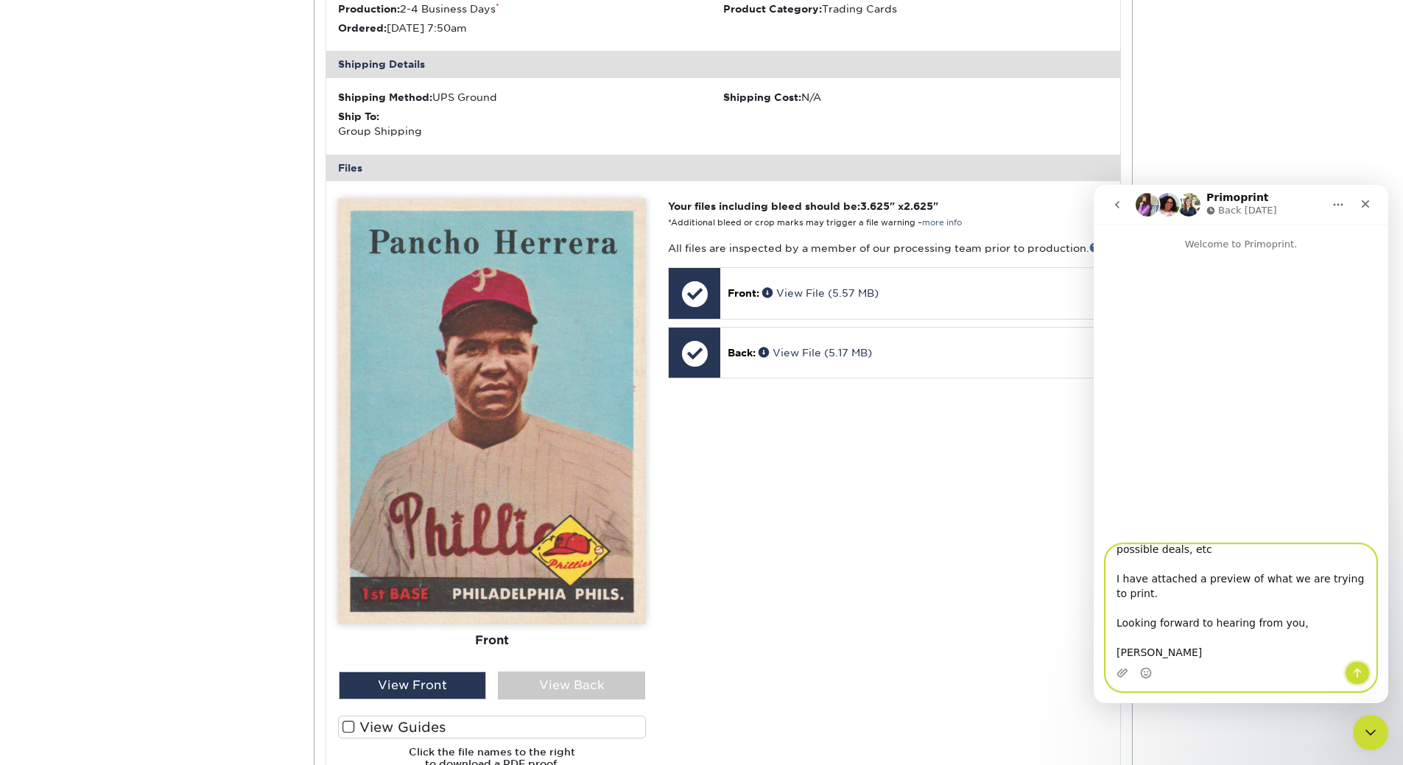
click at [1359, 671] on icon "Send a message…" at bounding box center [1358, 674] width 8 height 10
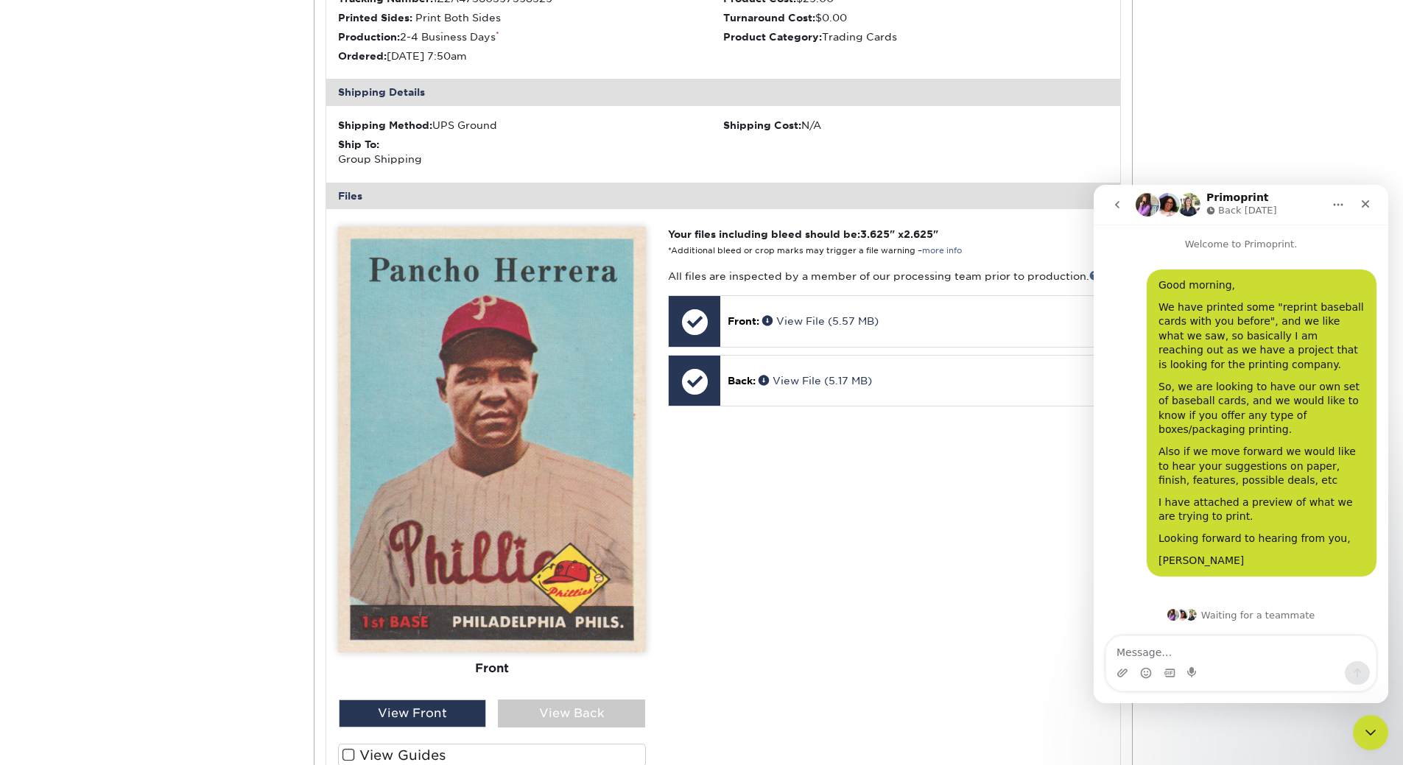
scroll to position [1399, 0]
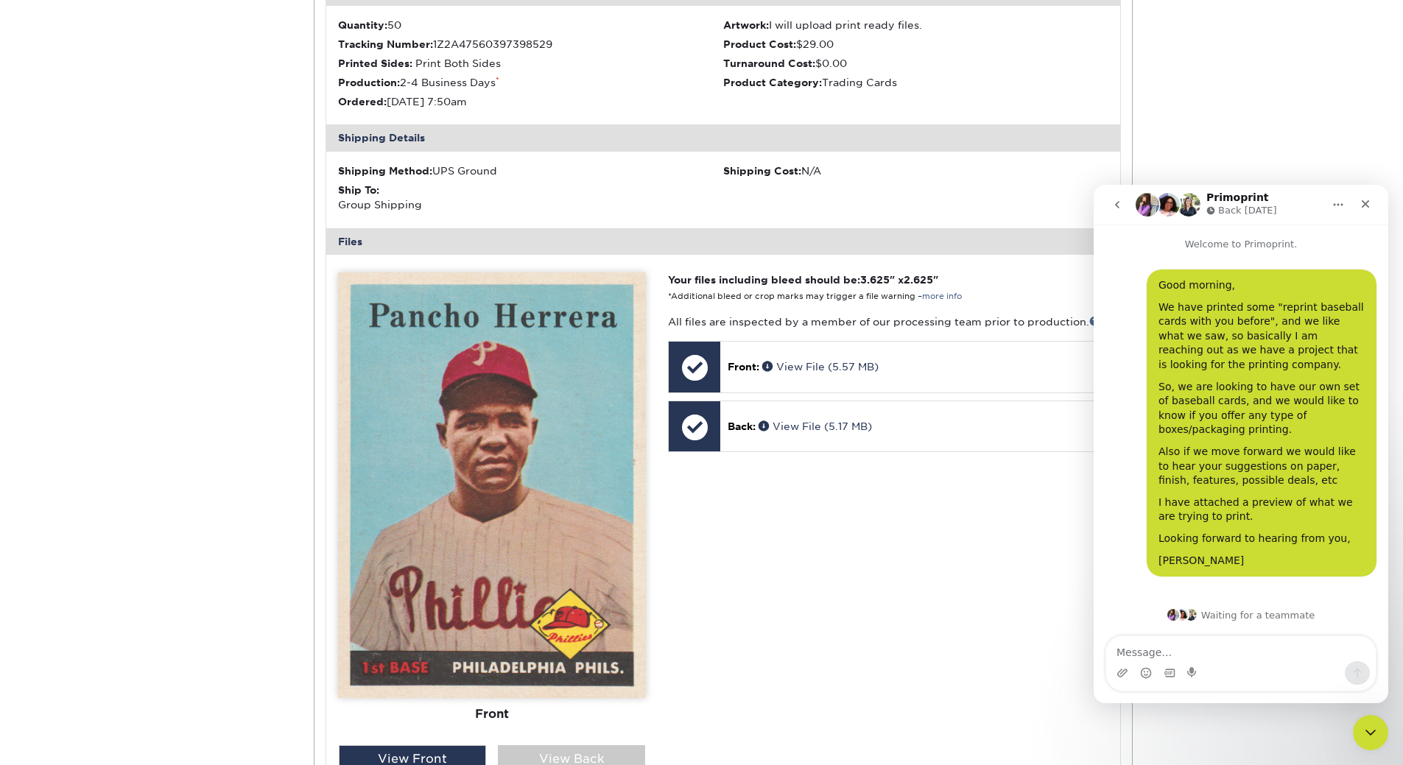
click at [1115, 678] on div "Intercom messenger" at bounding box center [1241, 673] width 270 height 24
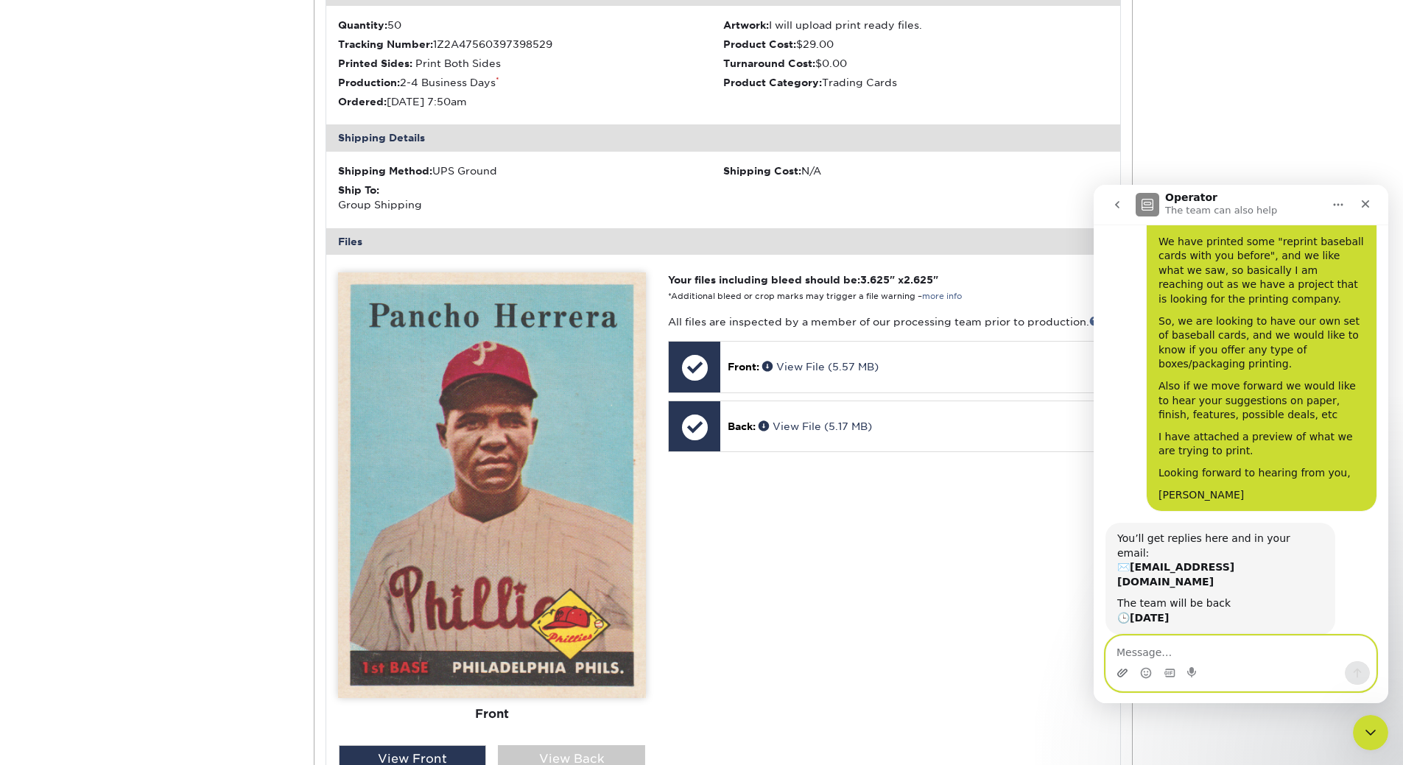
click at [1121, 670] on icon "Upload attachment" at bounding box center [1122, 673] width 10 height 8
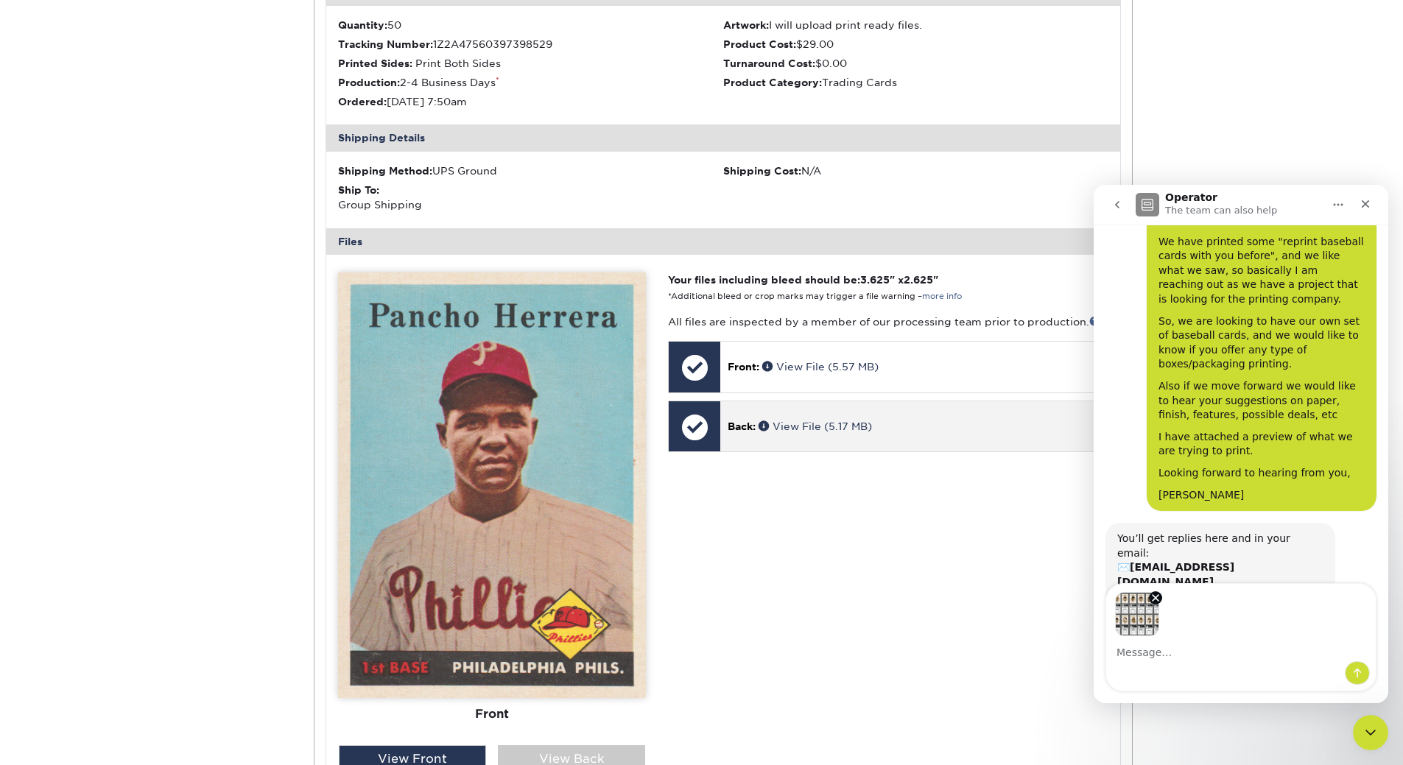
scroll to position [118, 0]
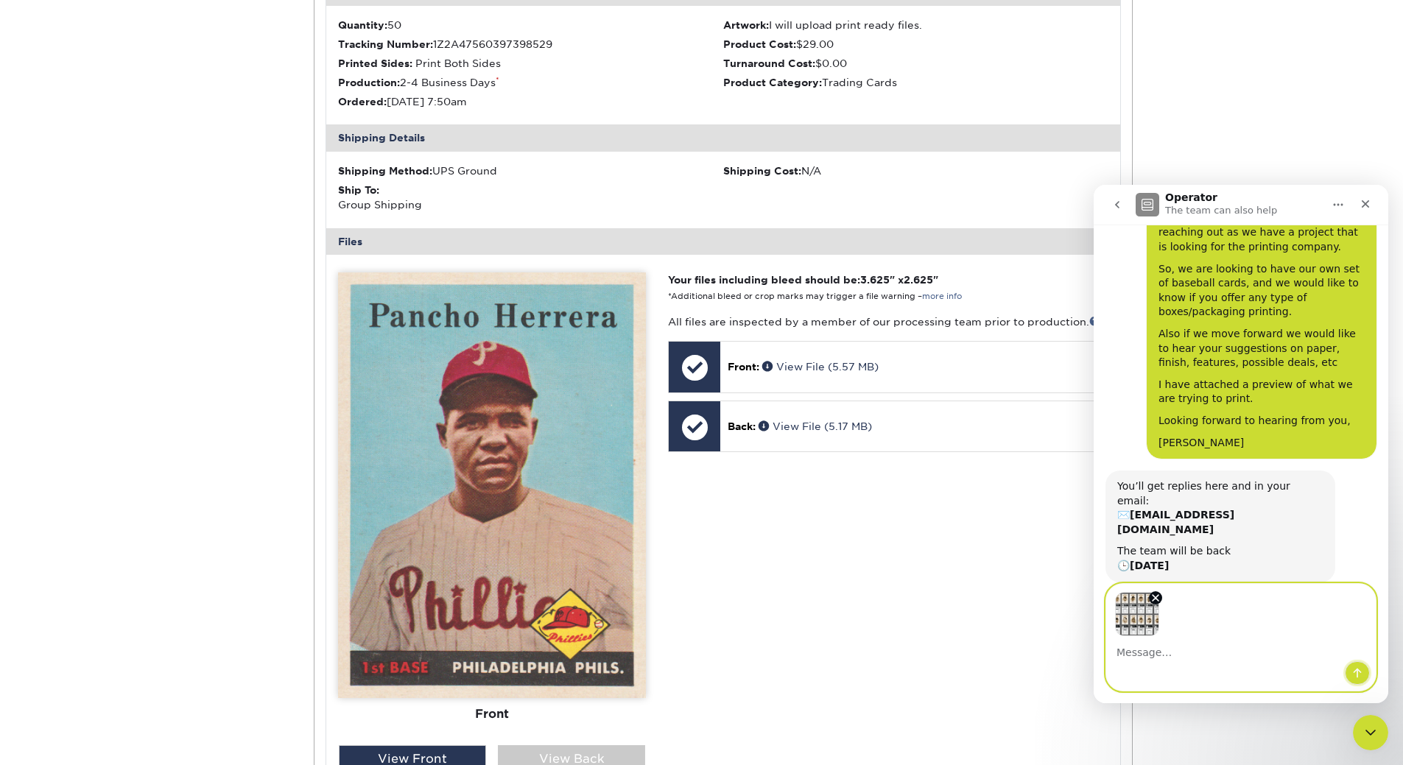
click at [1355, 676] on icon "Send a message…" at bounding box center [1357, 673] width 12 height 12
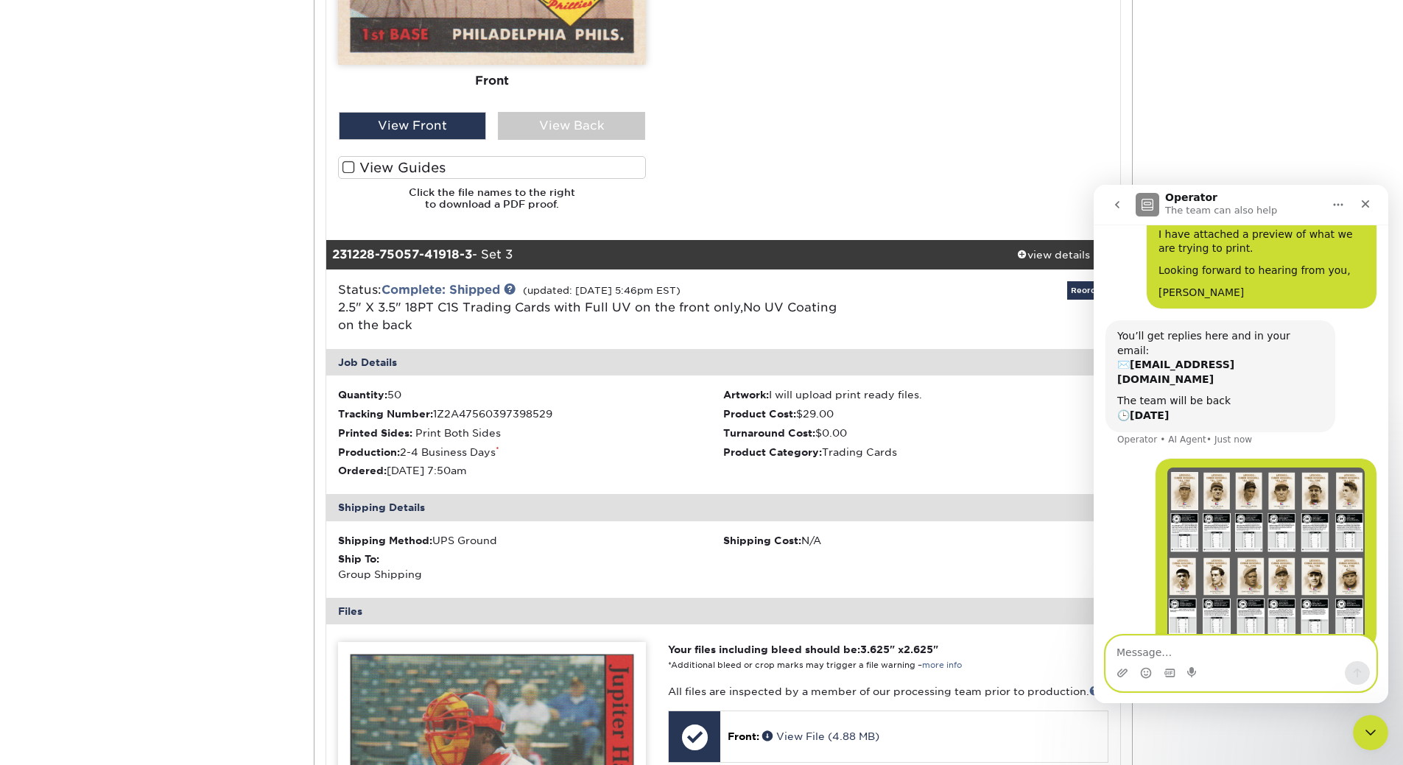
scroll to position [2283, 0]
